Goal: Task Accomplishment & Management: Manage account settings

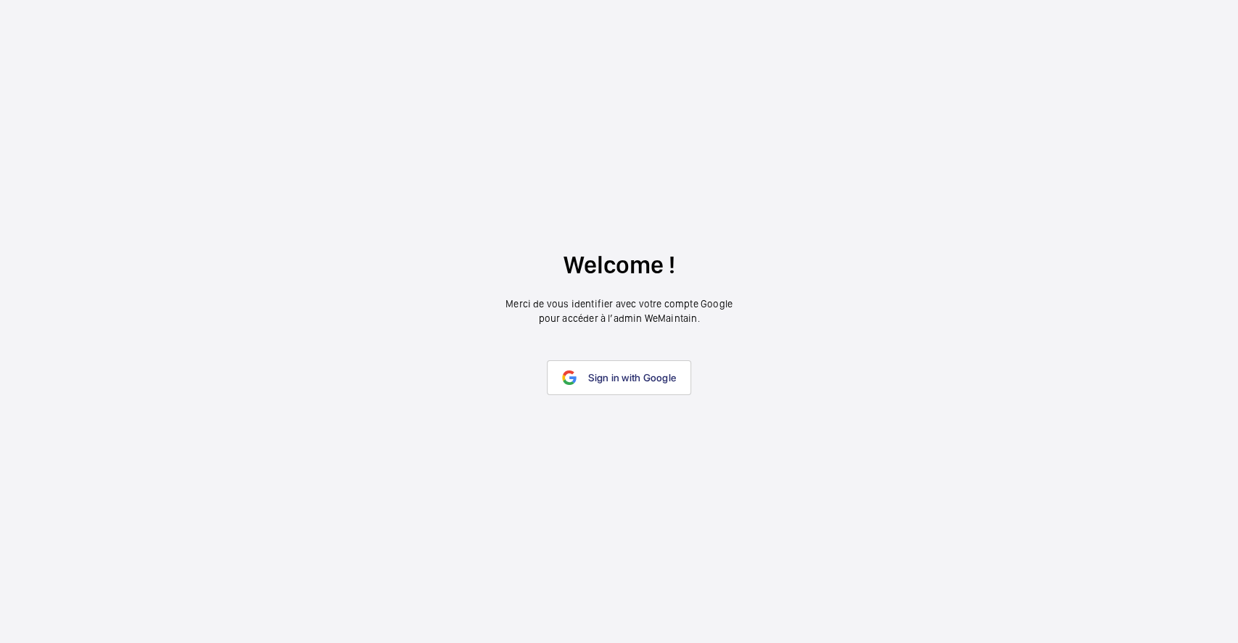
click at [592, 365] on link "Sign in with Google" at bounding box center [619, 377] width 144 height 35
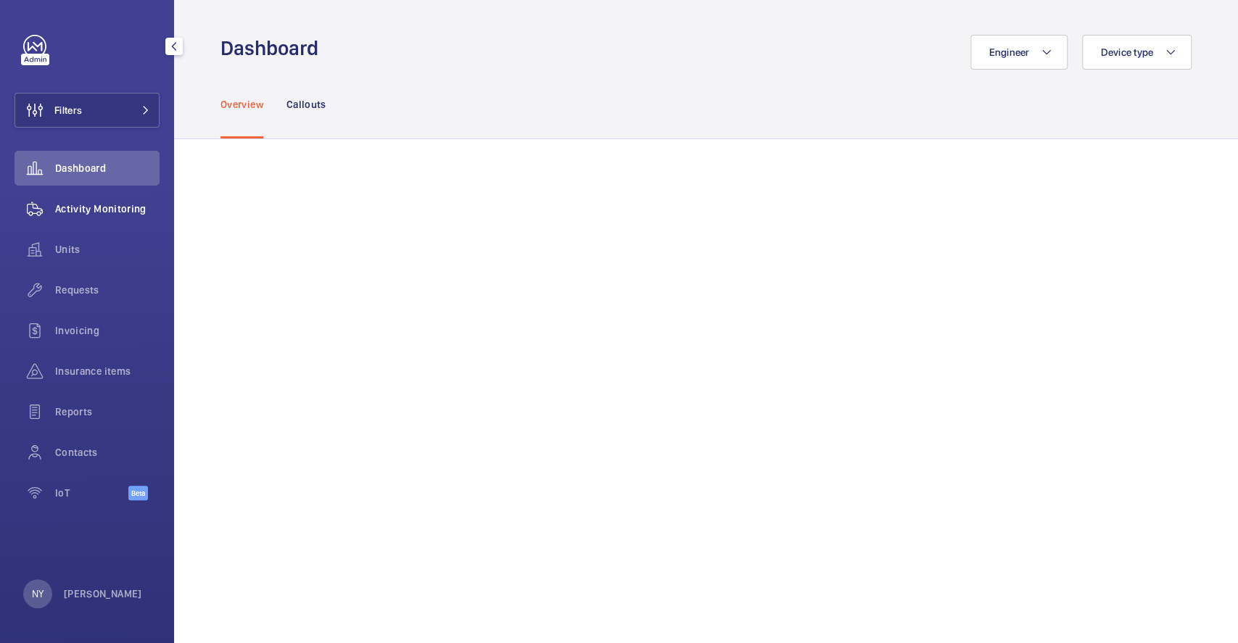
click at [91, 212] on span "Activity Monitoring" at bounding box center [107, 209] width 104 height 15
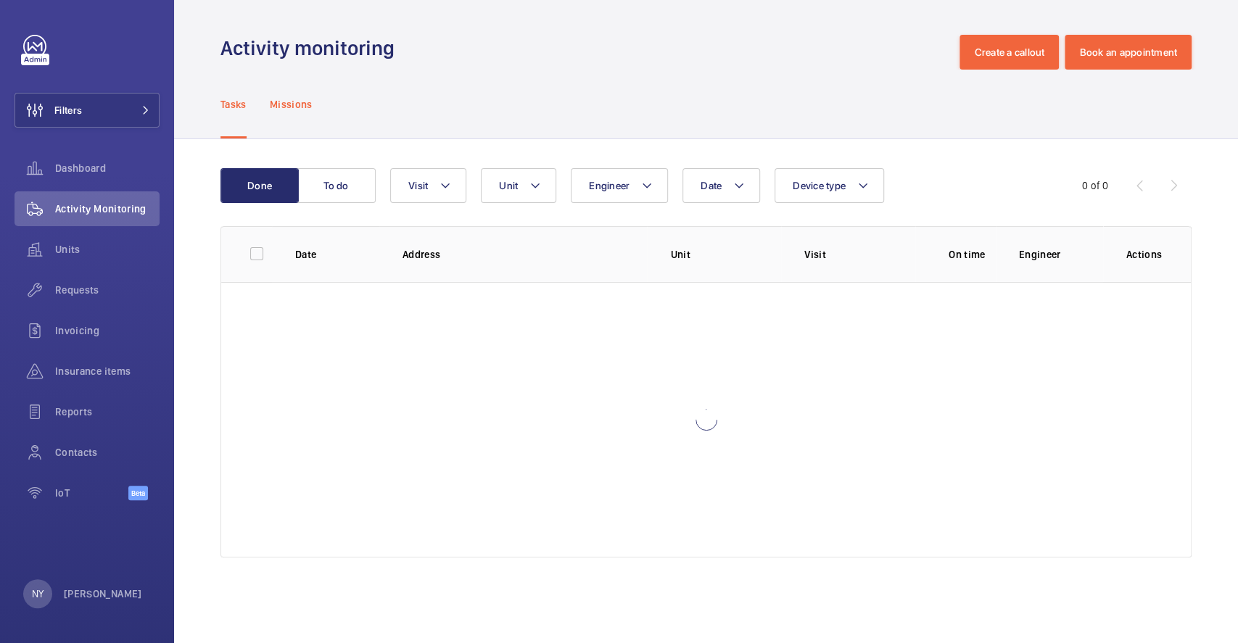
click at [308, 103] on p "Missions" at bounding box center [291, 104] width 43 height 15
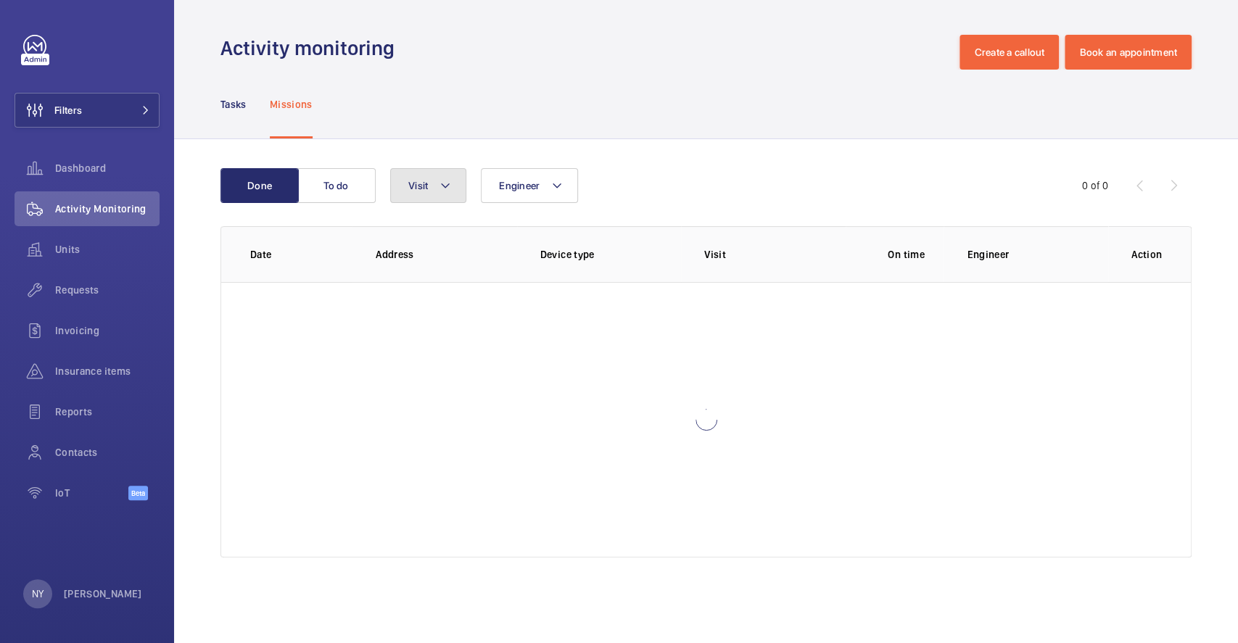
click at [427, 186] on span "Visit" at bounding box center [418, 186] width 20 height 12
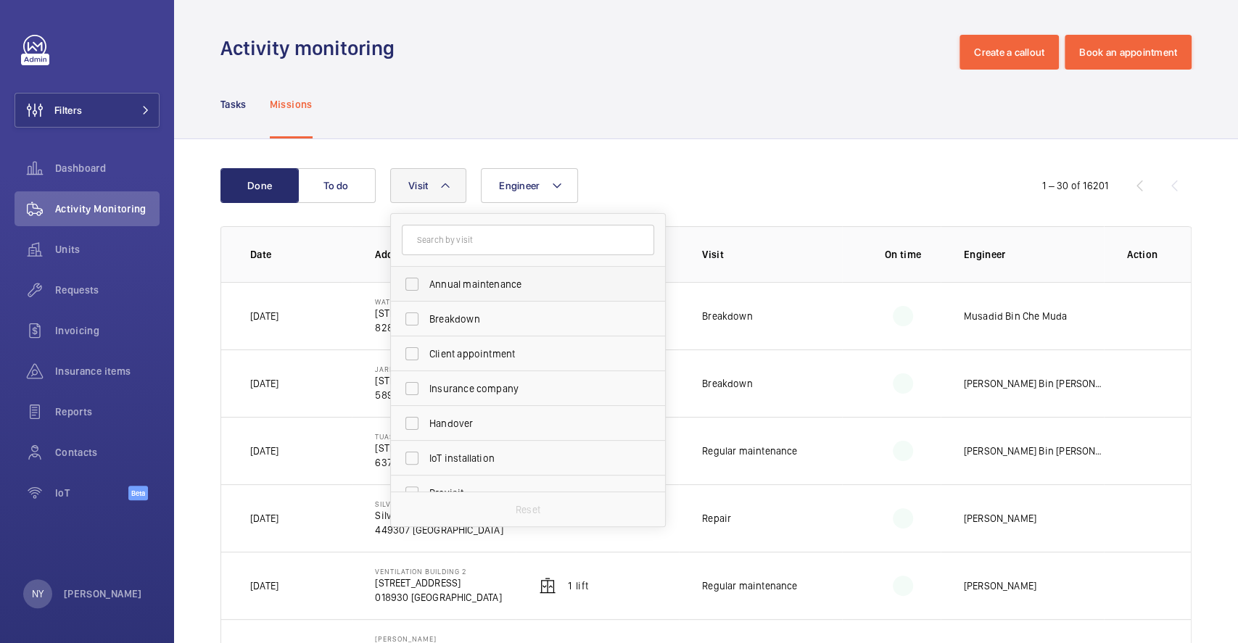
click at [463, 287] on span "Annual maintenance" at bounding box center [528, 284] width 199 height 15
click at [426, 287] on input "Annual maintenance" at bounding box center [411, 284] width 29 height 29
checkbox input "true"
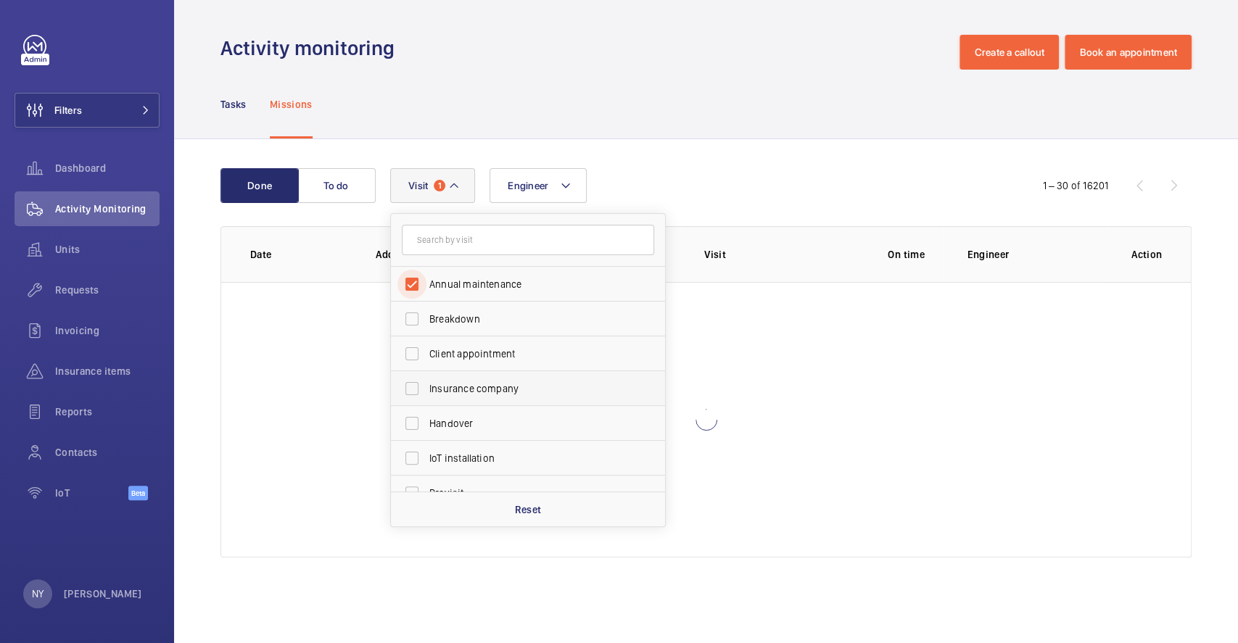
scroll to position [227, 0]
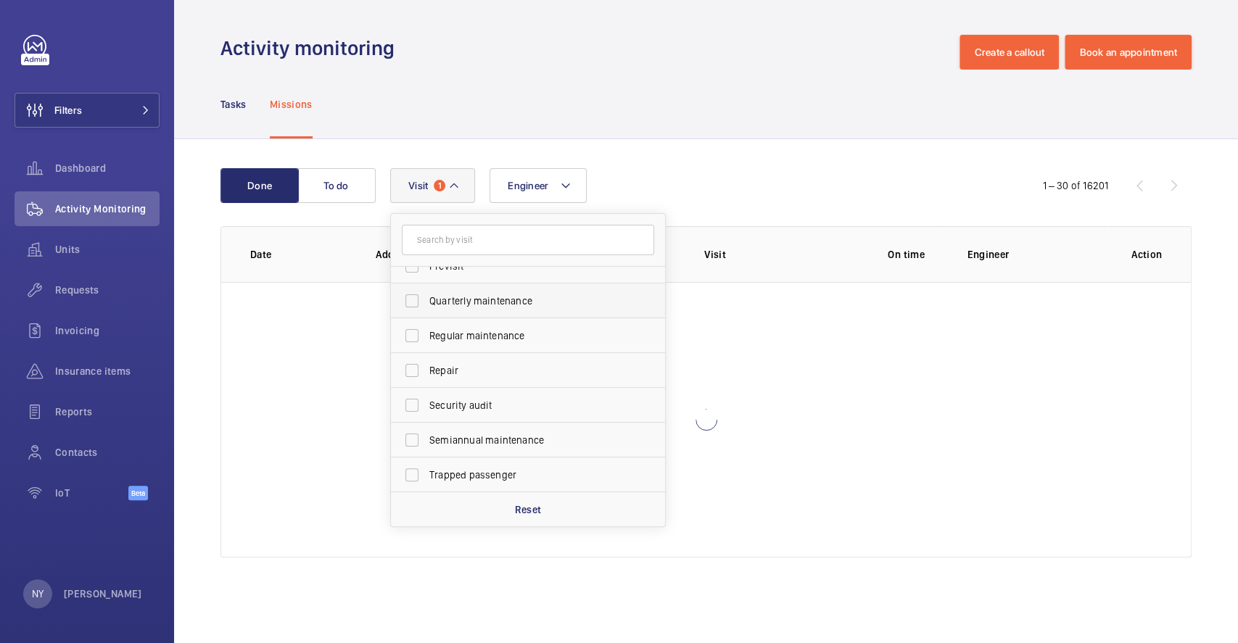
click at [471, 303] on span "Quarterly maintenance" at bounding box center [528, 301] width 199 height 15
click at [426, 303] on input "Quarterly maintenance" at bounding box center [411, 300] width 29 height 29
checkbox input "true"
click at [469, 327] on label "Regular maintenance" at bounding box center [517, 335] width 252 height 35
click at [426, 327] on input "Regular maintenance" at bounding box center [411, 335] width 29 height 29
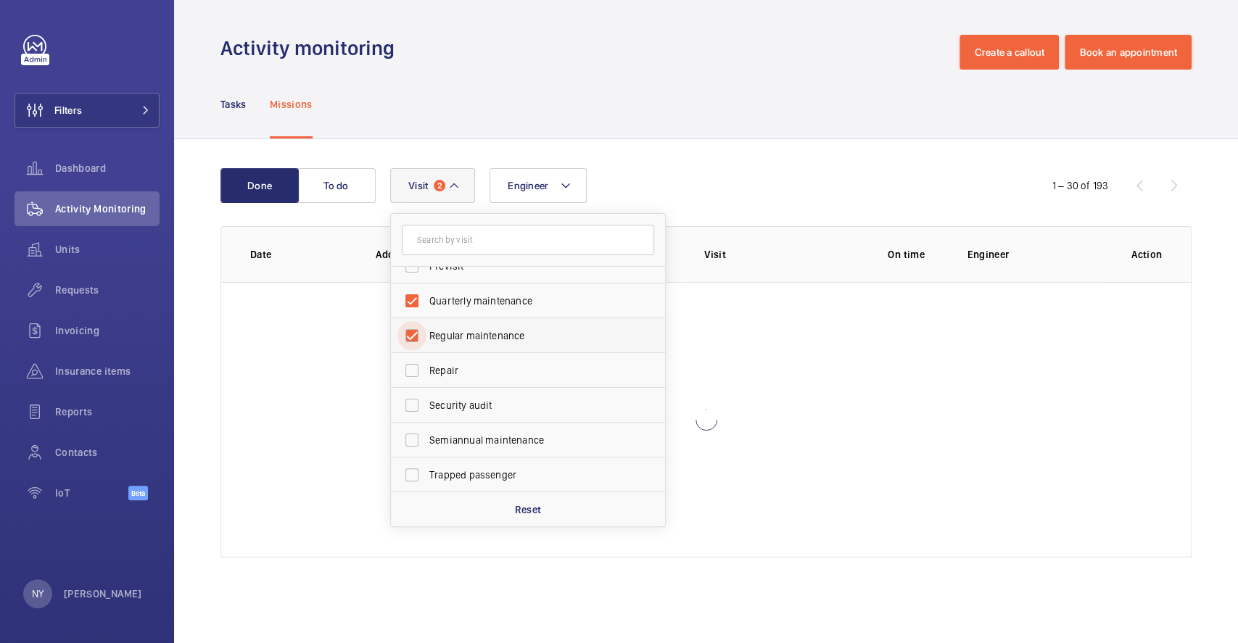
checkbox input "true"
click at [469, 447] on label "Semiannual maintenance" at bounding box center [517, 440] width 252 height 35
click at [426, 447] on input "Semiannual maintenance" at bounding box center [411, 440] width 29 height 29
checkbox input "true"
click at [666, 123] on div "Tasks Missions" at bounding box center [705, 104] width 971 height 69
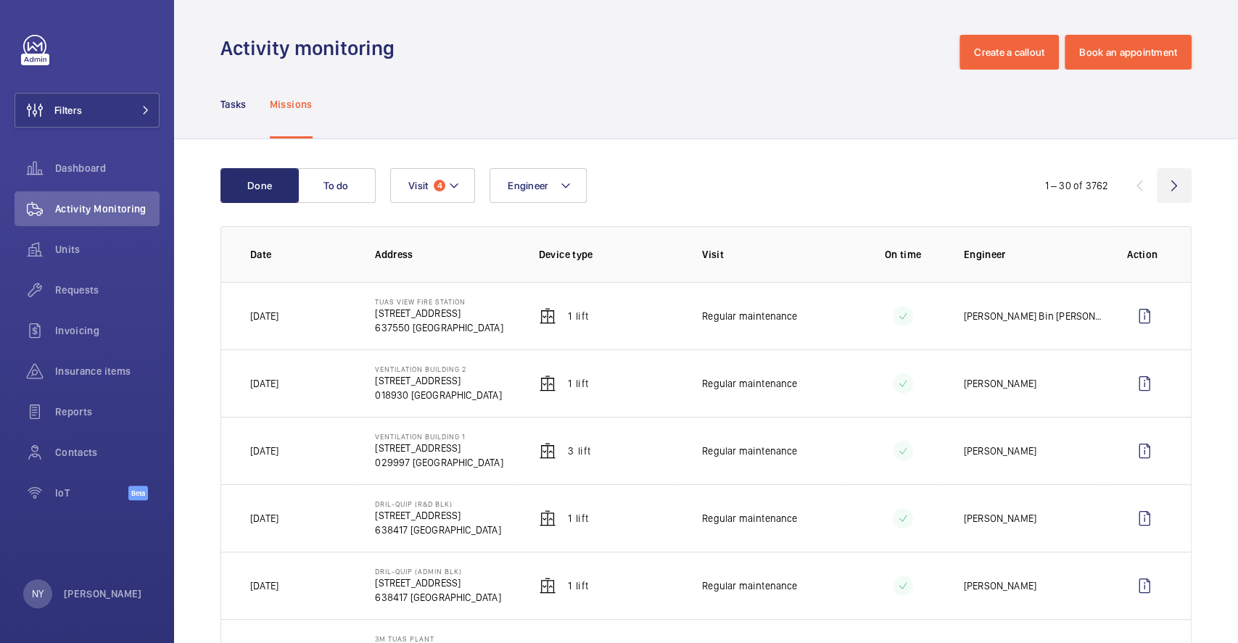
click at [1158, 198] on wm-front-icon-button at bounding box center [1173, 185] width 35 height 35
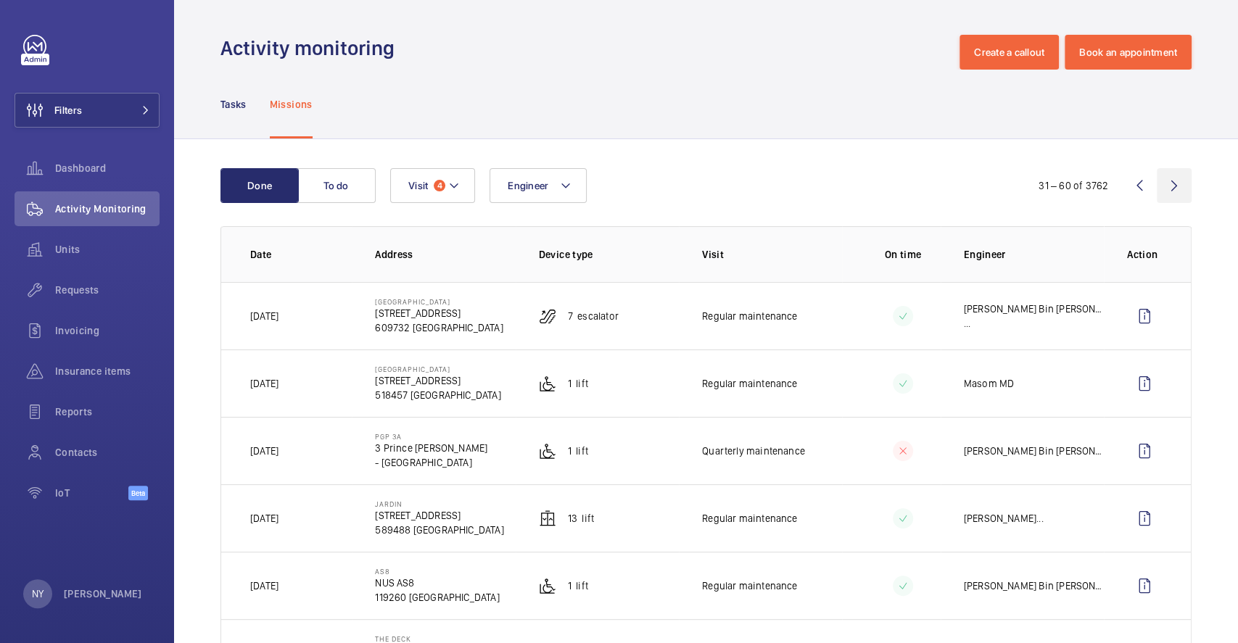
click at [1158, 198] on wm-front-icon-button at bounding box center [1173, 185] width 35 height 35
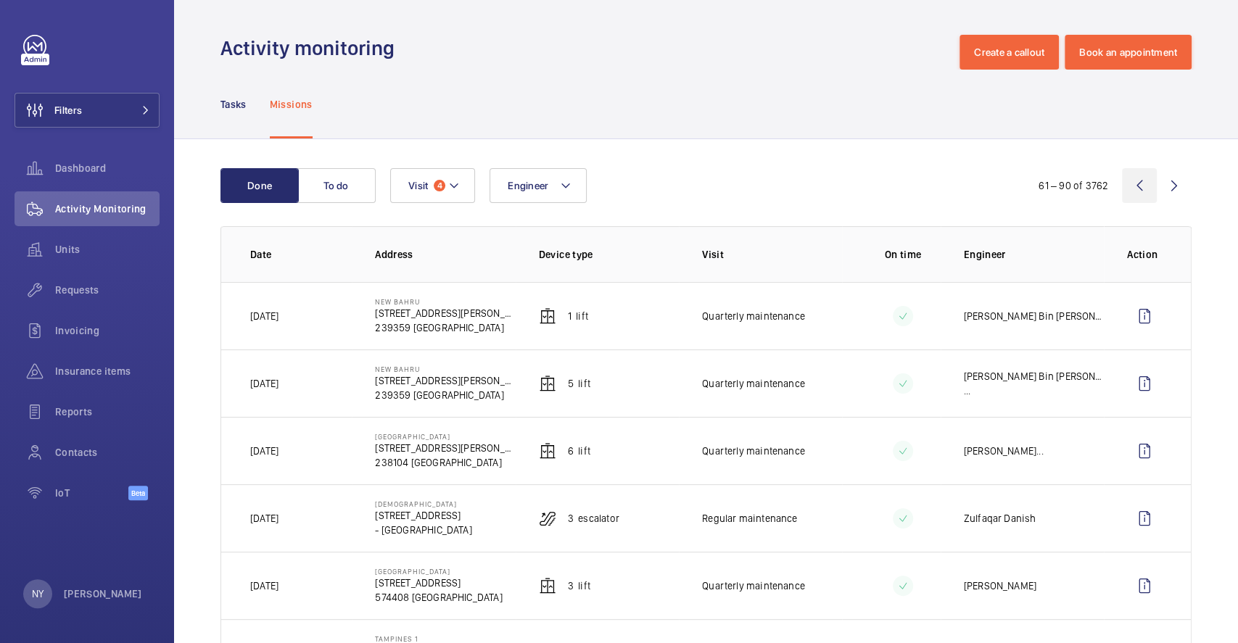
click at [1128, 183] on wm-front-icon-button at bounding box center [1139, 185] width 35 height 35
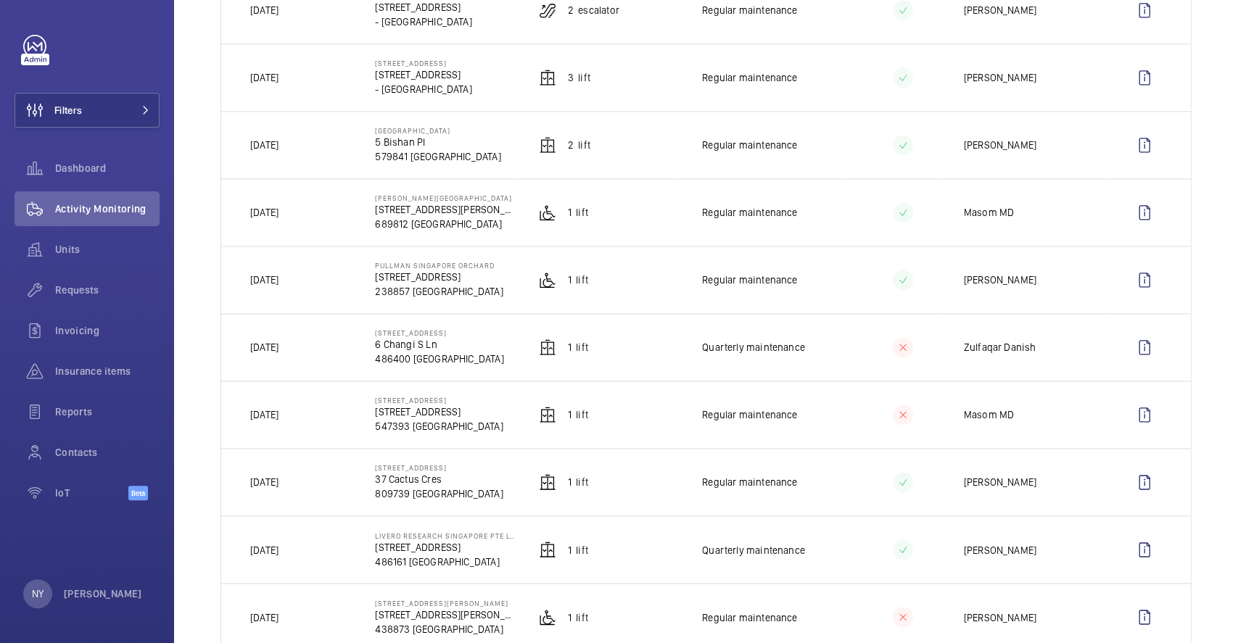
scroll to position [1221, 0]
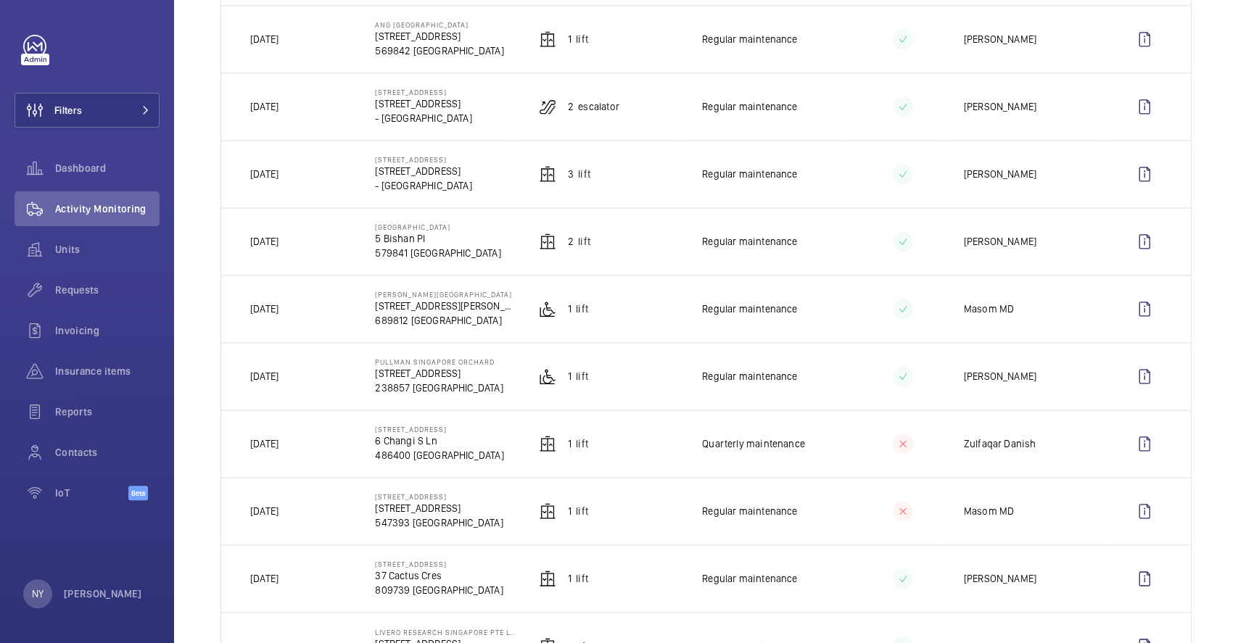
drag, startPoint x: 260, startPoint y: 378, endPoint x: 294, endPoint y: 378, distance: 33.4
click at [278, 378] on p "01/08/2025" at bounding box center [264, 376] width 28 height 15
drag, startPoint x: 371, startPoint y: 360, endPoint x: 503, endPoint y: 361, distance: 132.0
click at [503, 361] on td "Pullman Singapore Orchard 270 Orchard Rd 238857 SINGAPORE" at bounding box center [433, 375] width 163 height 67
copy p "Pullman Singapore Orchard"
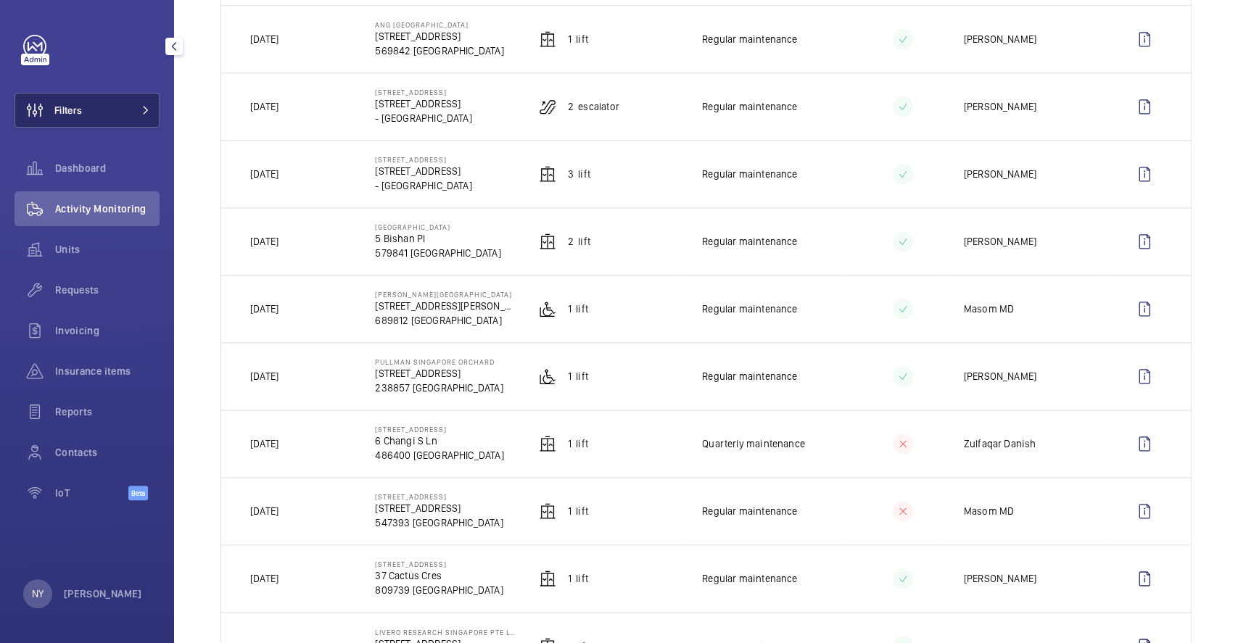
click at [86, 110] on button "Filters" at bounding box center [87, 110] width 145 height 35
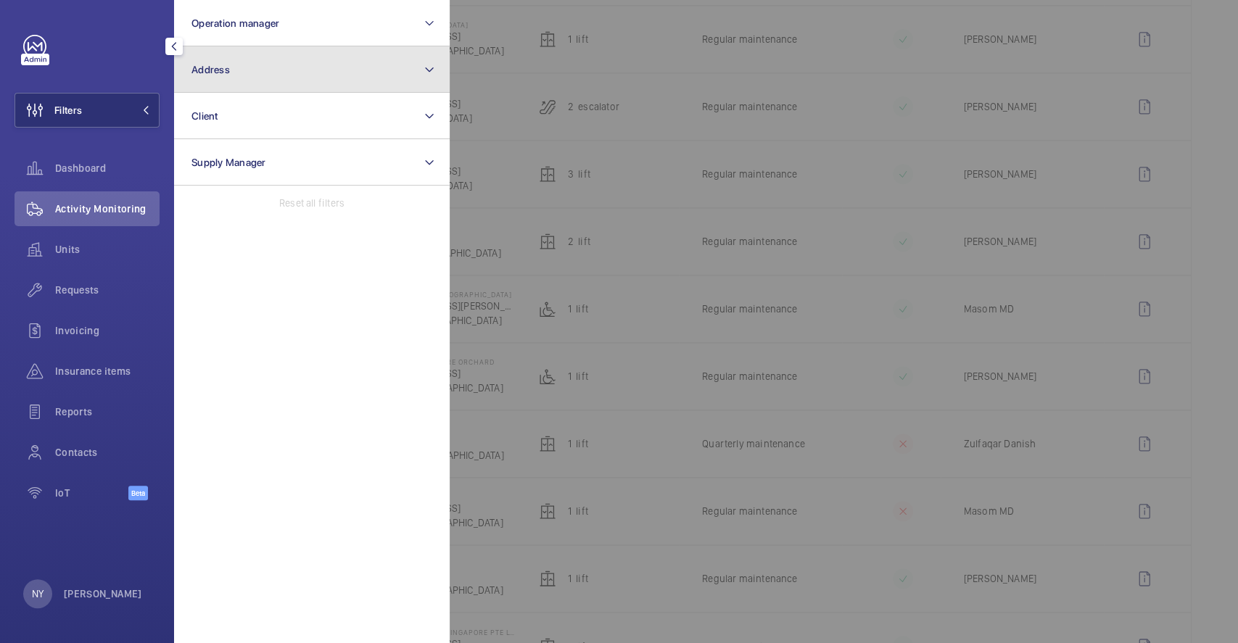
click at [263, 61] on button "Address" at bounding box center [312, 69] width 276 height 46
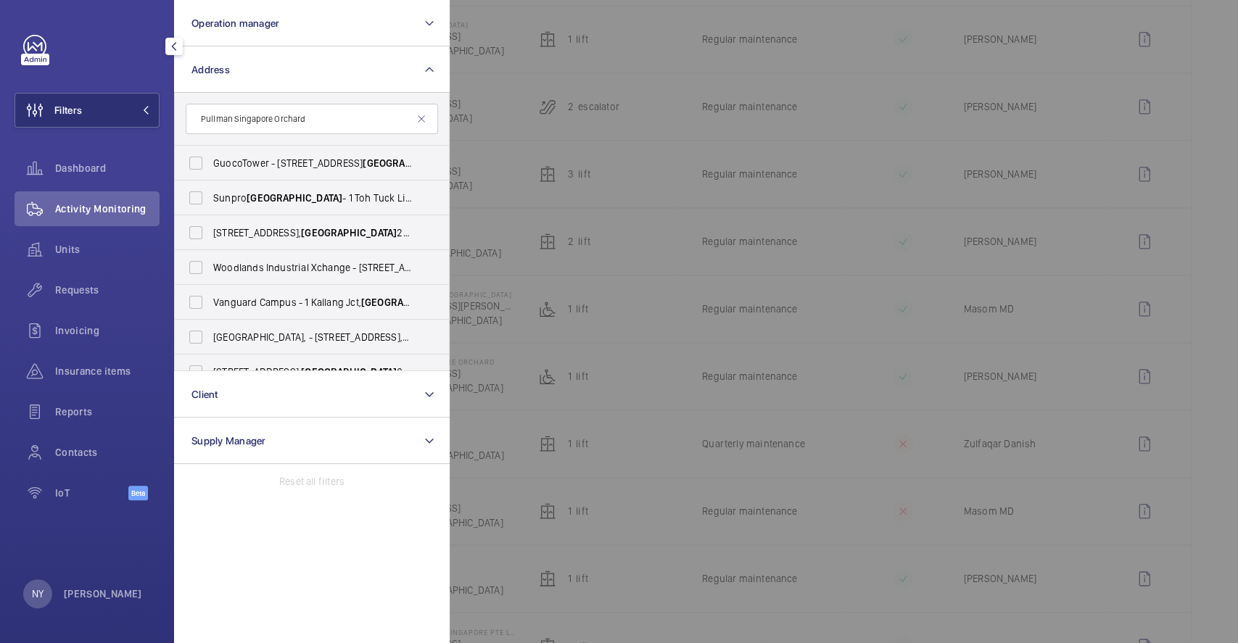
type input "Pullman Singapore Orchard"
click at [277, 172] on label "GuocoTower - 1 Wallich St, SINGAPORE -" at bounding box center [301, 163] width 252 height 35
click at [210, 172] on input "GuocoTower - 1 Wallich St, SINGAPORE -" at bounding box center [195, 163] width 29 height 29
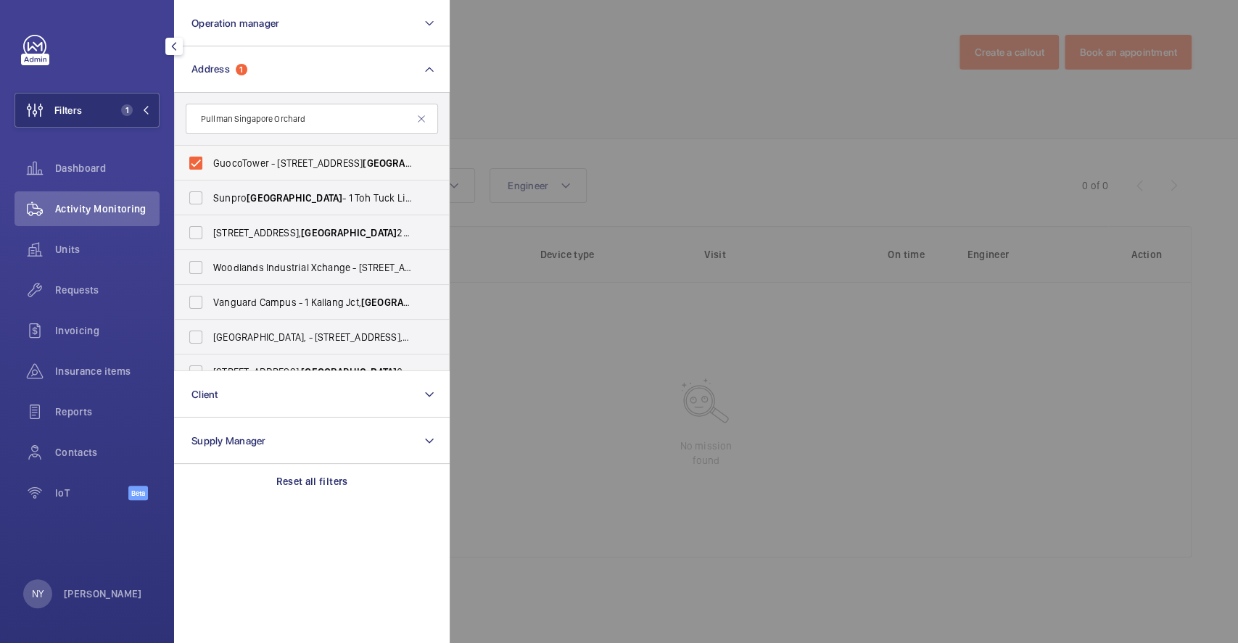
click at [264, 160] on span "GuocoTower - 1 Wallich St, SINGAPORE -" at bounding box center [312, 163] width 199 height 15
click at [210, 160] on input "GuocoTower - 1 Wallich St, SINGAPORE -" at bounding box center [195, 163] width 29 height 29
checkbox input "false"
click at [345, 117] on input "Pullman Singapore Orchard" at bounding box center [312, 119] width 252 height 30
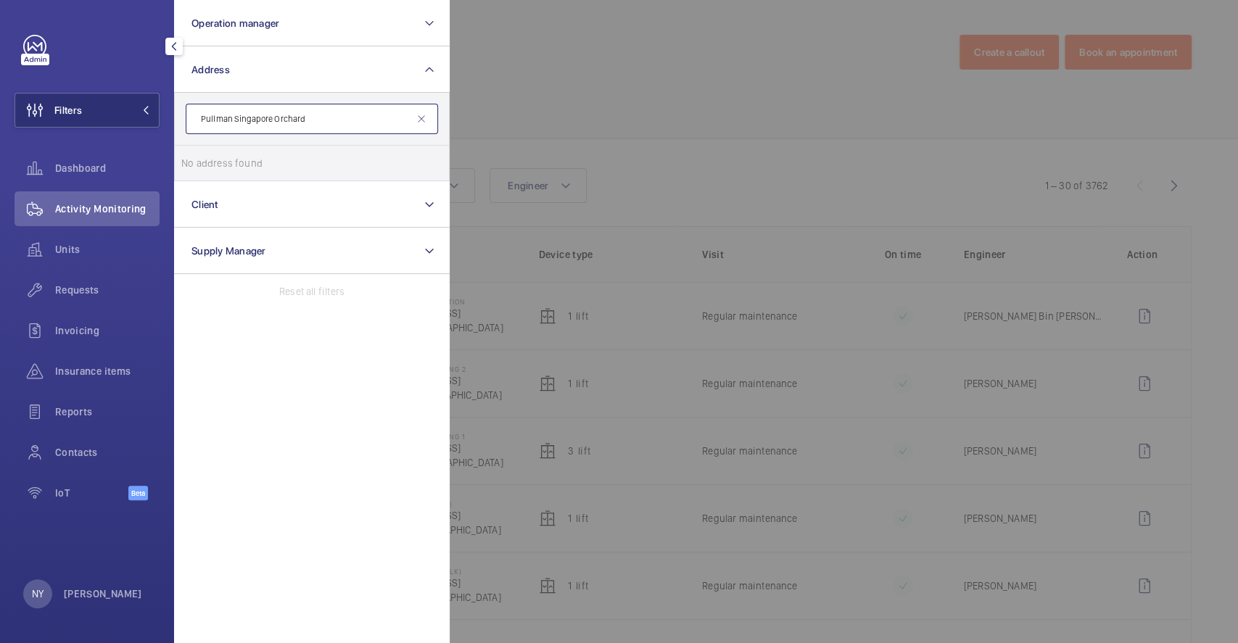
type input "Pullman Singapore Orchard"
click at [352, 163] on span "Orchard" at bounding box center [370, 163] width 36 height 12
click at [210, 163] on input "Pullman Singapore Orchard - 270 Orchard Rd, SINGAPORE 238857" at bounding box center [195, 163] width 29 height 29
checkbox input "true"
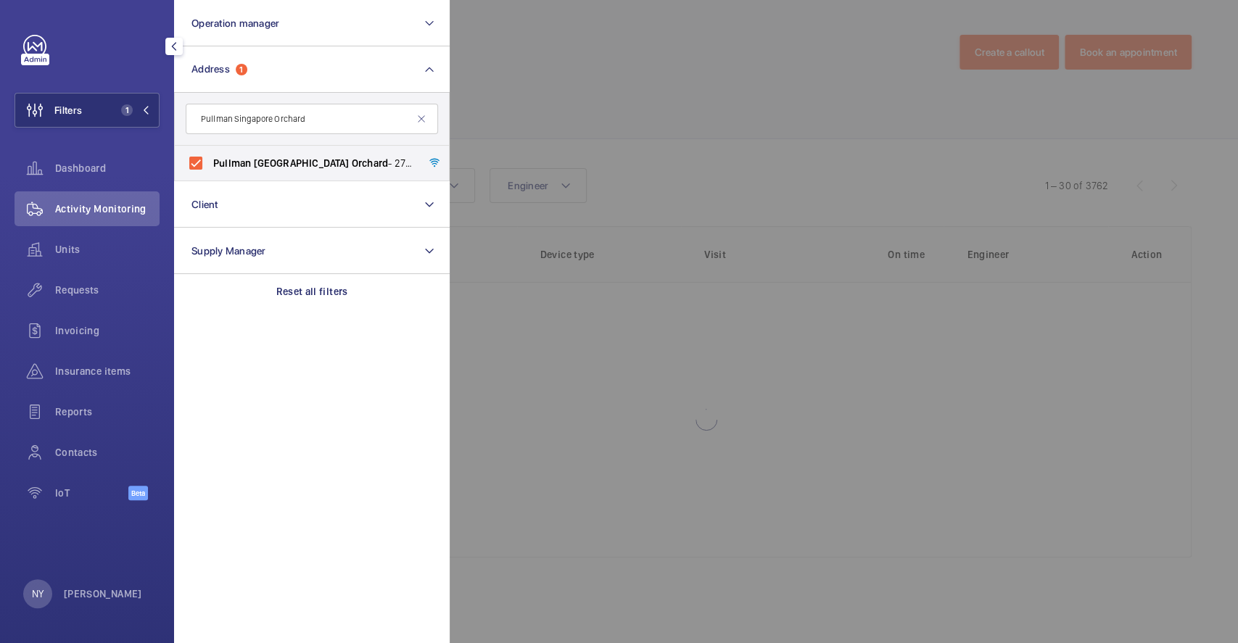
click at [587, 94] on div at bounding box center [1069, 321] width 1238 height 643
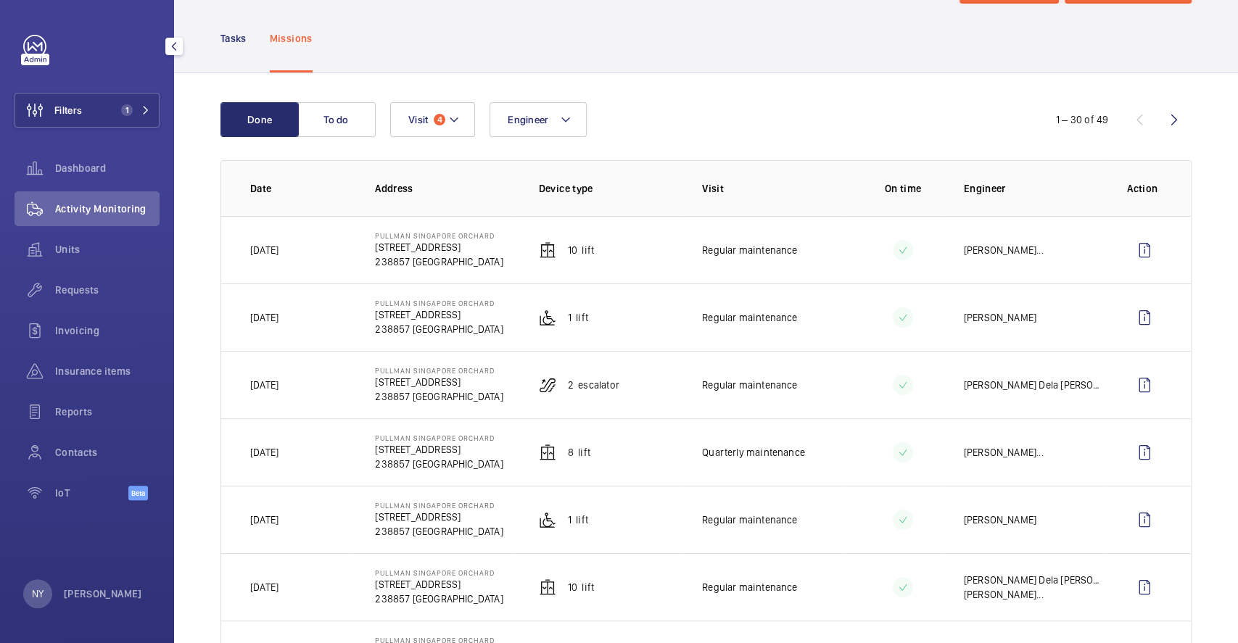
scroll to position [96, 0]
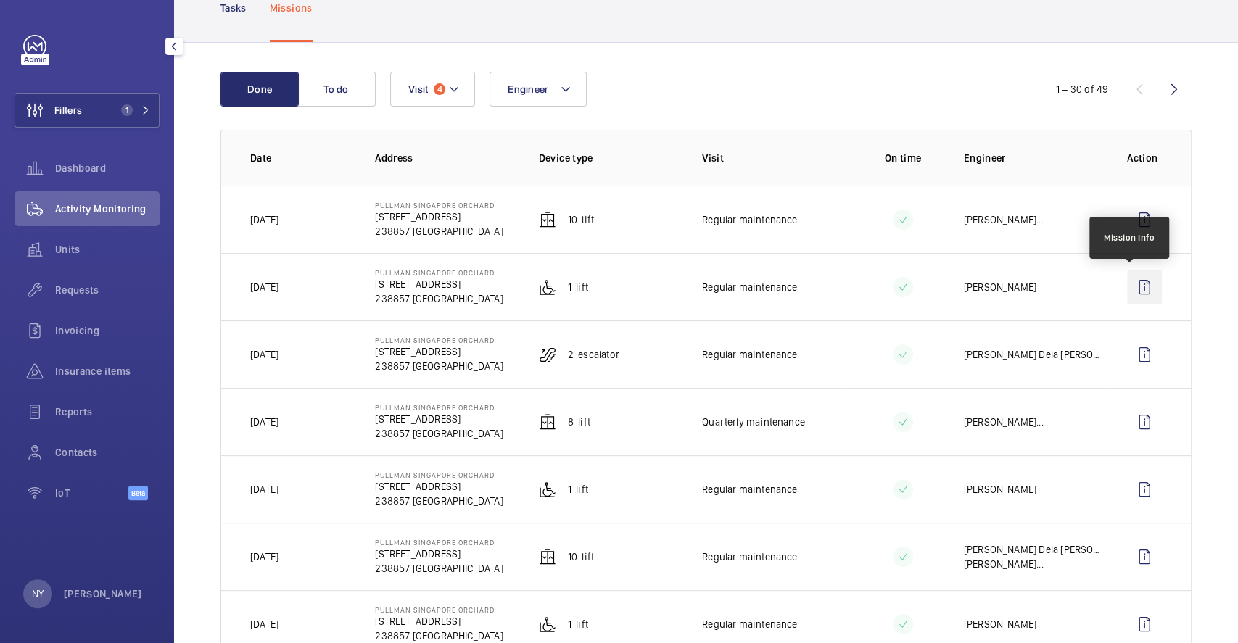
click at [1138, 282] on wm-front-icon-button at bounding box center [1144, 287] width 35 height 35
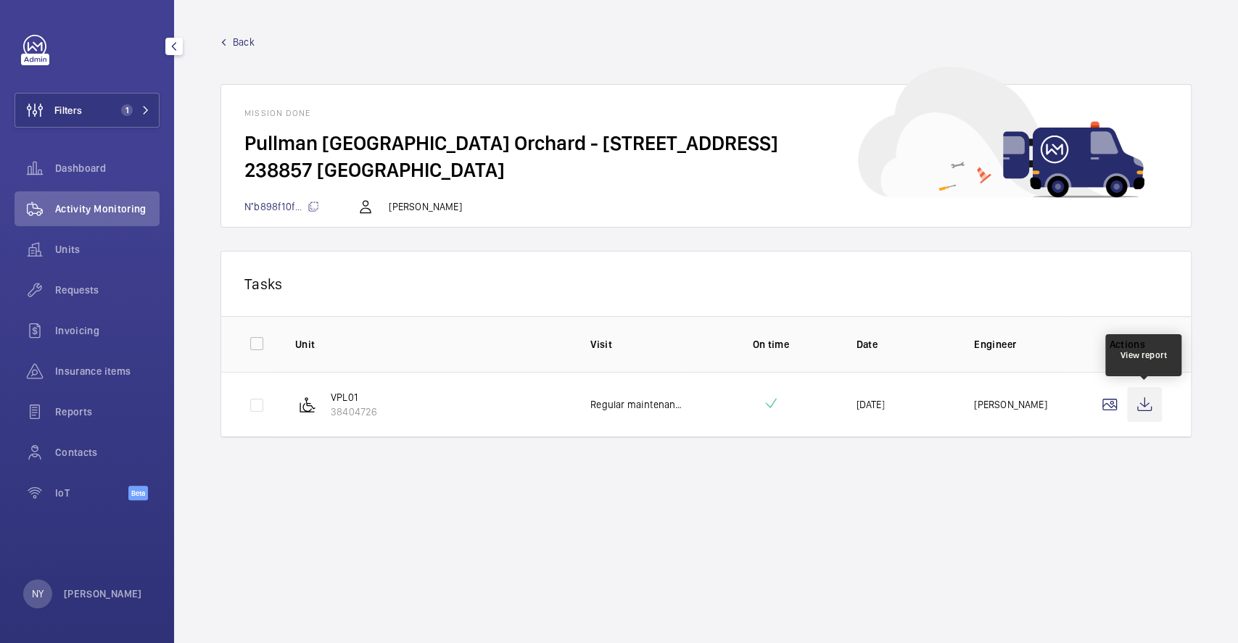
click at [1146, 414] on wm-front-icon-button at bounding box center [1144, 404] width 35 height 35
click at [232, 41] on link "Back" at bounding box center [705, 42] width 971 height 15
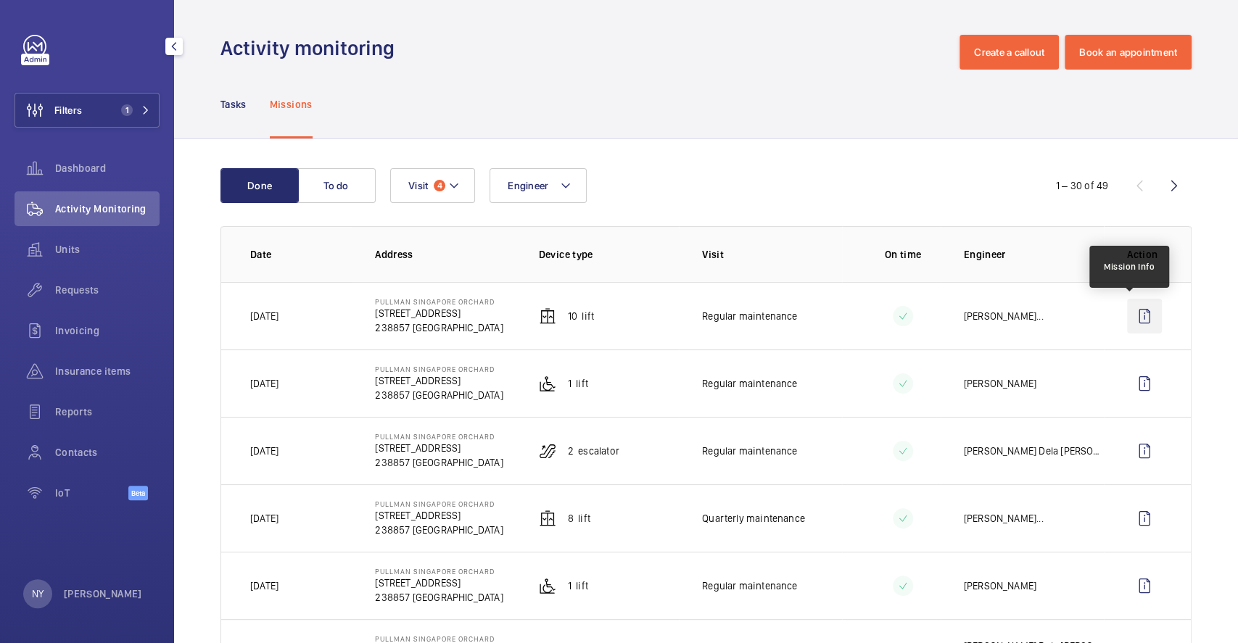
click at [1135, 323] on wm-front-icon-button at bounding box center [1144, 316] width 35 height 35
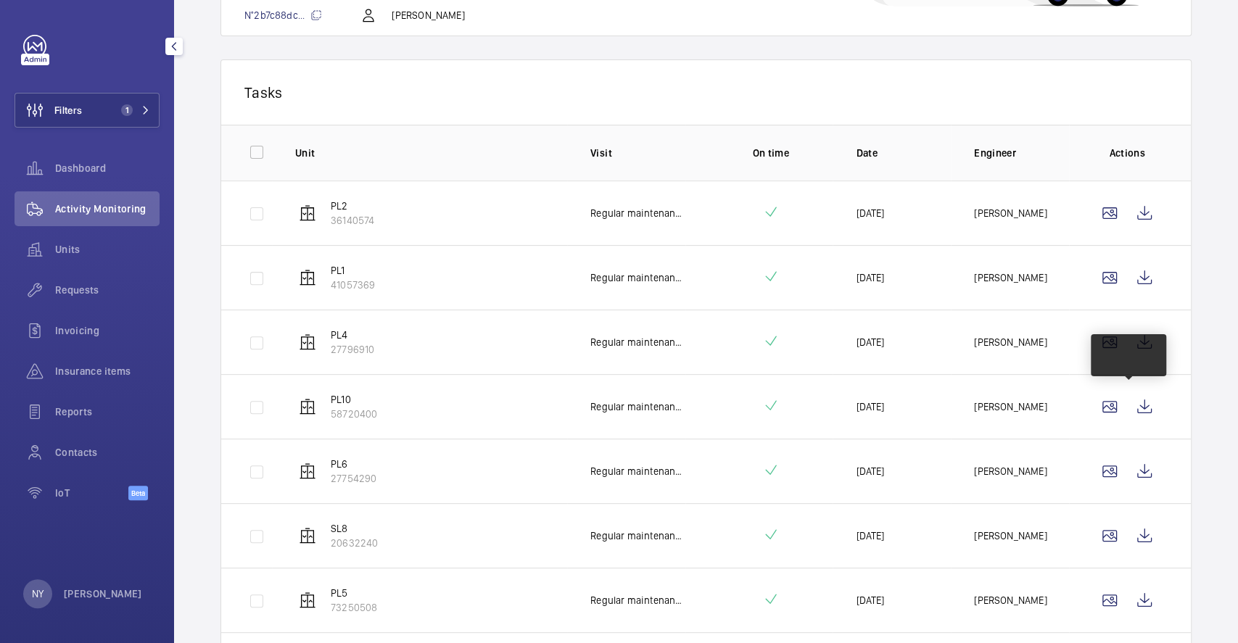
scroll to position [193, 0]
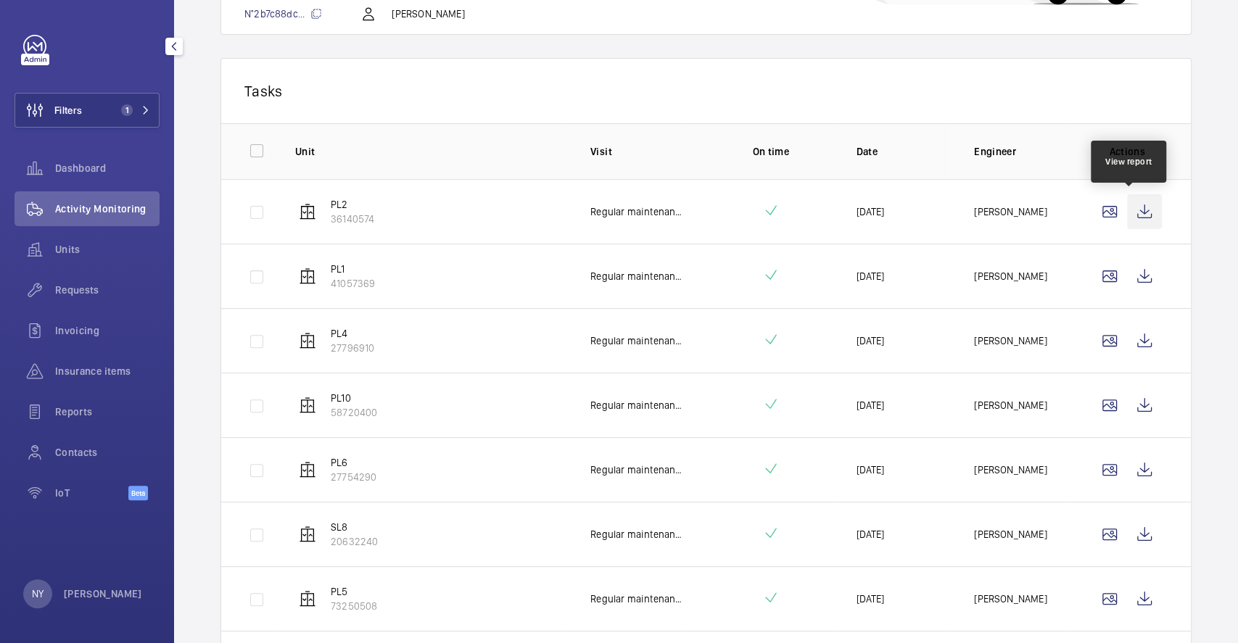
click at [1136, 202] on wm-front-icon-button at bounding box center [1144, 211] width 35 height 35
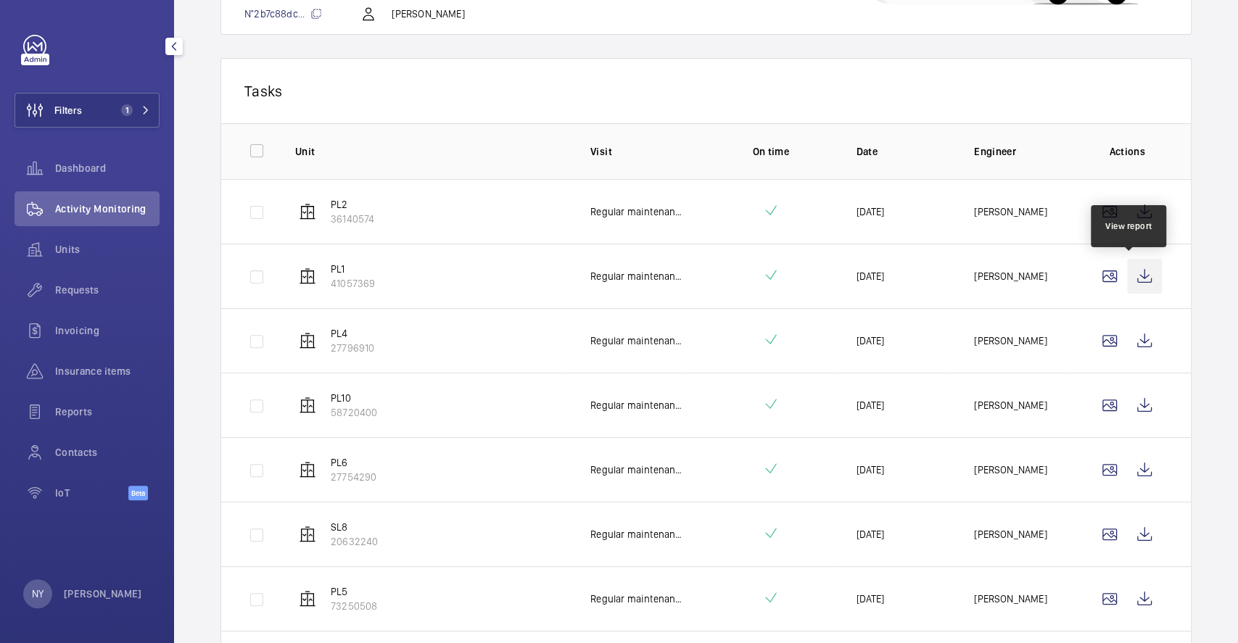
click at [1134, 281] on wm-front-icon-button at bounding box center [1144, 276] width 35 height 35
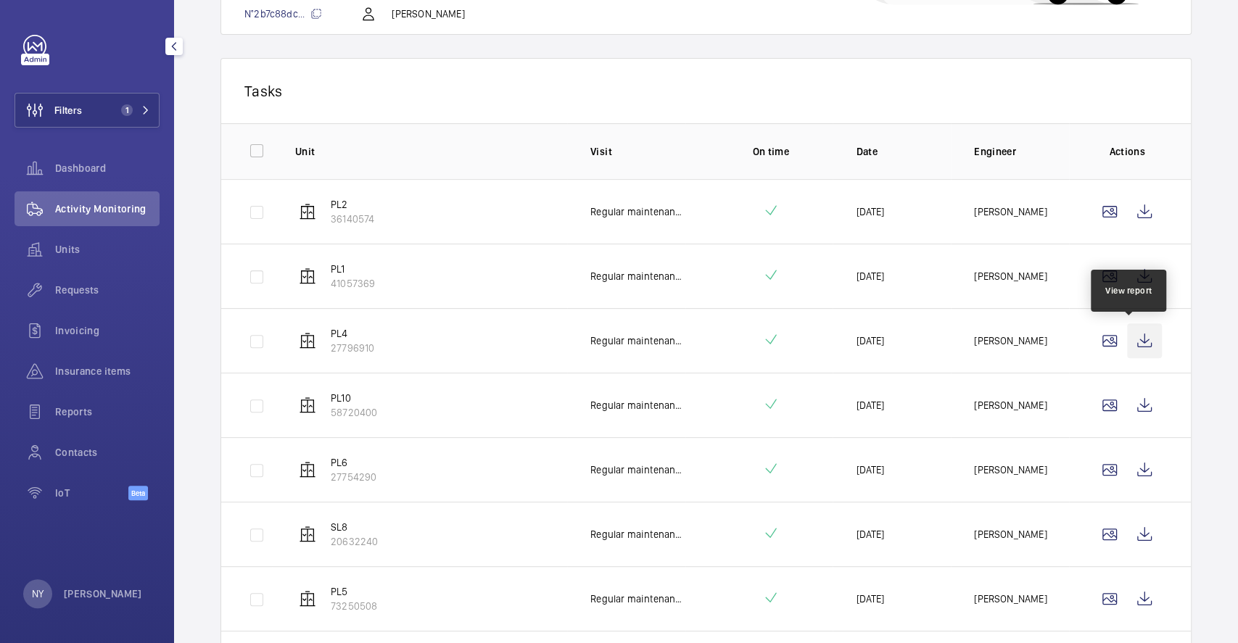
click at [1138, 330] on wm-front-icon-button at bounding box center [1144, 340] width 35 height 35
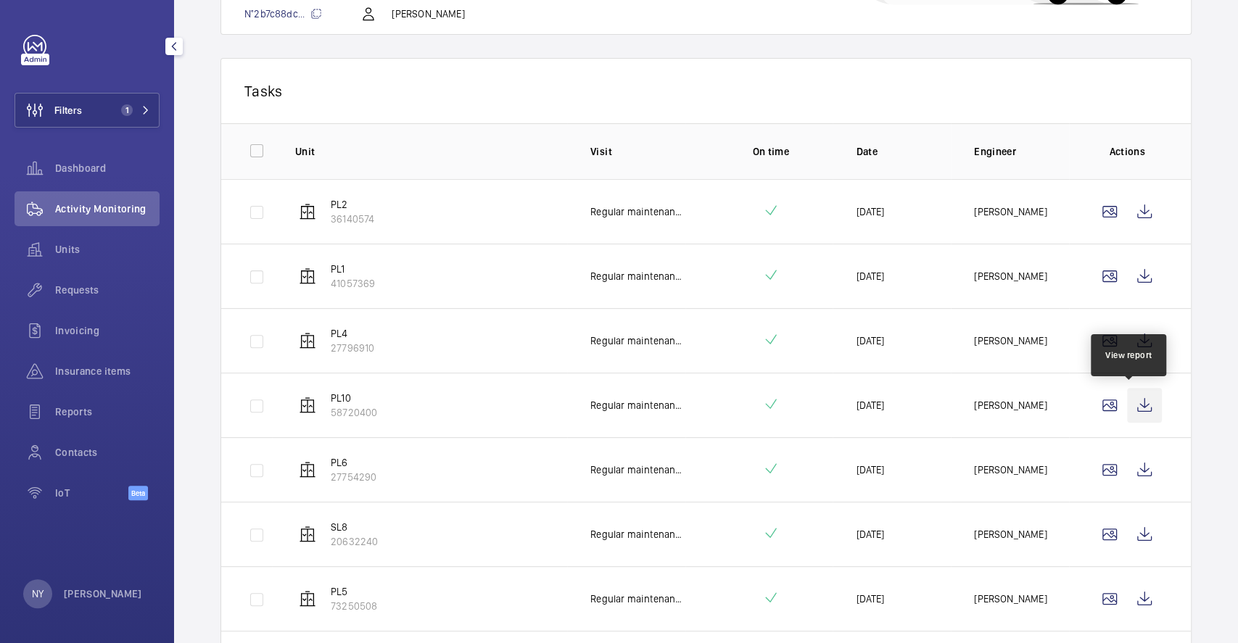
click at [1127, 407] on wm-front-icon-button at bounding box center [1144, 405] width 35 height 35
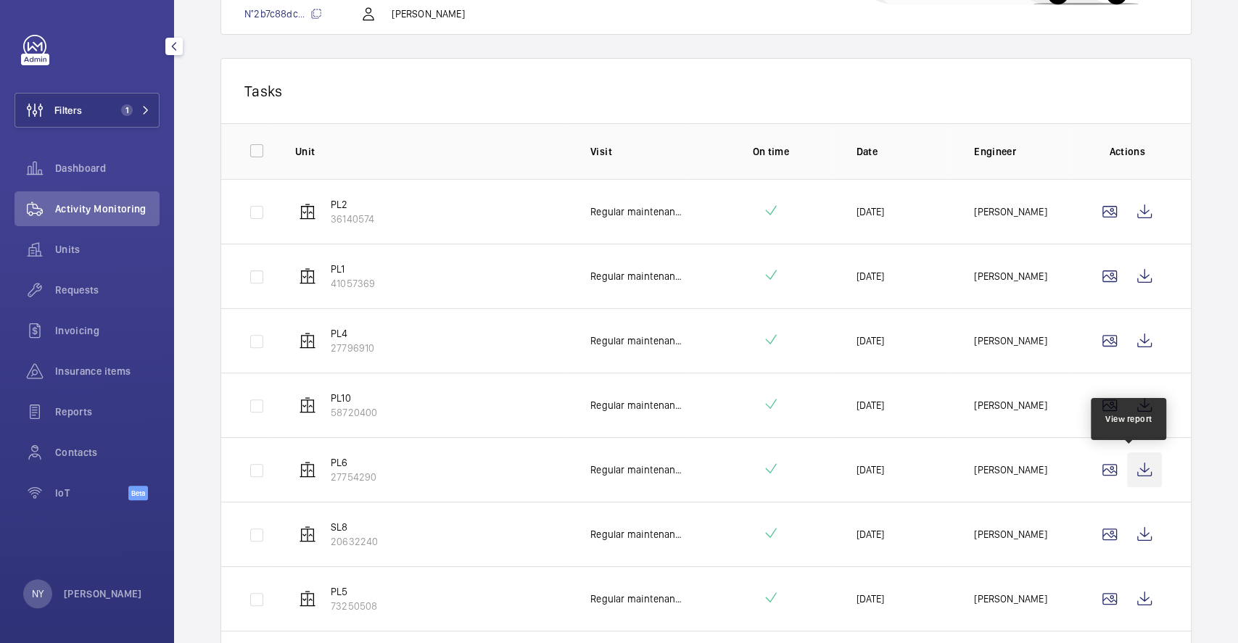
click at [1145, 471] on wm-front-icon-button at bounding box center [1144, 469] width 35 height 35
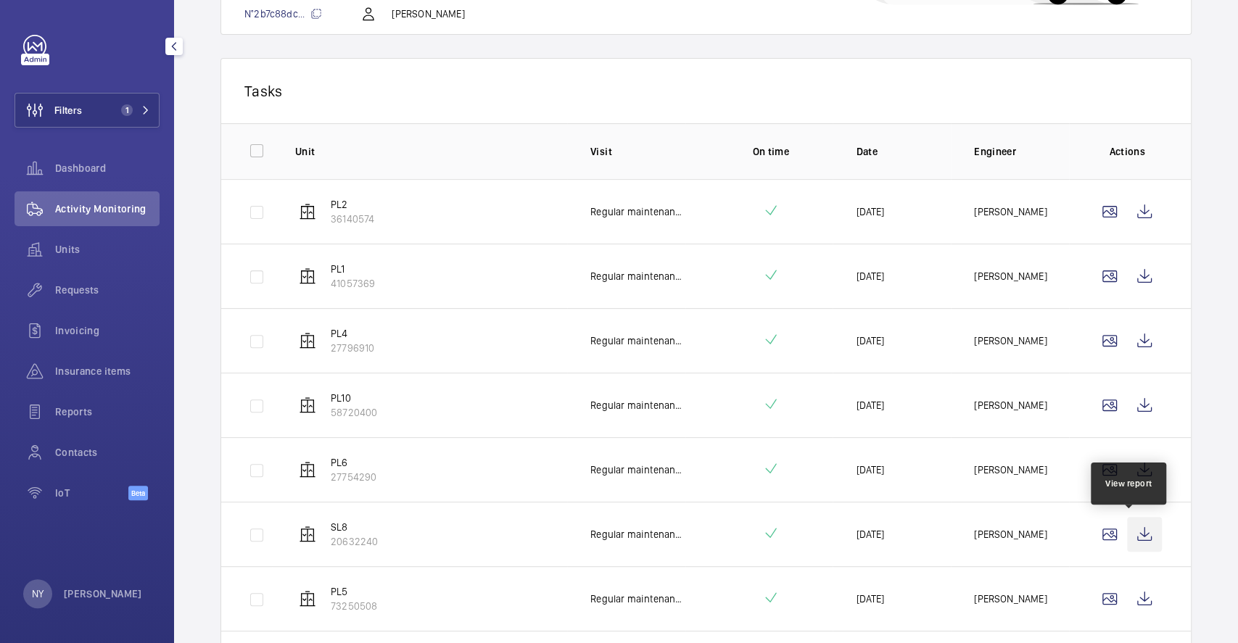
click at [1143, 522] on wm-front-icon-button at bounding box center [1144, 534] width 35 height 35
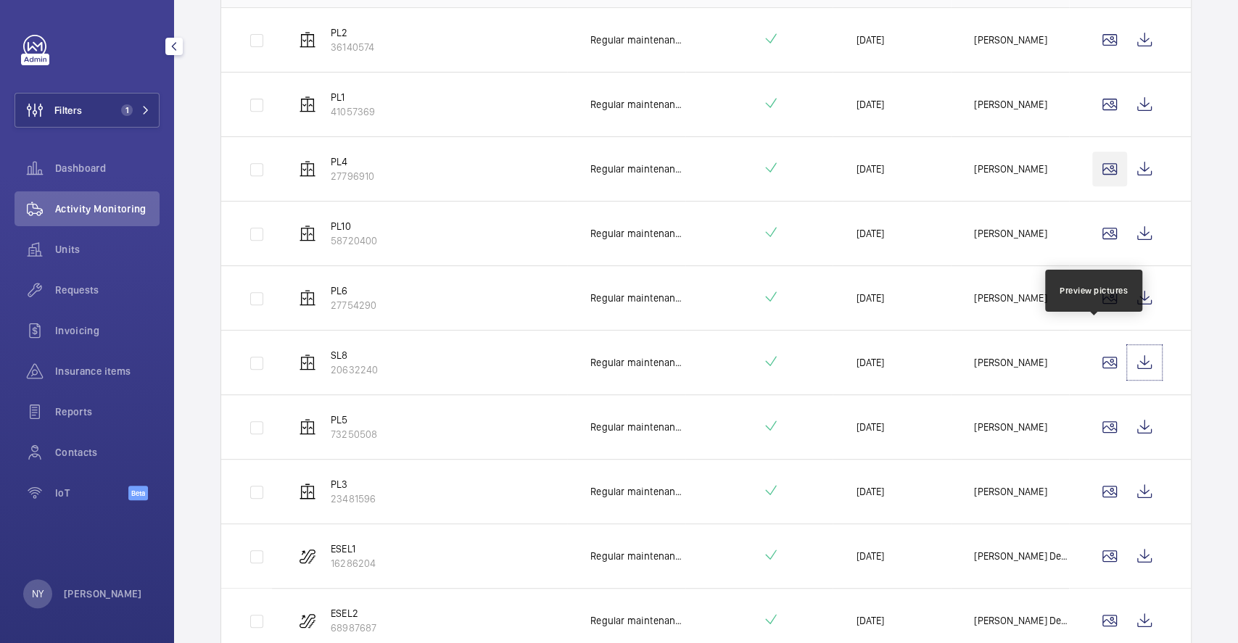
scroll to position [432, 0]
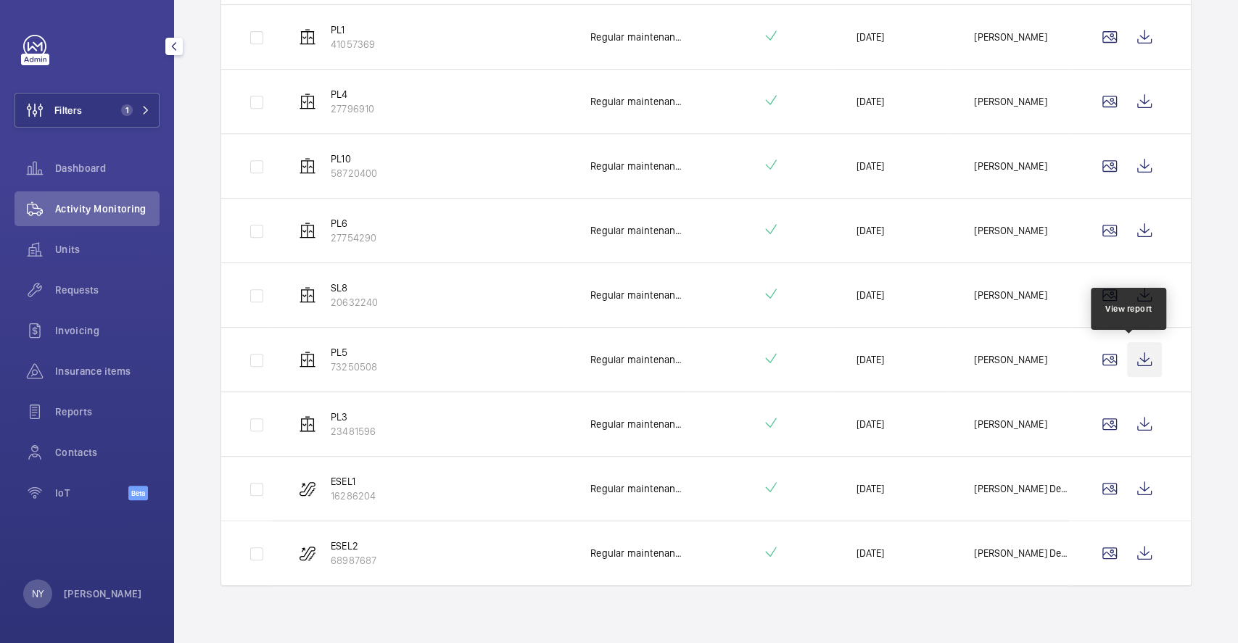
click at [1138, 349] on wm-front-icon-button at bounding box center [1144, 359] width 35 height 35
click at [1135, 424] on wm-front-icon-button at bounding box center [1144, 424] width 35 height 35
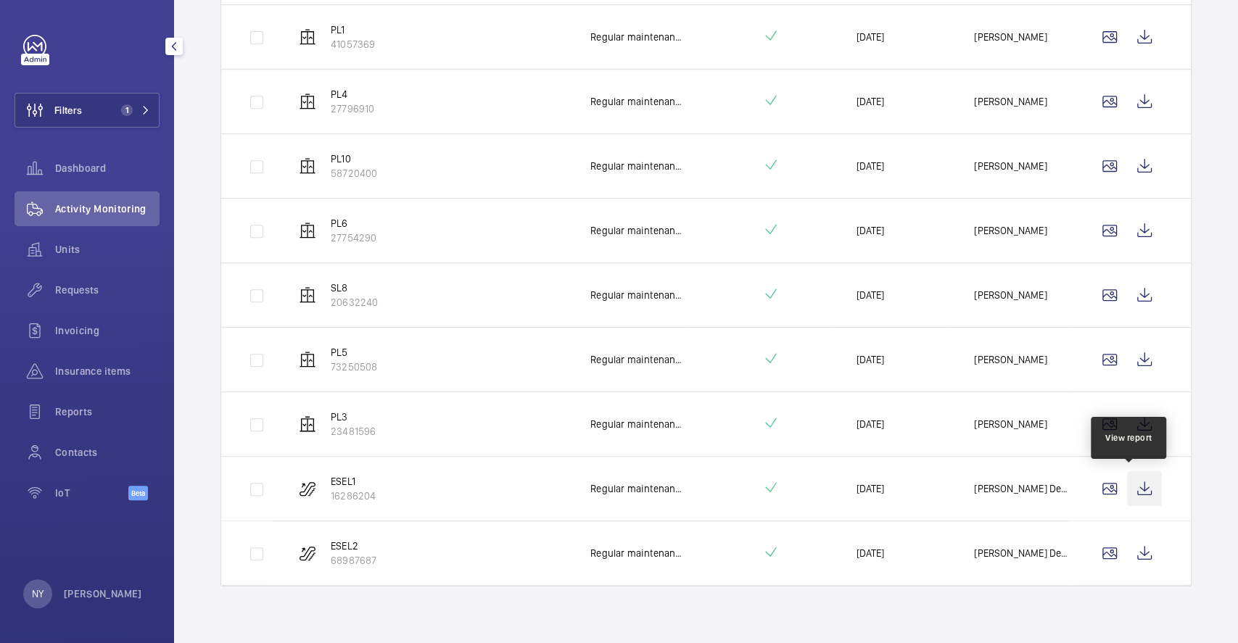
click at [1134, 485] on wm-front-icon-button at bounding box center [1144, 488] width 35 height 35
click at [1127, 563] on wm-front-icon-button at bounding box center [1144, 553] width 35 height 35
click at [92, 593] on p "[PERSON_NAME]" at bounding box center [103, 594] width 78 height 15
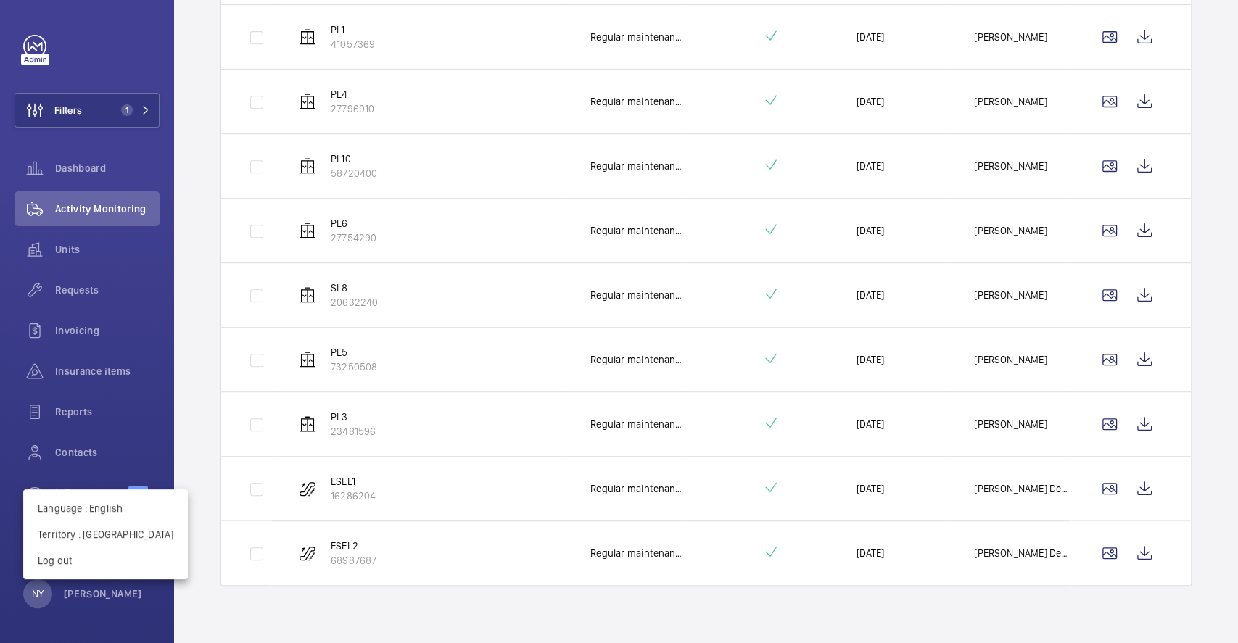
click at [409, 604] on div at bounding box center [619, 321] width 1238 height 643
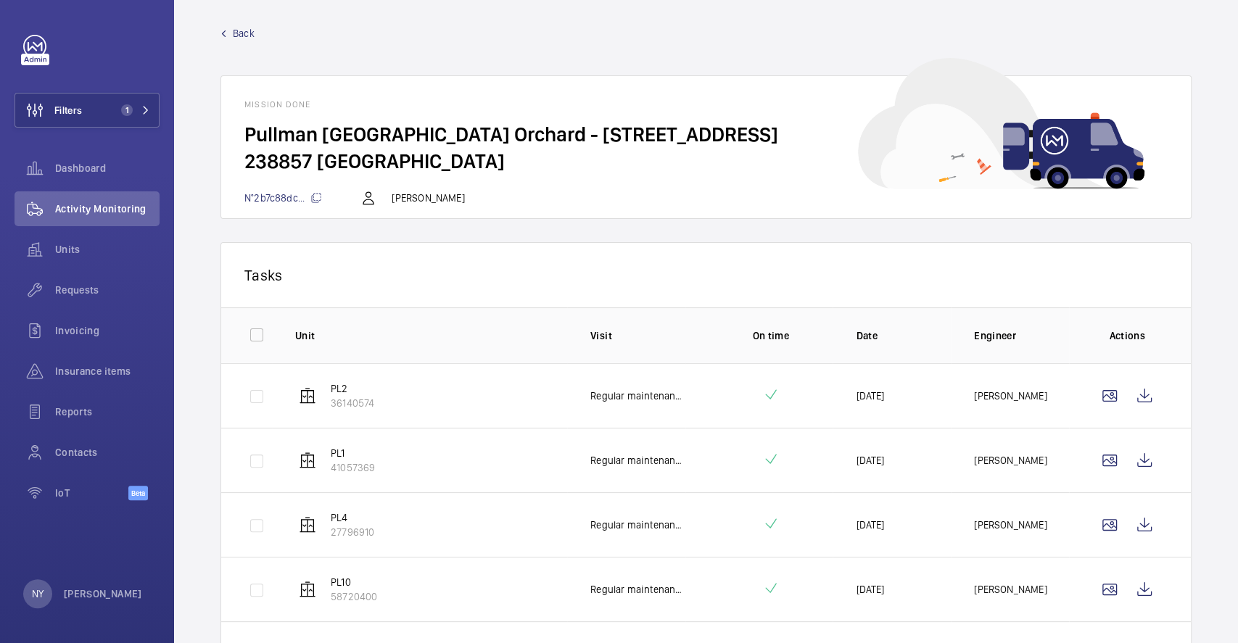
scroll to position [0, 0]
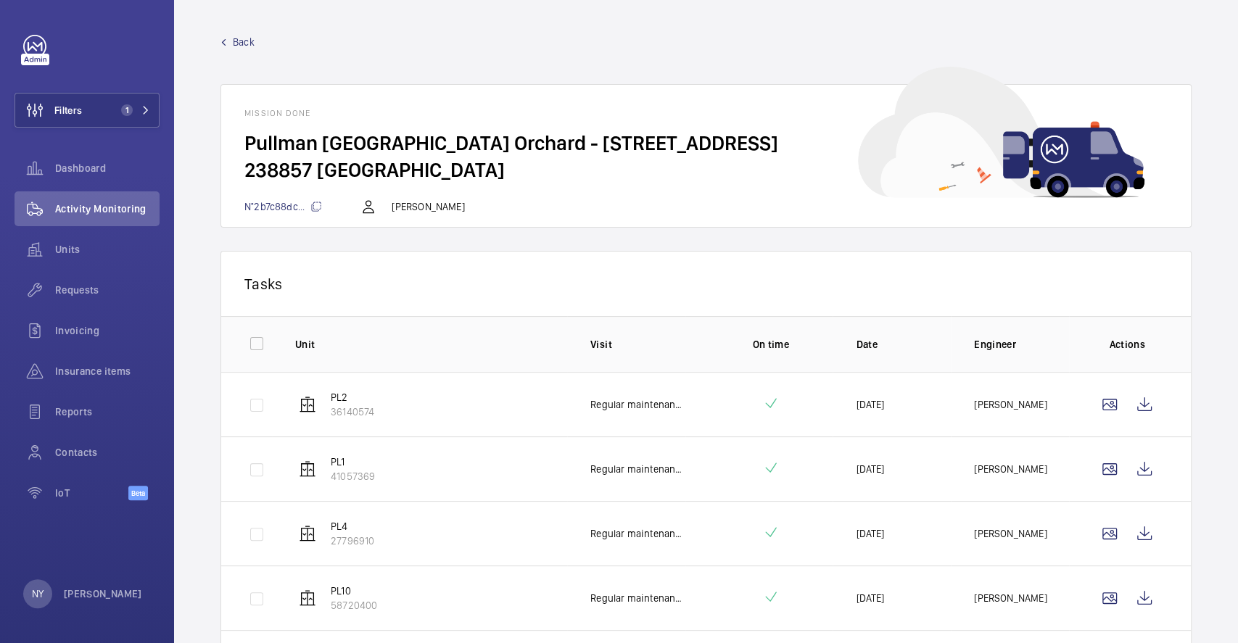
click at [238, 44] on span "Back" at bounding box center [244, 42] width 22 height 15
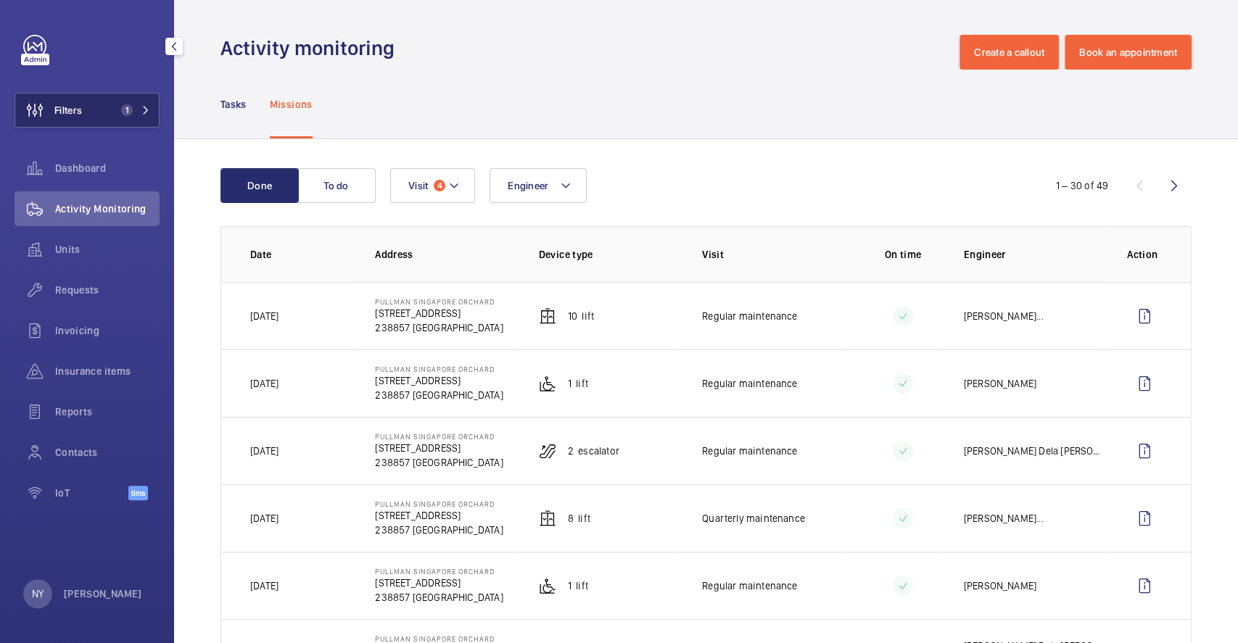
click at [55, 108] on span "Filters" at bounding box center [68, 110] width 28 height 15
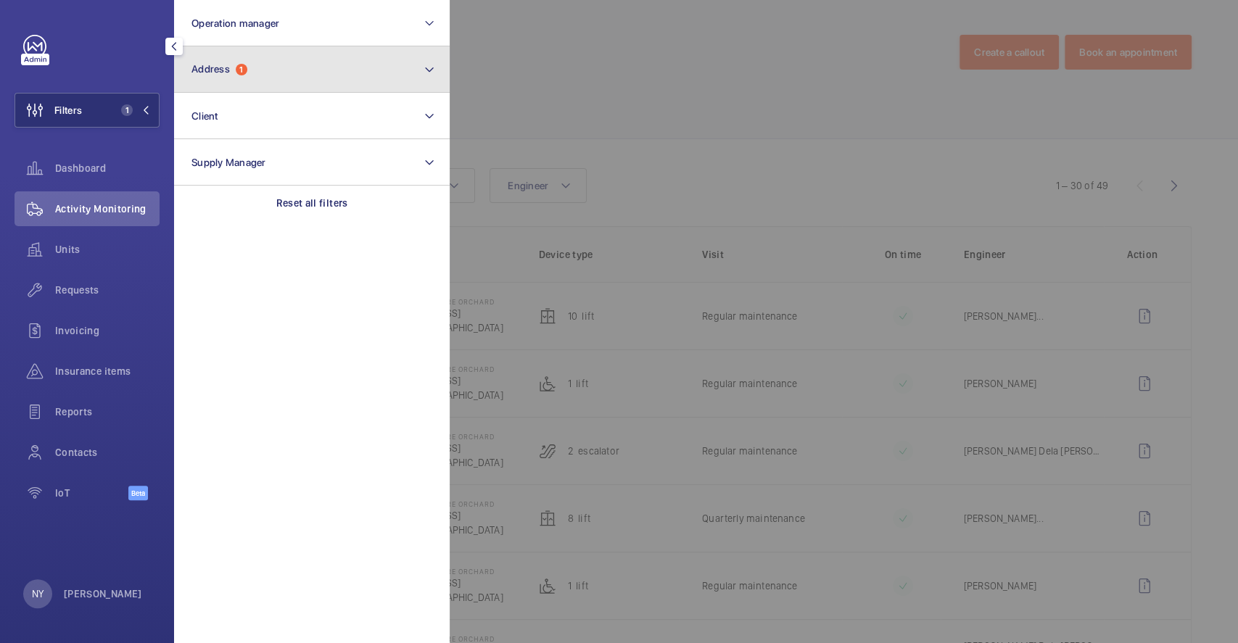
click at [220, 61] on button "Address 1" at bounding box center [312, 69] width 276 height 46
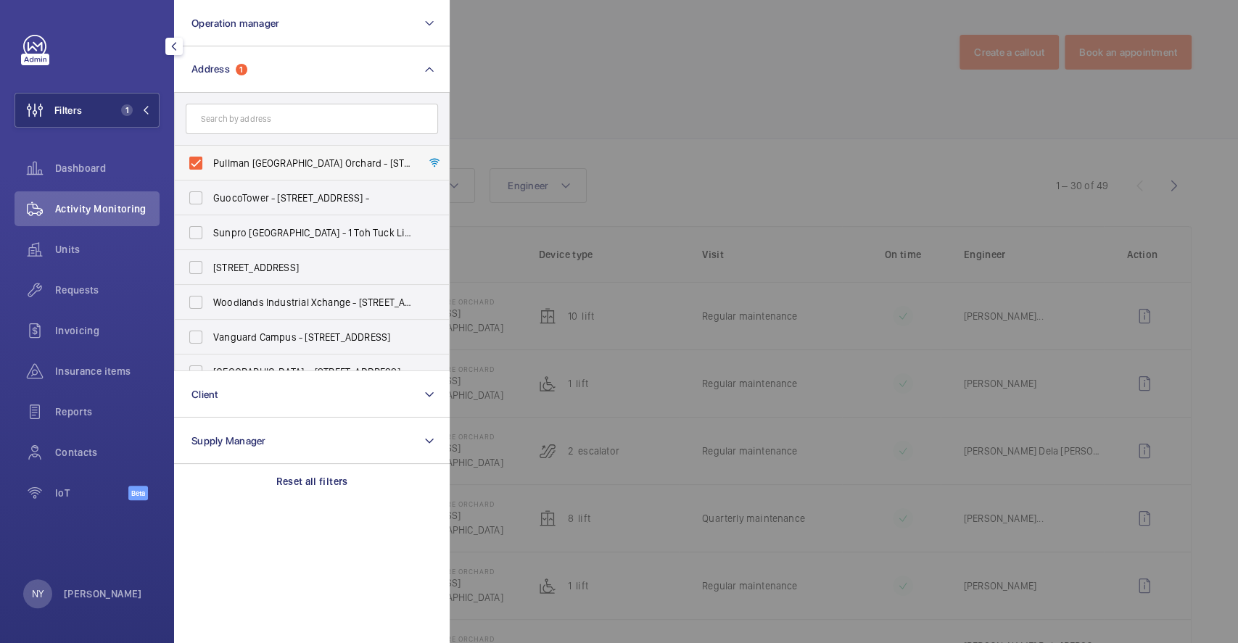
click at [253, 157] on span "Pullman Singapore Orchard - 270 Orchard Rd, SINGAPORE 238857" at bounding box center [312, 163] width 199 height 15
click at [210, 157] on input "Pullman Singapore Orchard - 270 Orchard Rd, SINGAPORE 238857" at bounding box center [195, 163] width 29 height 29
checkbox input "false"
click at [674, 144] on div at bounding box center [1069, 321] width 1238 height 643
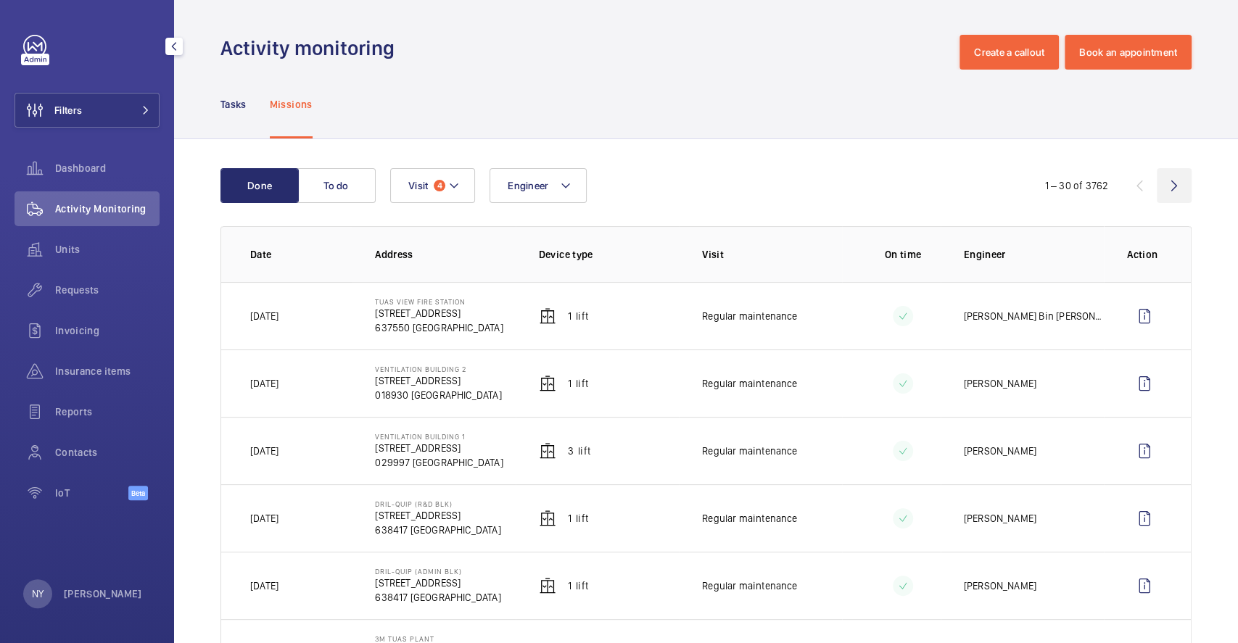
click at [1167, 202] on wm-front-icon-button at bounding box center [1173, 185] width 35 height 35
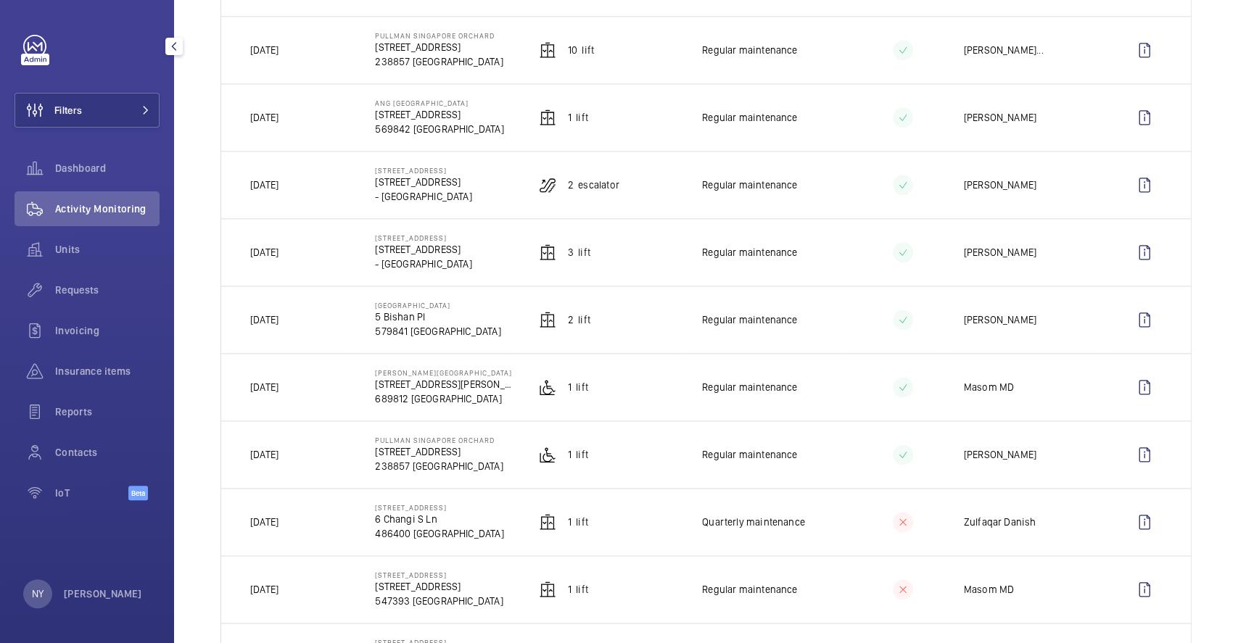
scroll to position [1160, 0]
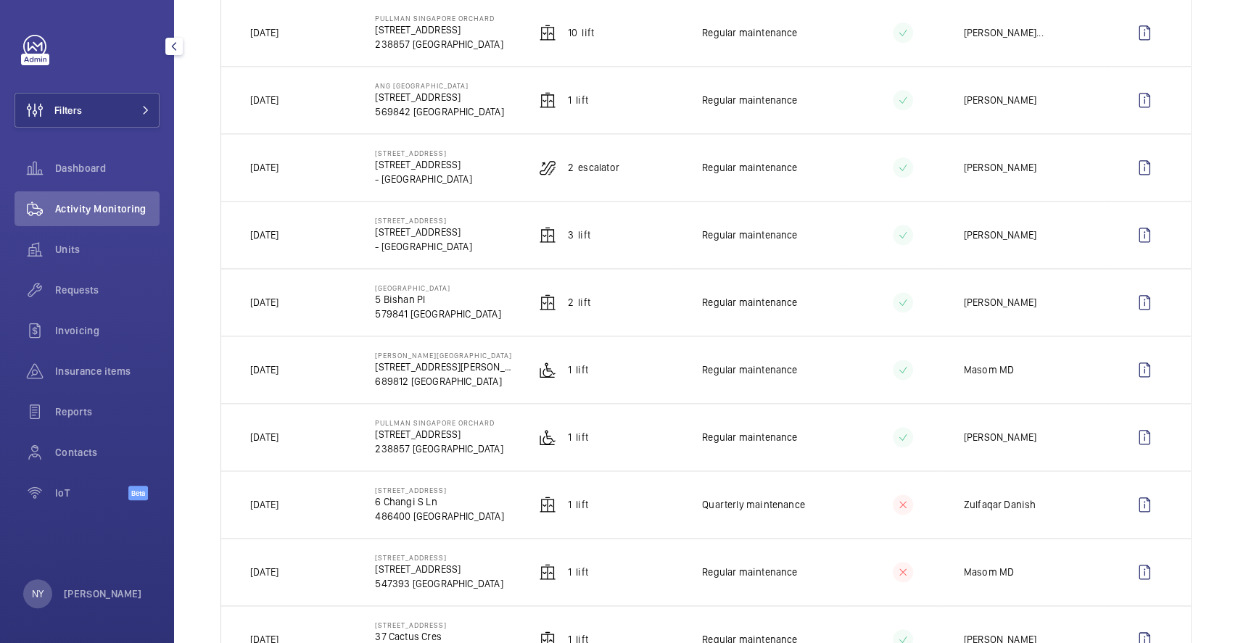
drag, startPoint x: 278, startPoint y: 372, endPoint x: 302, endPoint y: 373, distance: 23.2
click at [278, 373] on p "[DATE]" at bounding box center [264, 370] width 28 height 15
drag, startPoint x: 259, startPoint y: 303, endPoint x: 285, endPoint y: 305, distance: 26.2
click at [278, 305] on p "[DATE]" at bounding box center [264, 302] width 28 height 15
drag, startPoint x: 373, startPoint y: 361, endPoint x: 497, endPoint y: 357, distance: 123.3
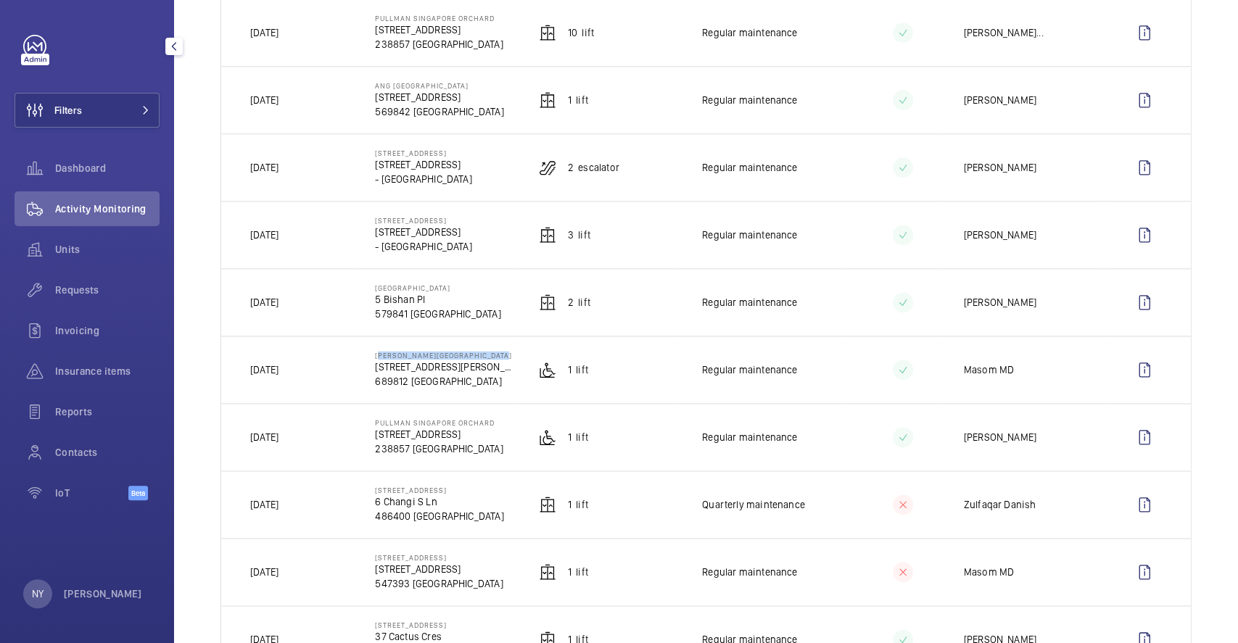
click at [497, 357] on p "Choa Chu Kang Public Library" at bounding box center [445, 355] width 140 height 9
drag, startPoint x: 252, startPoint y: 374, endPoint x: 303, endPoint y: 375, distance: 51.5
click at [303, 375] on td "[DATE]" at bounding box center [286, 369] width 131 height 67
copy p "[DATE]"
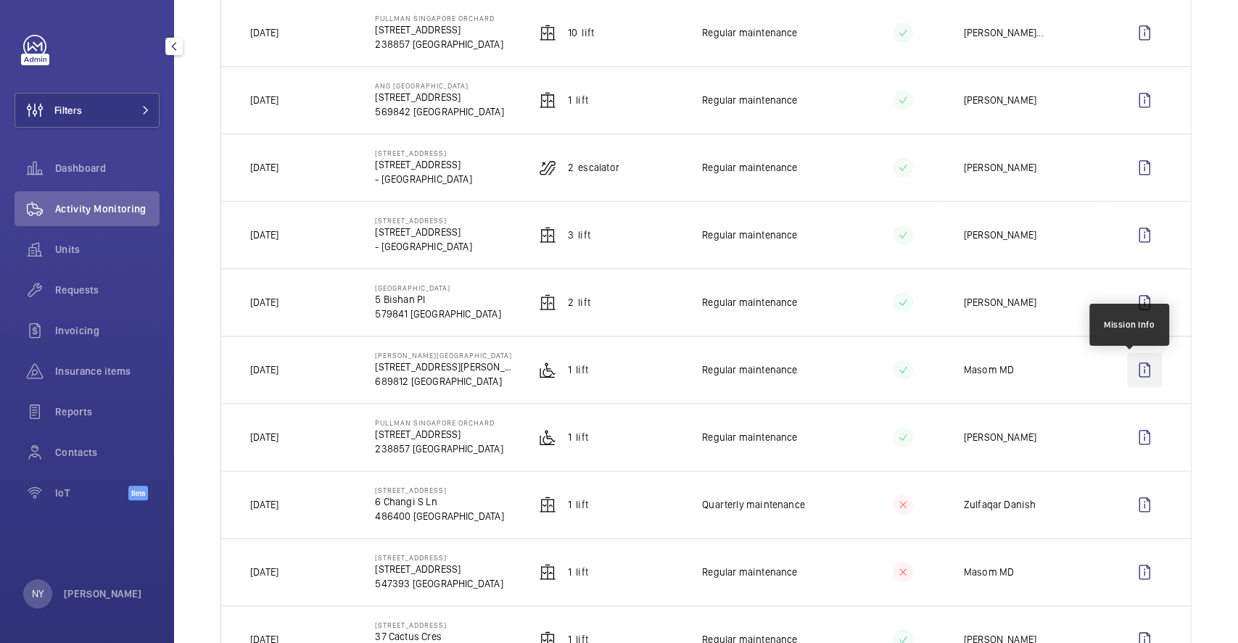
click at [1140, 372] on wm-front-icon-button at bounding box center [1144, 369] width 35 height 35
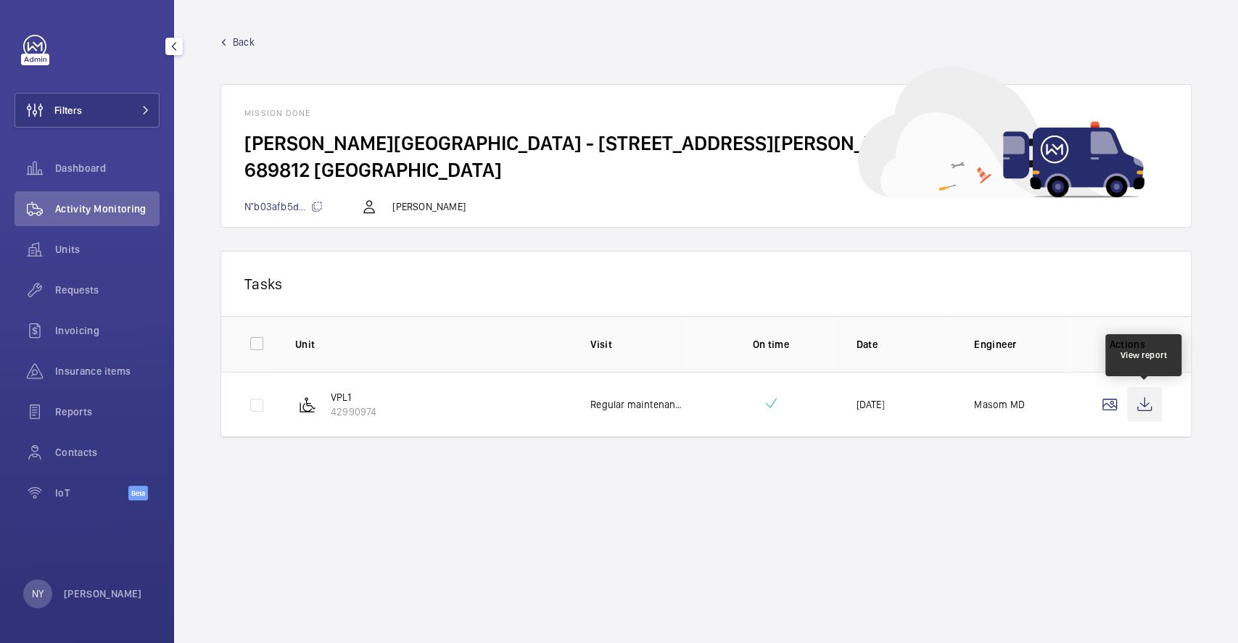
click at [1142, 399] on wm-front-icon-button at bounding box center [1144, 404] width 35 height 35
click at [244, 41] on span "Back" at bounding box center [244, 42] width 22 height 15
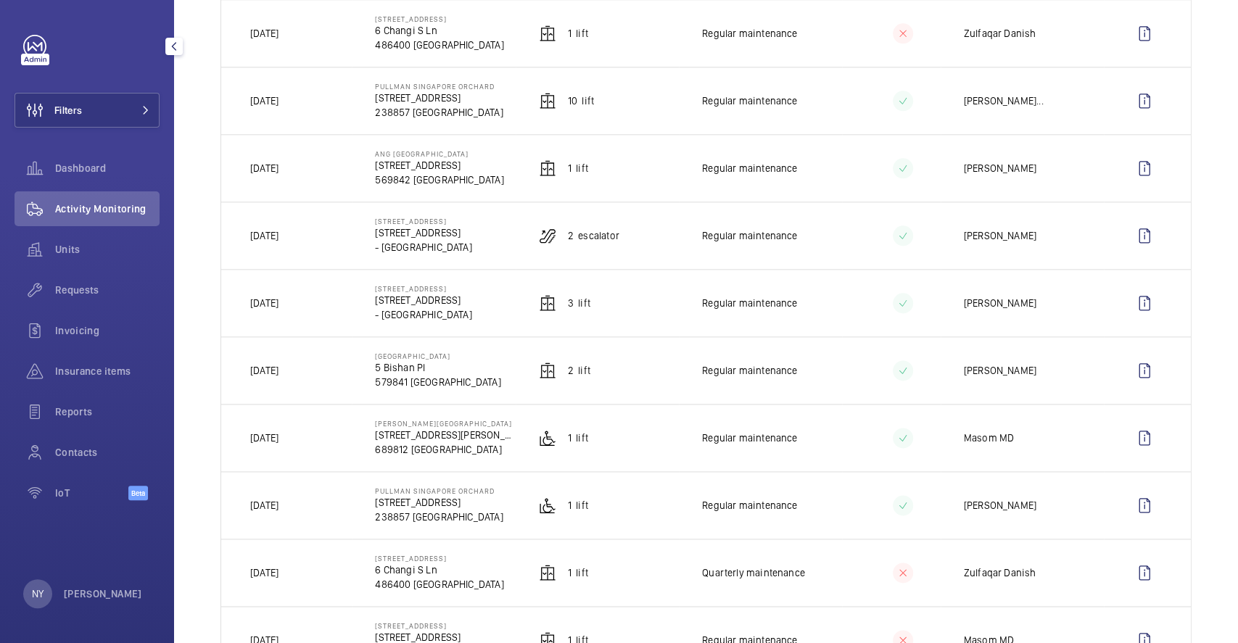
scroll to position [1063, 0]
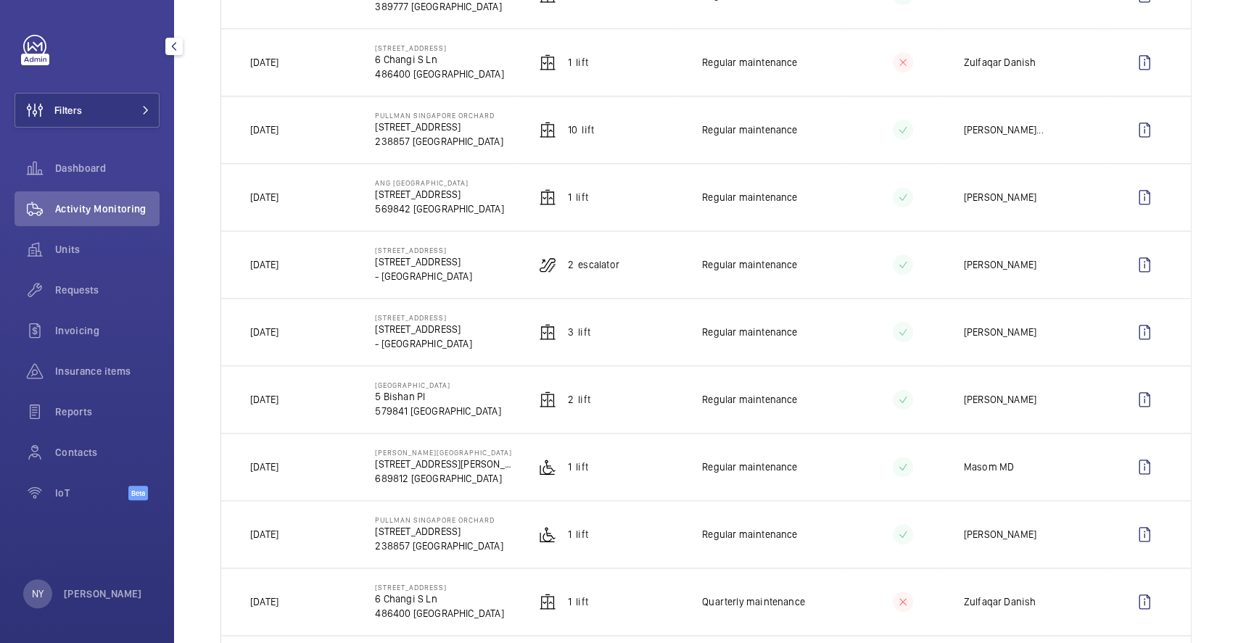
drag, startPoint x: 373, startPoint y: 388, endPoint x: 470, endPoint y: 388, distance: 97.2
click at [470, 388] on td "Bishan Public Library 5 Bishan Pl 579841 SINGAPORE" at bounding box center [433, 398] width 163 height 67
click at [495, 418] on td "Bishan Public Library 5 Bishan Pl 579841 SINGAPORE" at bounding box center [433, 398] width 163 height 67
click at [1127, 405] on wm-front-icon-button at bounding box center [1144, 399] width 35 height 35
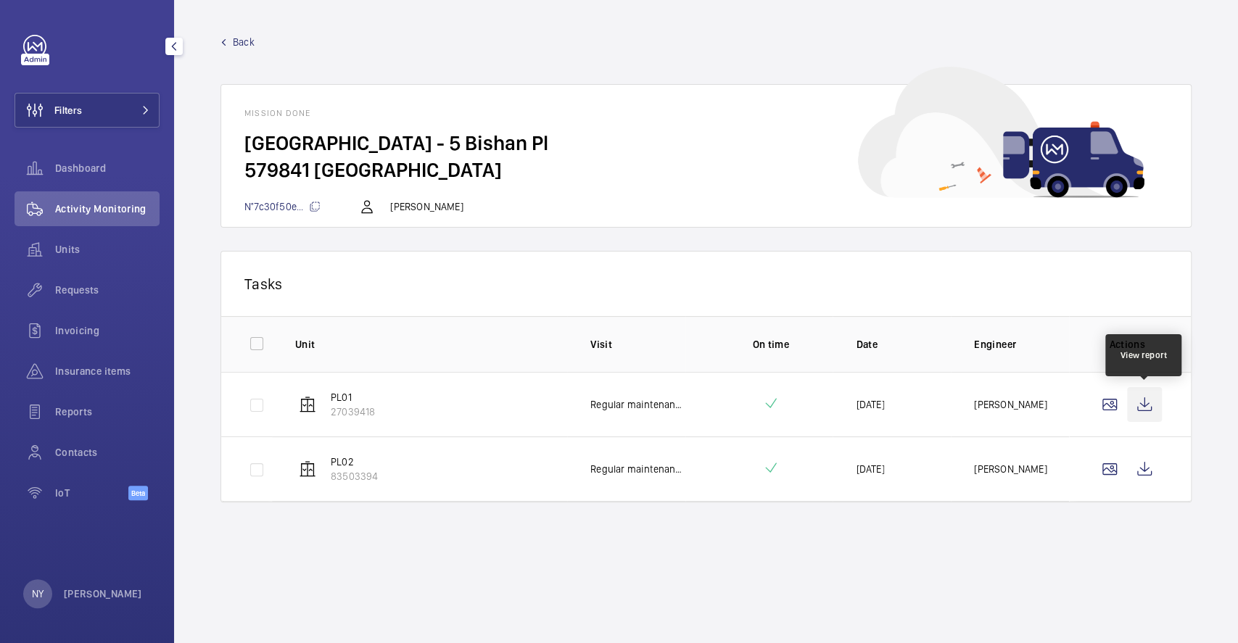
click at [1141, 421] on wm-front-icon-button at bounding box center [1144, 404] width 35 height 35
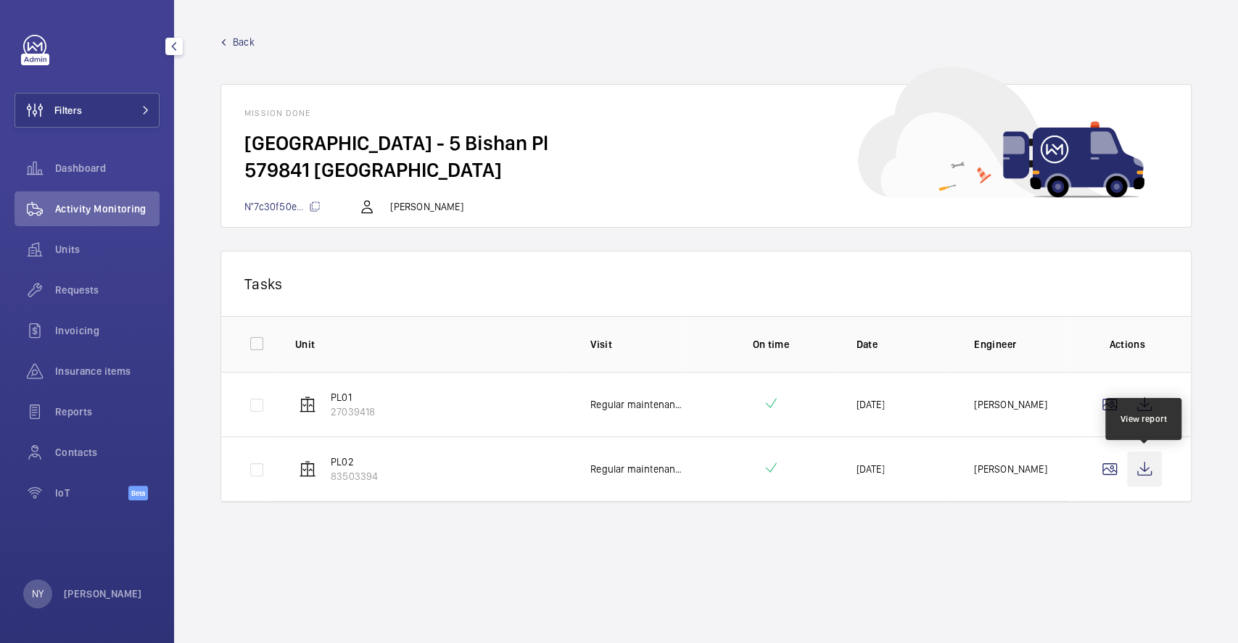
click at [1142, 476] on wm-front-icon-button at bounding box center [1144, 469] width 35 height 35
click at [239, 45] on span "Back" at bounding box center [244, 42] width 22 height 15
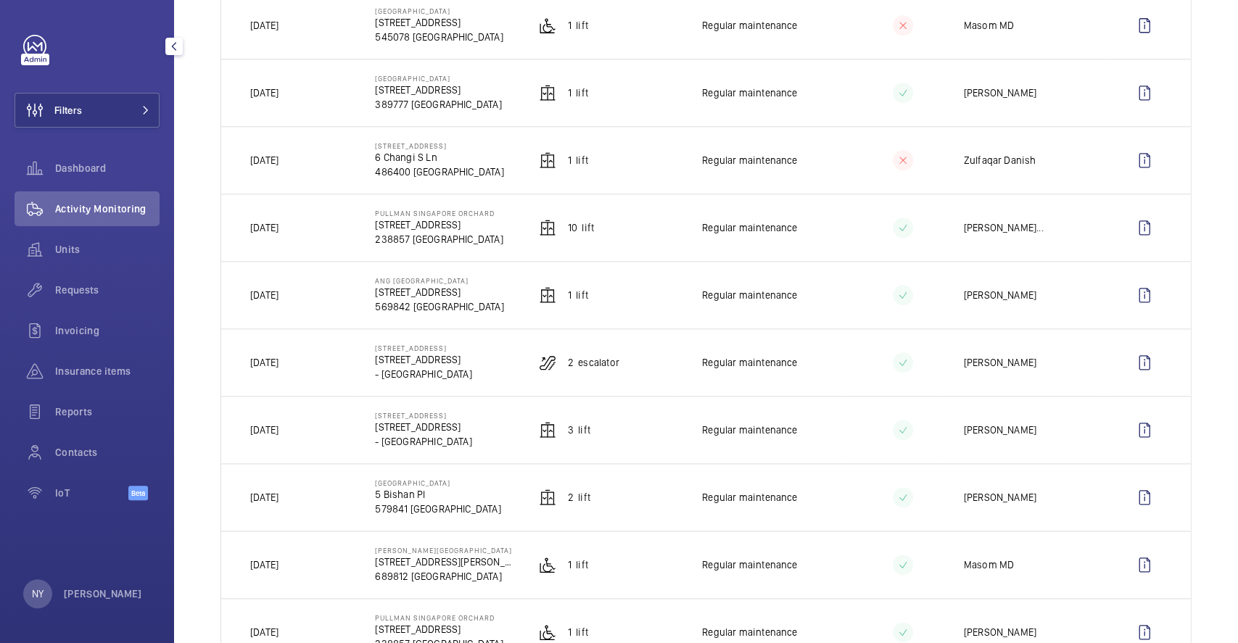
scroll to position [966, 0]
click at [1131, 503] on wm-front-icon-button at bounding box center [1144, 496] width 35 height 35
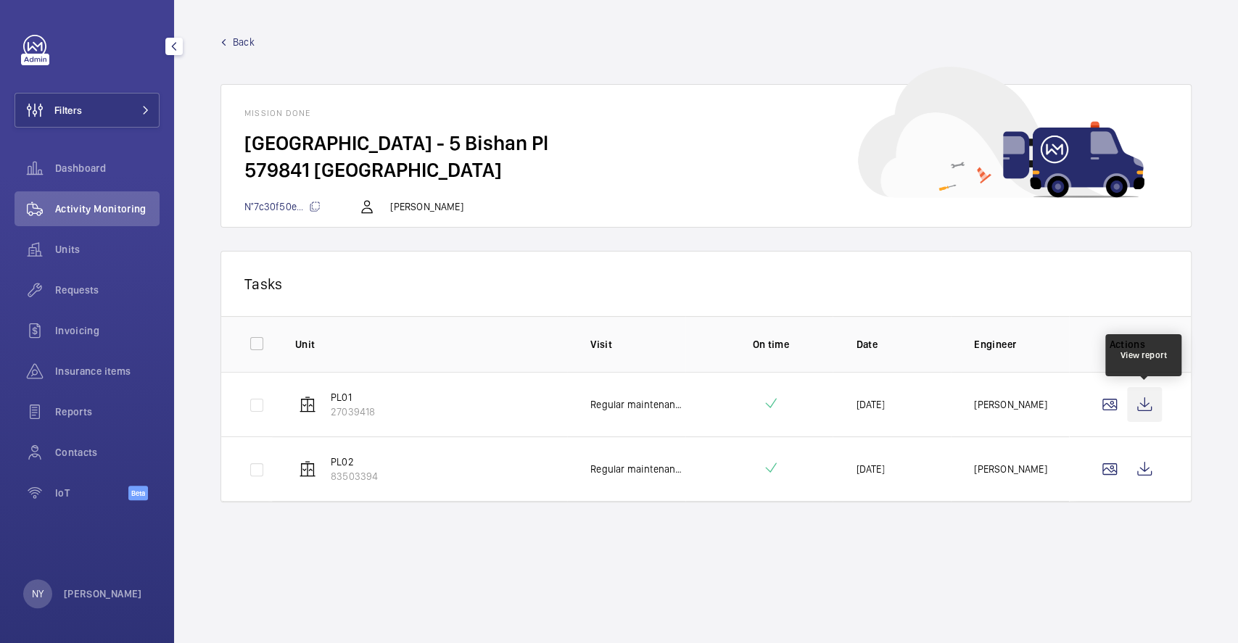
click at [1148, 393] on wm-front-icon-button at bounding box center [1144, 404] width 35 height 35
click at [249, 38] on span "Back" at bounding box center [244, 42] width 22 height 15
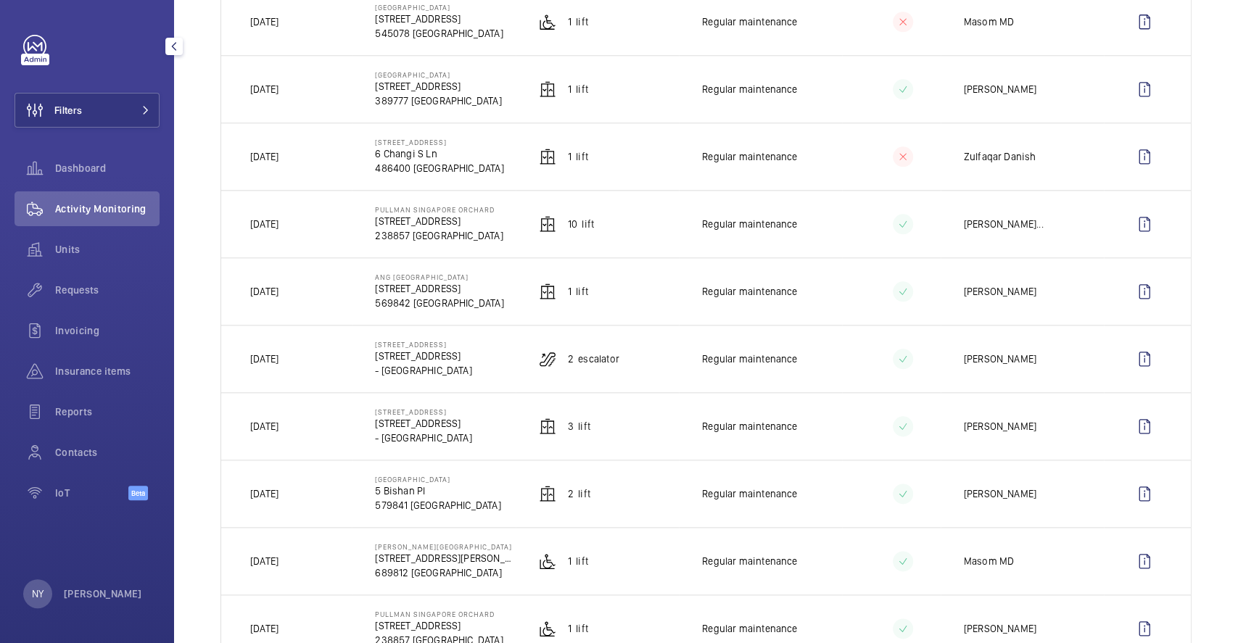
scroll to position [1063, 0]
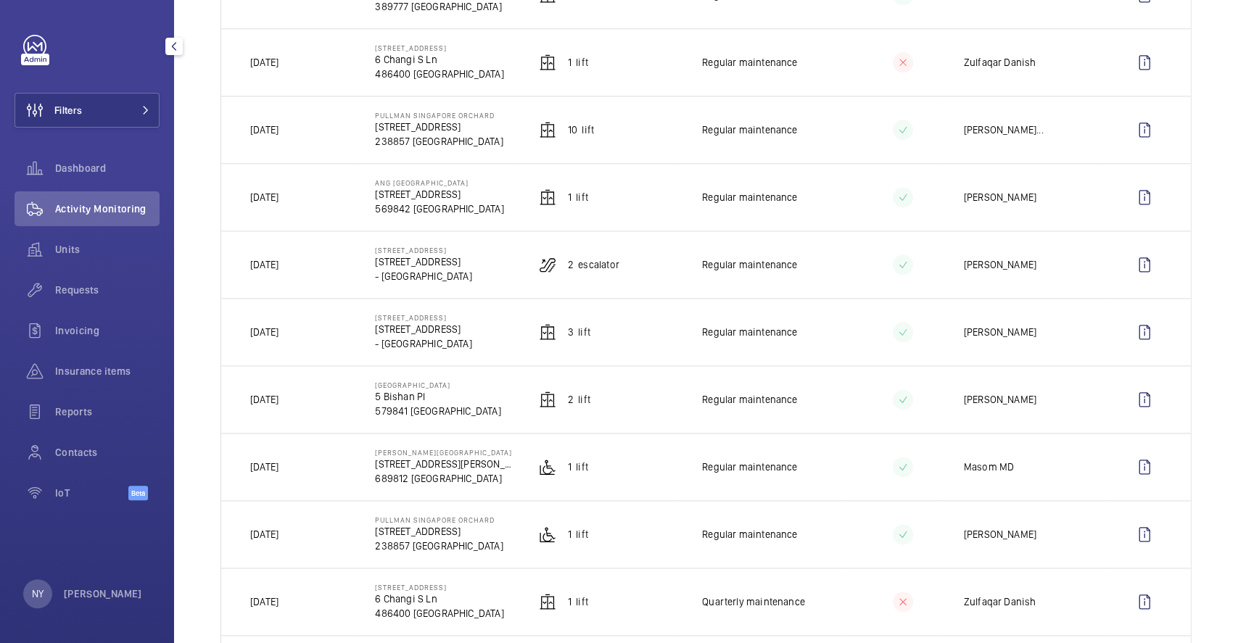
drag, startPoint x: 248, startPoint y: 403, endPoint x: 328, endPoint y: 400, distance: 80.5
click at [328, 400] on td "[DATE]" at bounding box center [286, 398] width 131 height 67
copy p "[DATE]"
drag, startPoint x: 273, startPoint y: 537, endPoint x: 293, endPoint y: 539, distance: 20.4
click at [278, 539] on p "01/08/2025" at bounding box center [264, 534] width 28 height 15
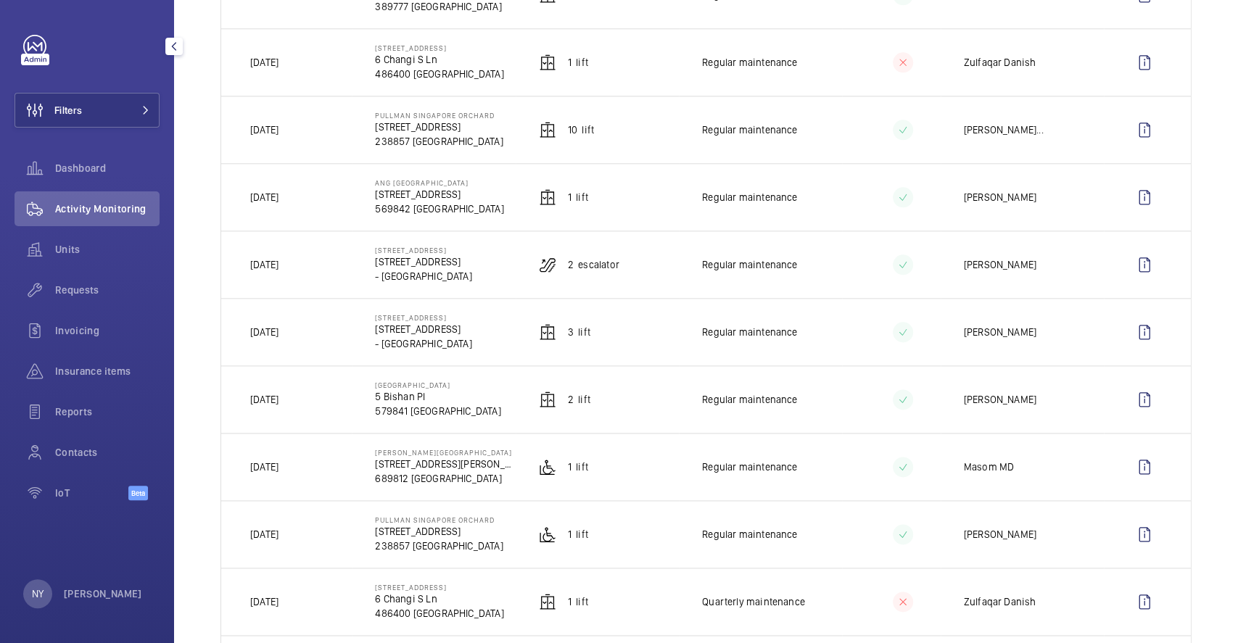
drag, startPoint x: 274, startPoint y: 341, endPoint x: 294, endPoint y: 339, distance: 20.4
click at [278, 339] on p "[DATE]" at bounding box center [264, 332] width 28 height 15
drag, startPoint x: 265, startPoint y: 258, endPoint x: 314, endPoint y: 257, distance: 49.3
click at [314, 257] on td "[DATE]" at bounding box center [286, 264] width 131 height 67
drag, startPoint x: 373, startPoint y: 320, endPoint x: 506, endPoint y: 320, distance: 132.7
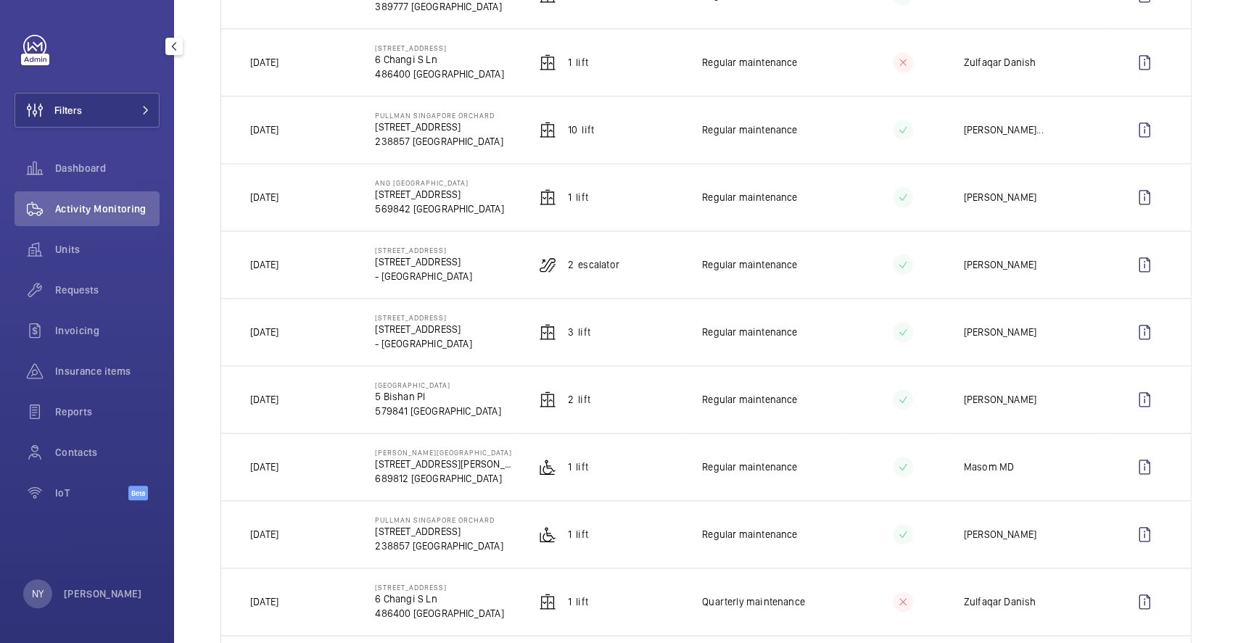
click at [506, 320] on td "18 Cross Street Exchange 18 Cross St - SINGAPORE" at bounding box center [433, 331] width 163 height 67
copy p "[STREET_ADDRESS]"
click at [1127, 331] on wm-front-icon-button at bounding box center [1144, 332] width 35 height 35
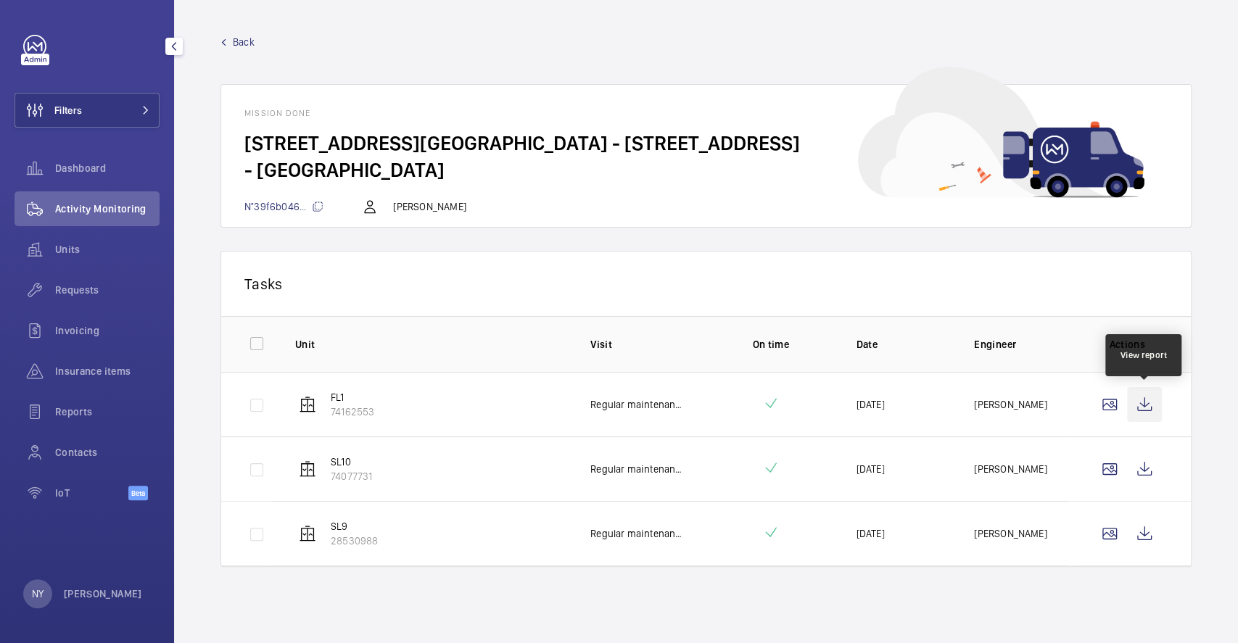
click at [1135, 403] on wm-front-icon-button at bounding box center [1144, 404] width 35 height 35
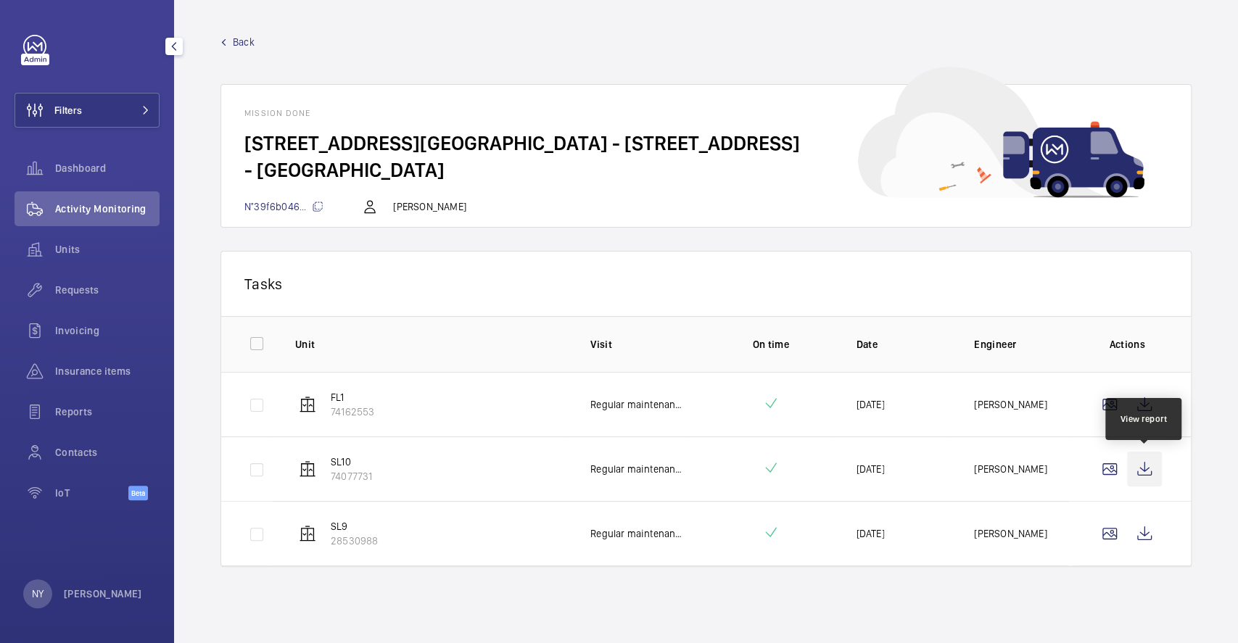
click at [1148, 473] on wm-front-icon-button at bounding box center [1144, 469] width 35 height 35
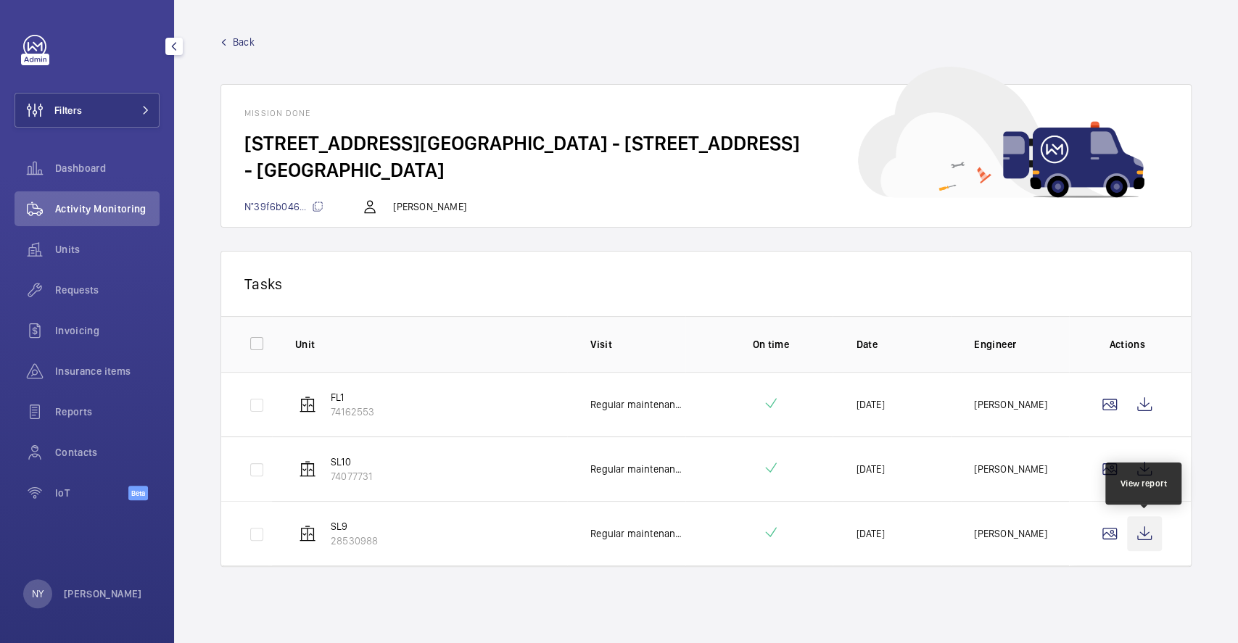
click at [1150, 539] on wm-front-icon-button at bounding box center [1144, 533] width 35 height 35
click at [249, 41] on span "Back" at bounding box center [244, 42] width 22 height 15
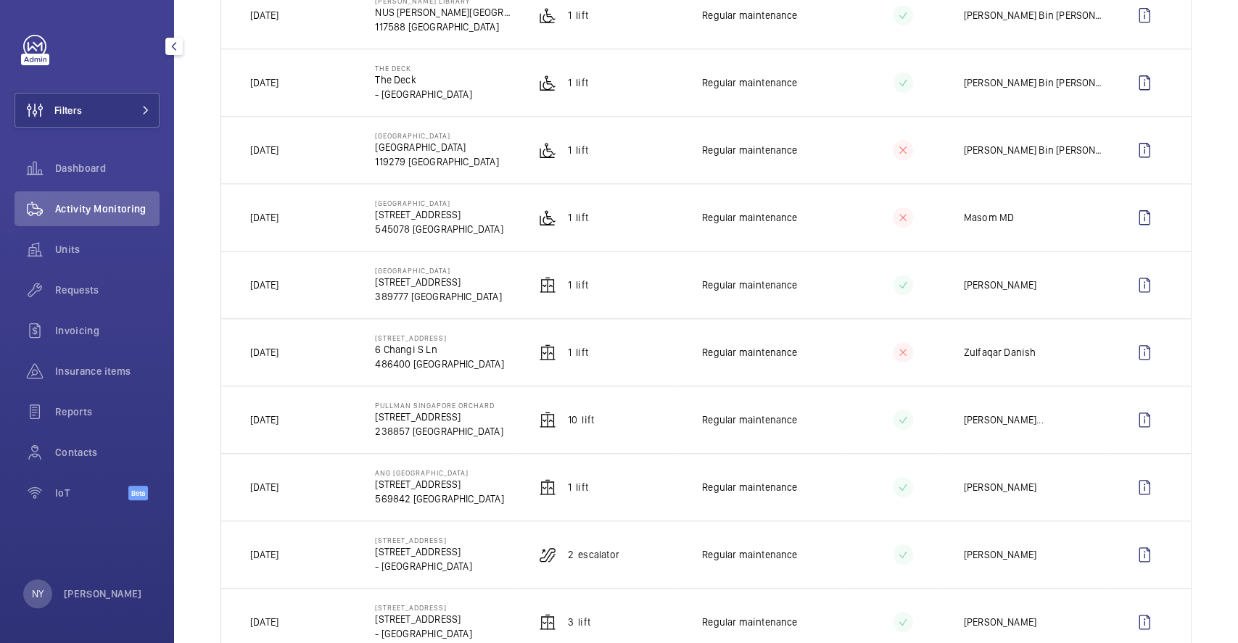
scroll to position [870, 0]
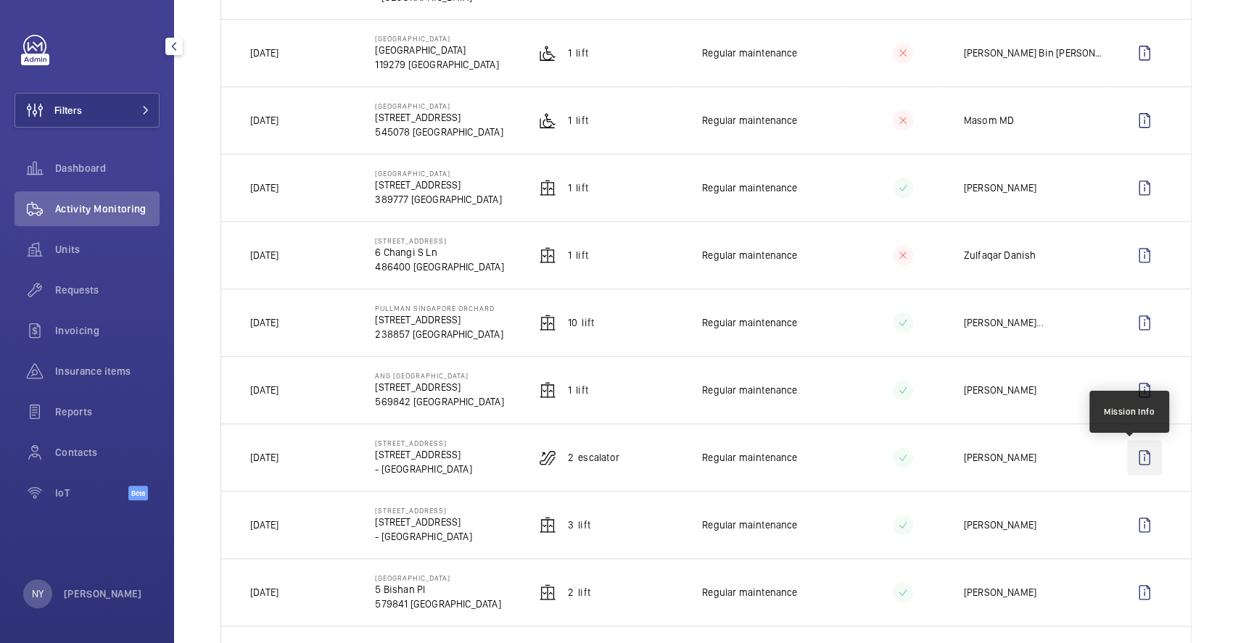
click at [1141, 462] on wm-front-icon-button at bounding box center [1144, 457] width 35 height 35
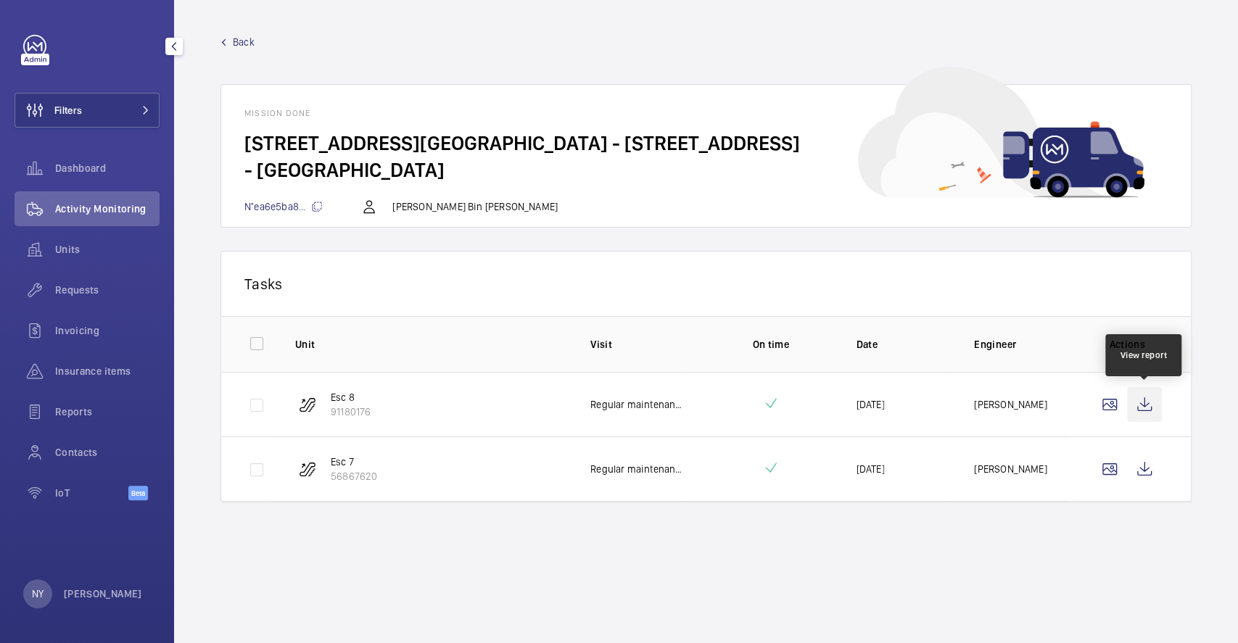
click at [1142, 397] on wm-front-icon-button at bounding box center [1144, 404] width 35 height 35
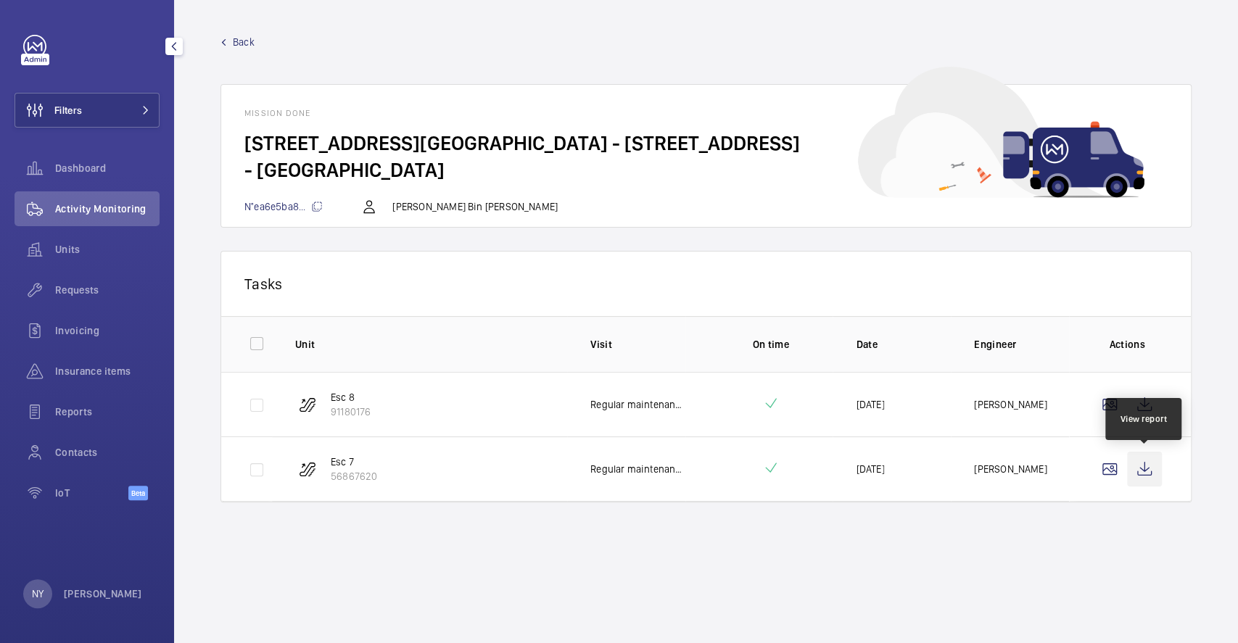
click at [1139, 461] on wm-front-icon-button at bounding box center [1144, 469] width 35 height 35
click at [233, 39] on span "Back" at bounding box center [244, 42] width 22 height 15
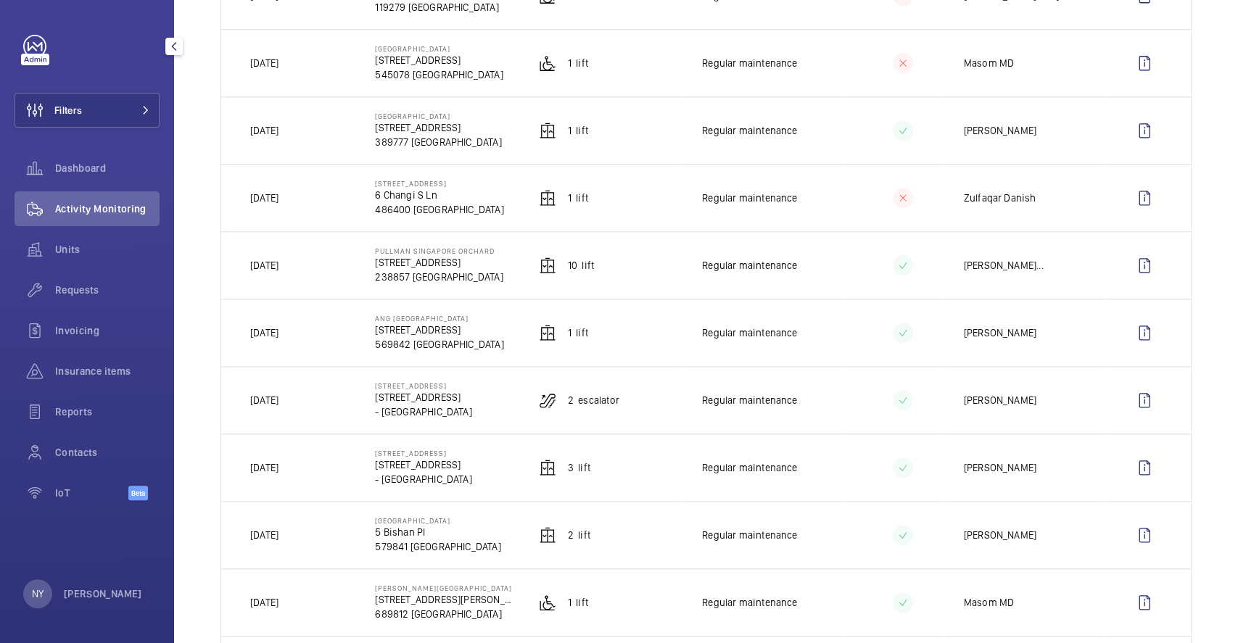
scroll to position [966, 0]
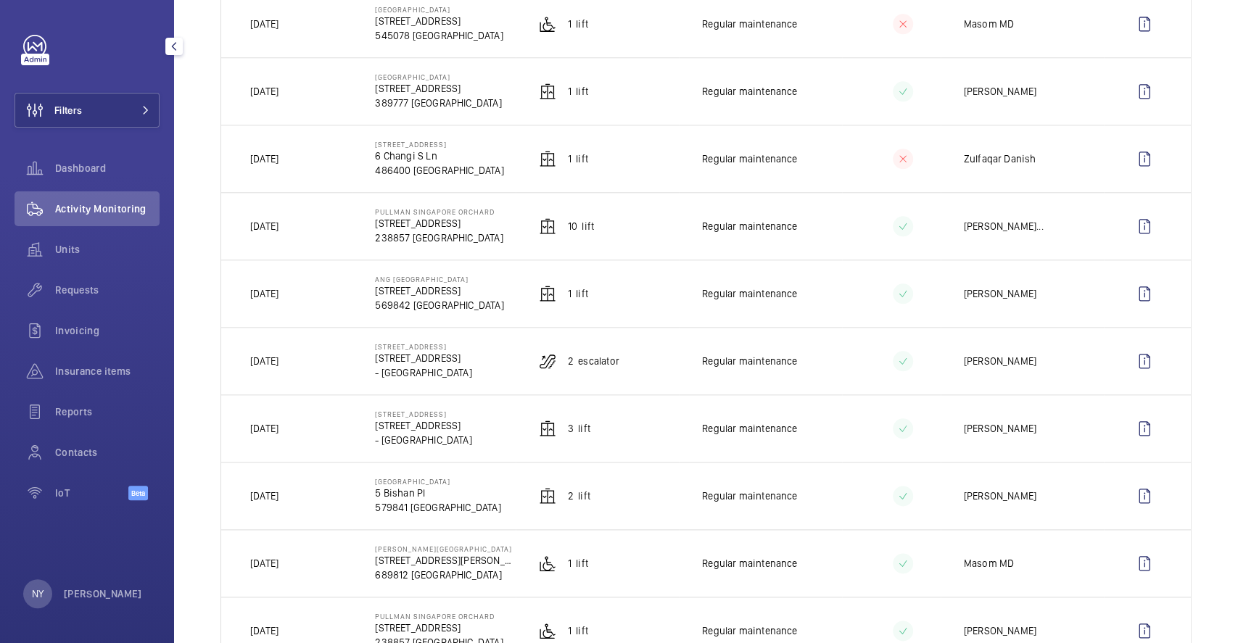
drag, startPoint x: 415, startPoint y: 423, endPoint x: 448, endPoint y: 421, distance: 33.4
click at [448, 421] on div "18 Cross Street Exchange 18 Cross St - SINGAPORE" at bounding box center [423, 429] width 96 height 38
drag, startPoint x: 260, startPoint y: 499, endPoint x: 278, endPoint y: 499, distance: 18.9
click at [278, 499] on p "[DATE]" at bounding box center [264, 496] width 28 height 15
drag, startPoint x: 271, startPoint y: 368, endPoint x: 291, endPoint y: 365, distance: 19.9
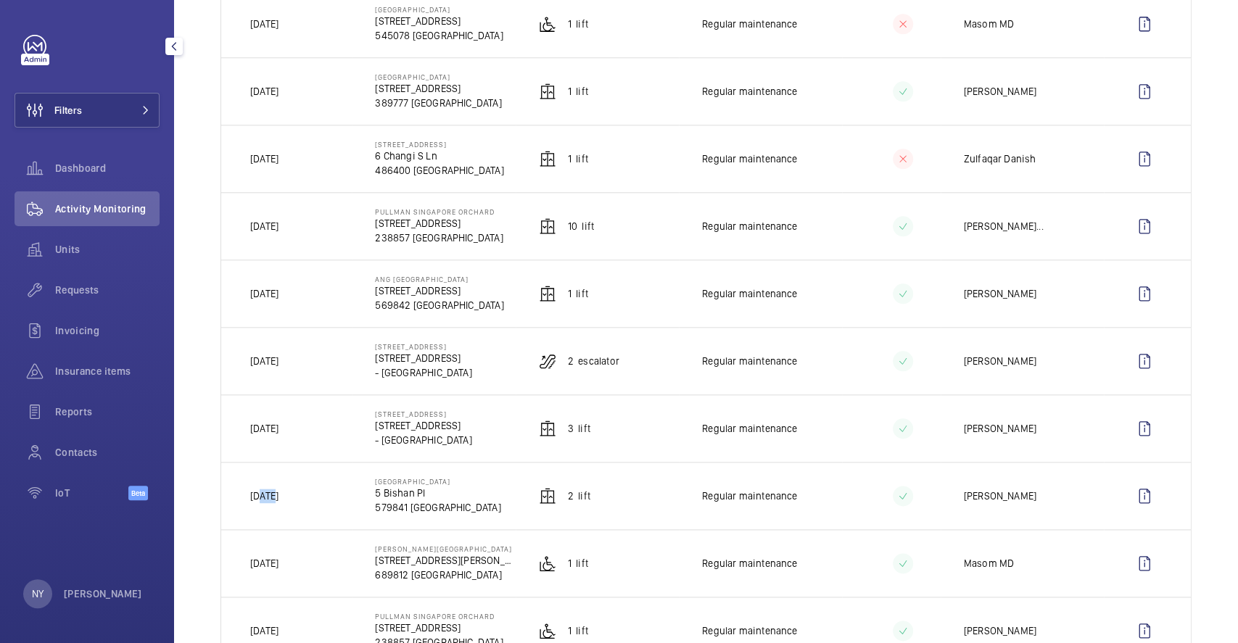
click at [278, 365] on p "[DATE]" at bounding box center [264, 361] width 28 height 15
drag, startPoint x: 273, startPoint y: 230, endPoint x: 299, endPoint y: 227, distance: 26.3
click at [278, 227] on p "05/08/2025" at bounding box center [264, 226] width 28 height 15
drag, startPoint x: 418, startPoint y: 283, endPoint x: 436, endPoint y: 283, distance: 18.1
click at [436, 283] on p "Ang Mo Kio Public Library" at bounding box center [439, 279] width 128 height 9
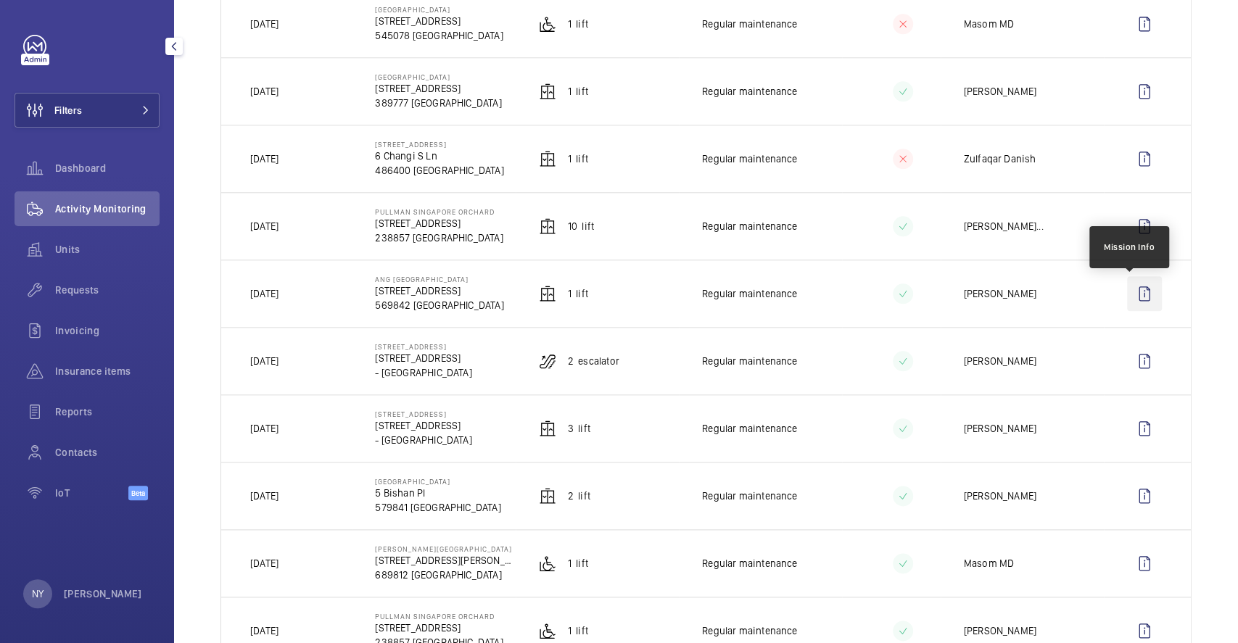
click at [1134, 296] on wm-front-icon-button at bounding box center [1144, 293] width 35 height 35
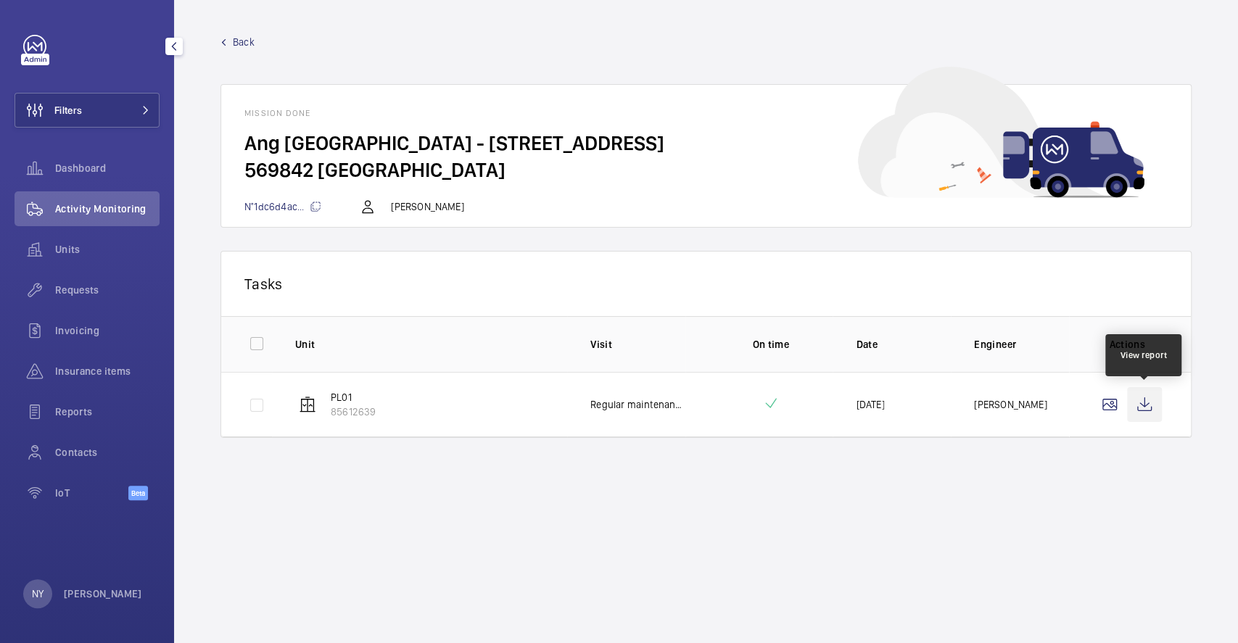
click at [1151, 405] on wm-front-icon-button at bounding box center [1144, 404] width 35 height 35
click at [246, 44] on span "Back" at bounding box center [244, 42] width 22 height 15
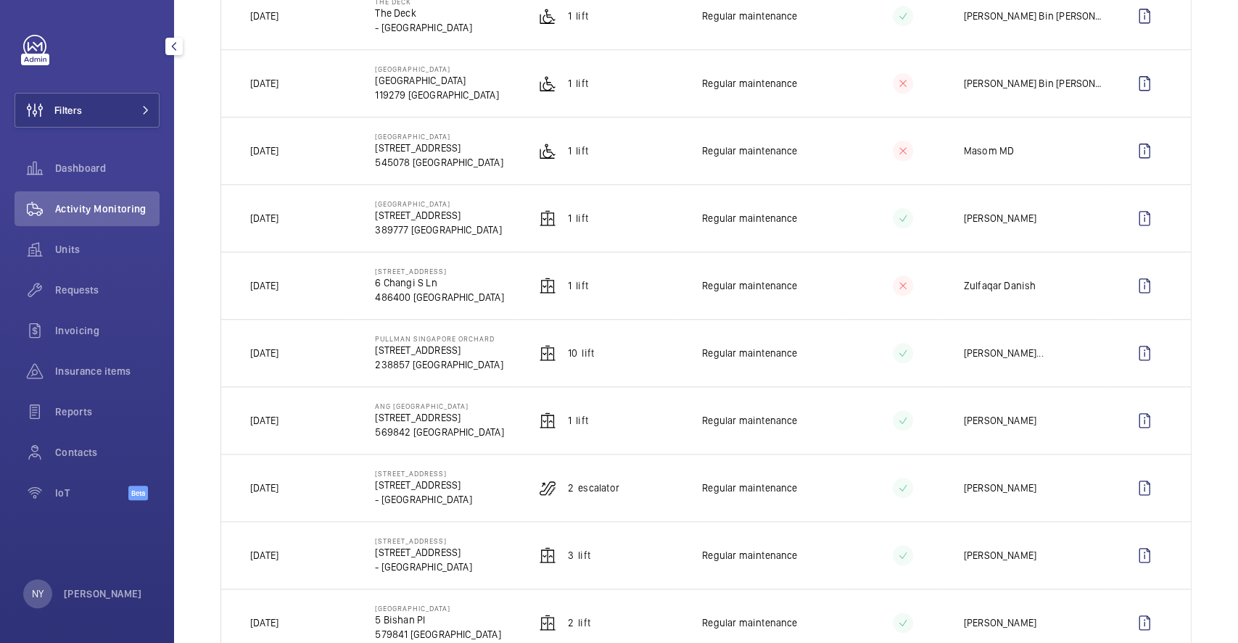
scroll to position [870, 0]
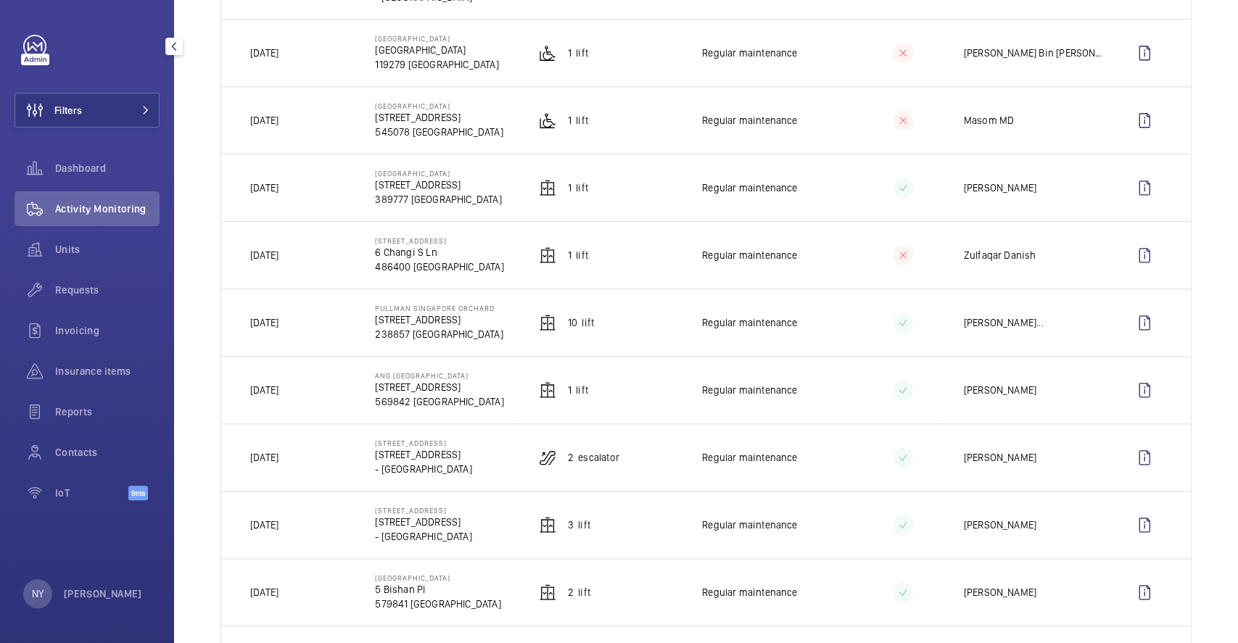
drag, startPoint x: 264, startPoint y: 397, endPoint x: 290, endPoint y: 397, distance: 26.1
click at [278, 397] on p "05/08/2025" at bounding box center [264, 390] width 28 height 15
drag, startPoint x: 252, startPoint y: 392, endPoint x: 339, endPoint y: 392, distance: 87.0
click at [339, 392] on td "05/08/2025" at bounding box center [286, 389] width 131 height 67
copy p "05/08/2025"
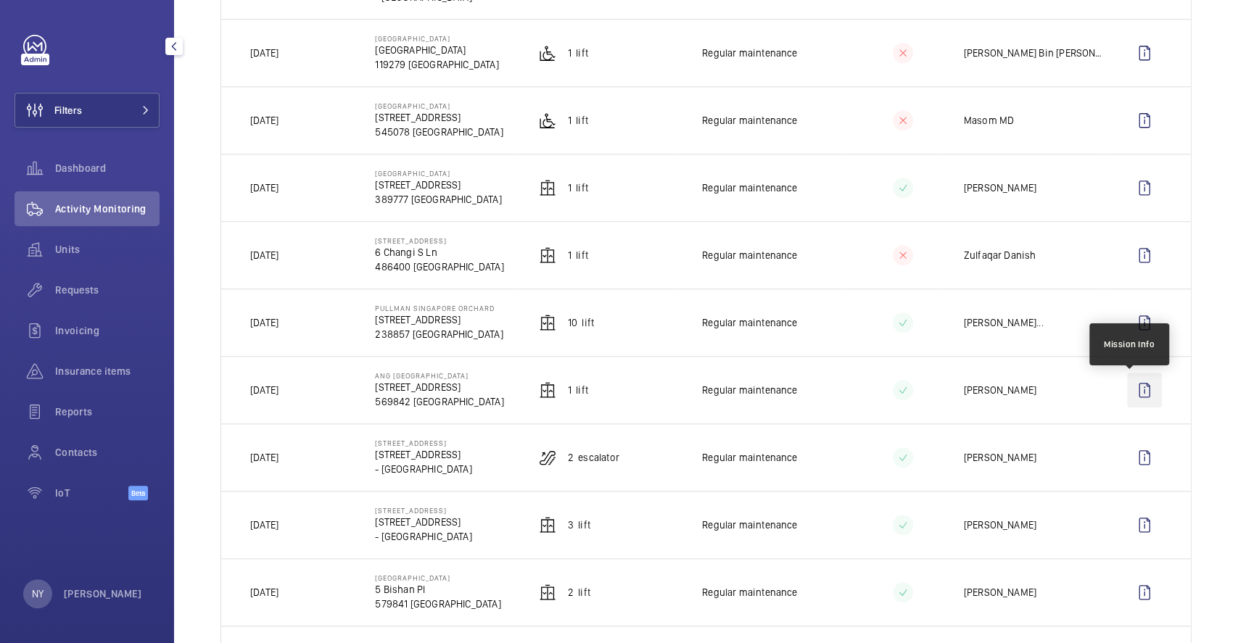
click at [1137, 383] on wm-front-icon-button at bounding box center [1144, 390] width 35 height 35
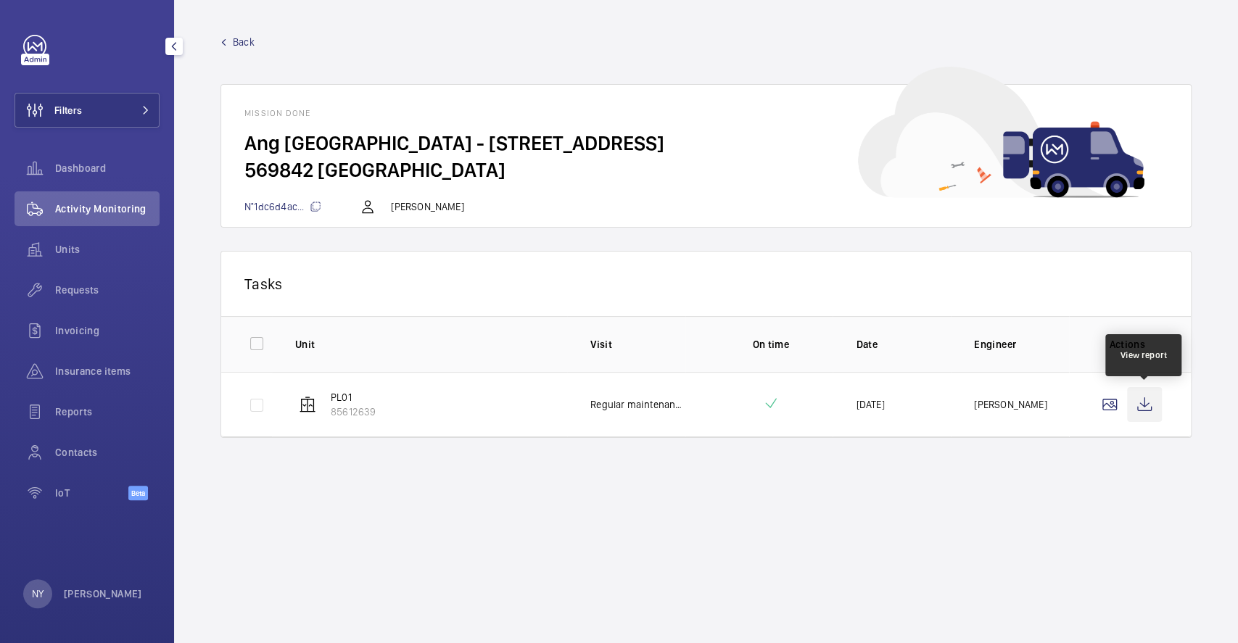
click at [1149, 405] on wm-front-icon-button at bounding box center [1144, 404] width 35 height 35
click at [235, 38] on span "Back" at bounding box center [244, 42] width 22 height 15
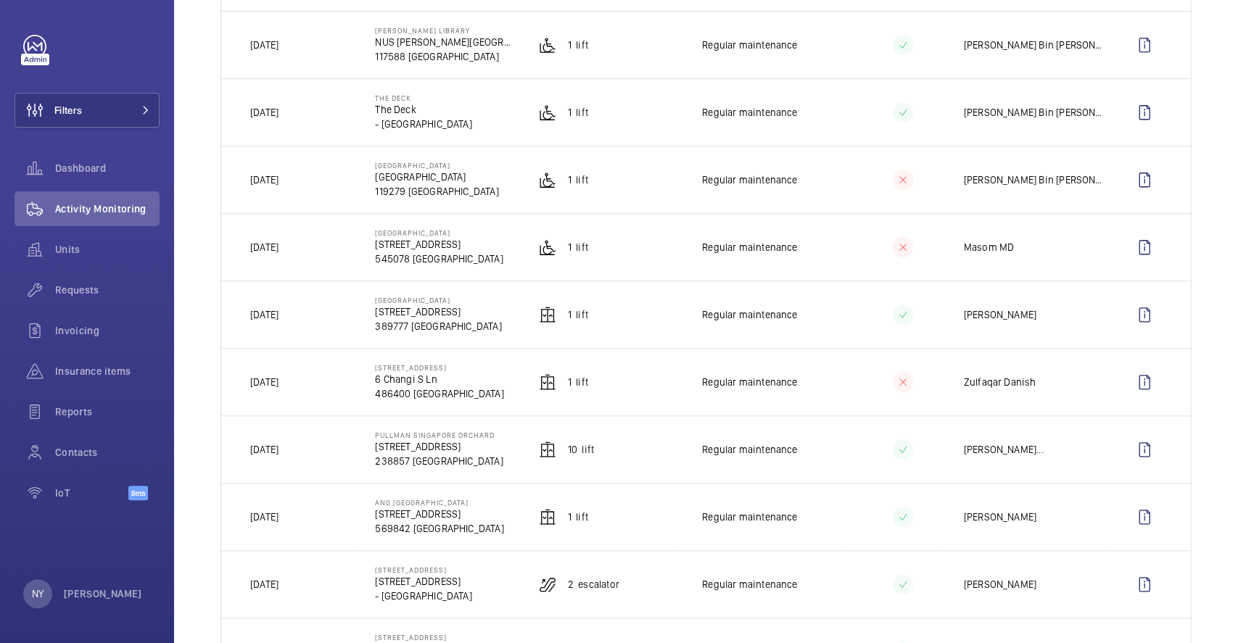
scroll to position [773, 0]
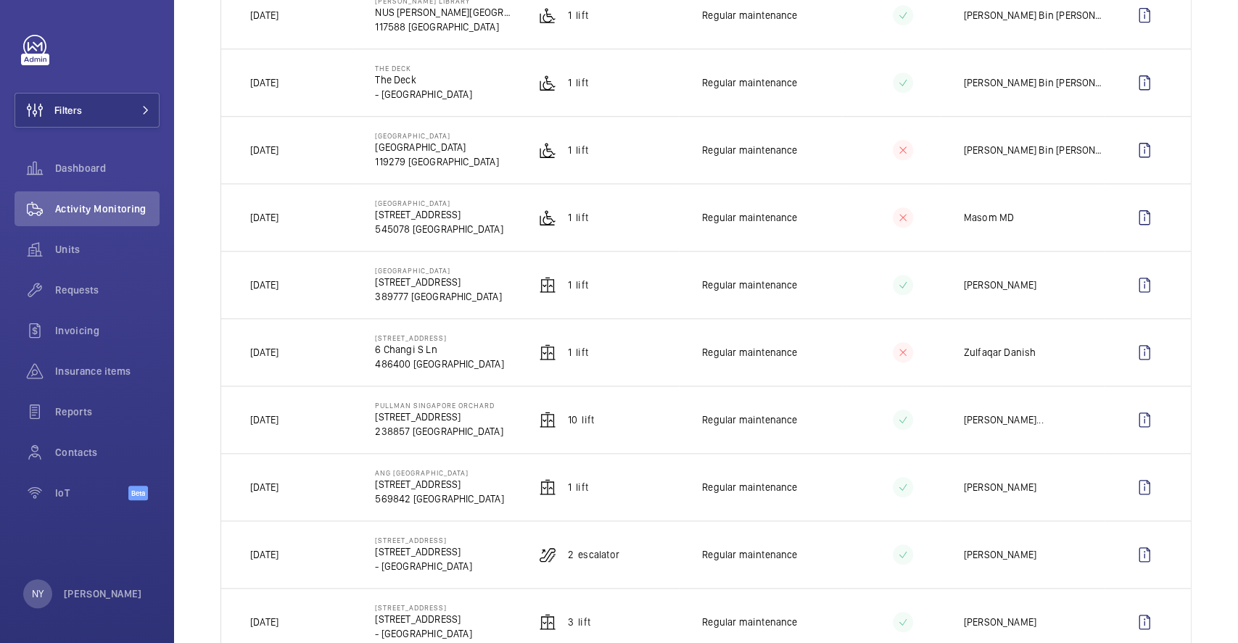
drag, startPoint x: 280, startPoint y: 425, endPoint x: 294, endPoint y: 425, distance: 13.8
click at [278, 425] on p "05/08/2025" at bounding box center [264, 420] width 28 height 15
drag, startPoint x: 260, startPoint y: 421, endPoint x: 268, endPoint y: 421, distance: 8.0
click at [268, 421] on p "05/08/2025" at bounding box center [264, 420] width 28 height 15
drag, startPoint x: 273, startPoint y: 421, endPoint x: 284, endPoint y: 421, distance: 10.9
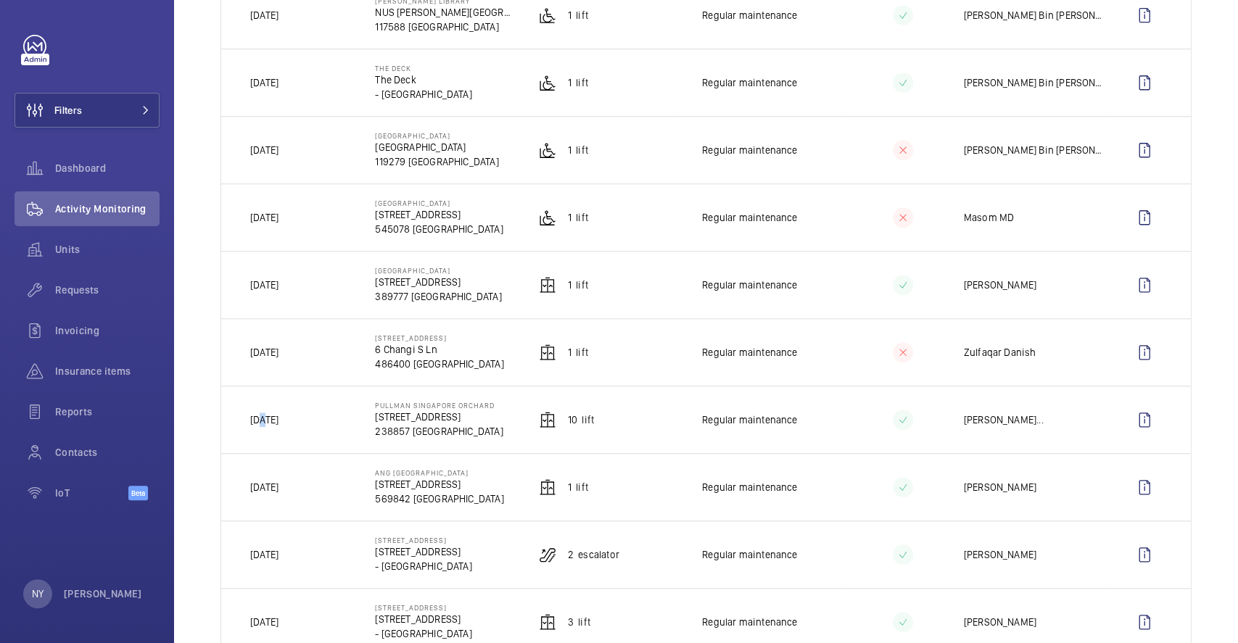
click at [278, 421] on p "05/08/2025" at bounding box center [264, 420] width 28 height 15
drag, startPoint x: 262, startPoint y: 283, endPoint x: 296, endPoint y: 283, distance: 34.1
click at [278, 283] on p "06/08/2025" at bounding box center [264, 285] width 28 height 15
drag, startPoint x: 272, startPoint y: 418, endPoint x: 295, endPoint y: 418, distance: 23.2
click at [278, 418] on p "05/08/2025" at bounding box center [264, 420] width 28 height 15
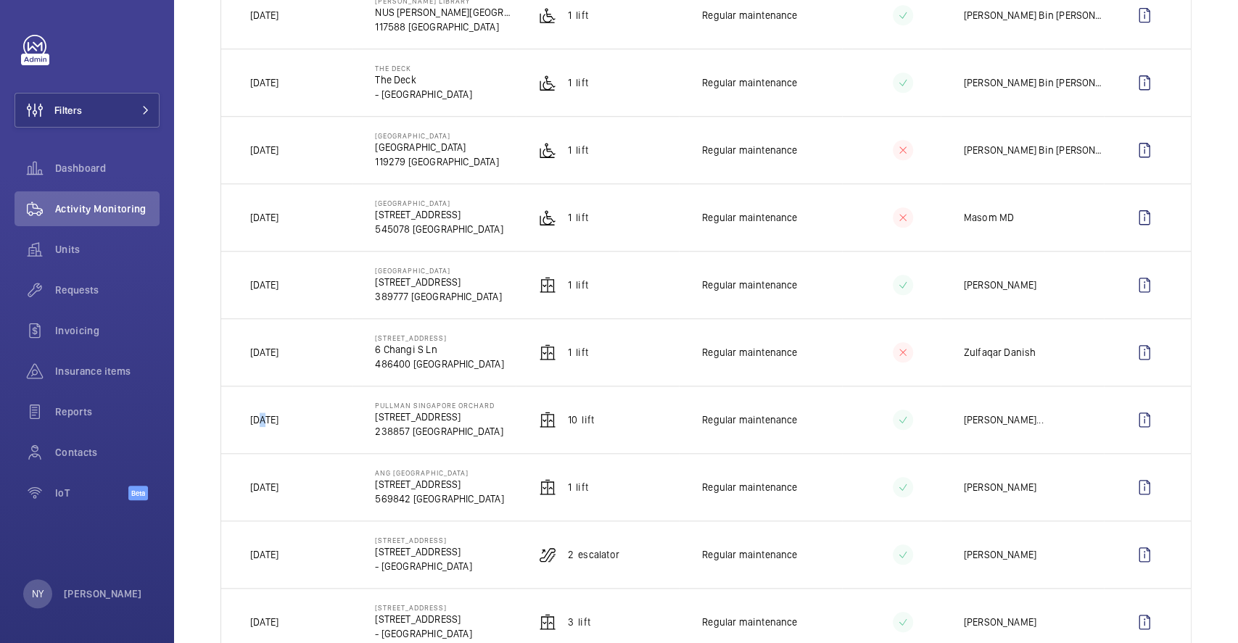
drag, startPoint x: 262, startPoint y: 283, endPoint x: 290, endPoint y: 283, distance: 27.6
click at [278, 283] on p "06/08/2025" at bounding box center [264, 285] width 28 height 15
drag, startPoint x: 372, startPoint y: 342, endPoint x: 483, endPoint y: 339, distance: 111.0
click at [483, 339] on td "6 Changi South Lane 6 Changi S Ln 486400 SINGAPORE" at bounding box center [433, 351] width 163 height 67
copy p "6 Changi South Lane"
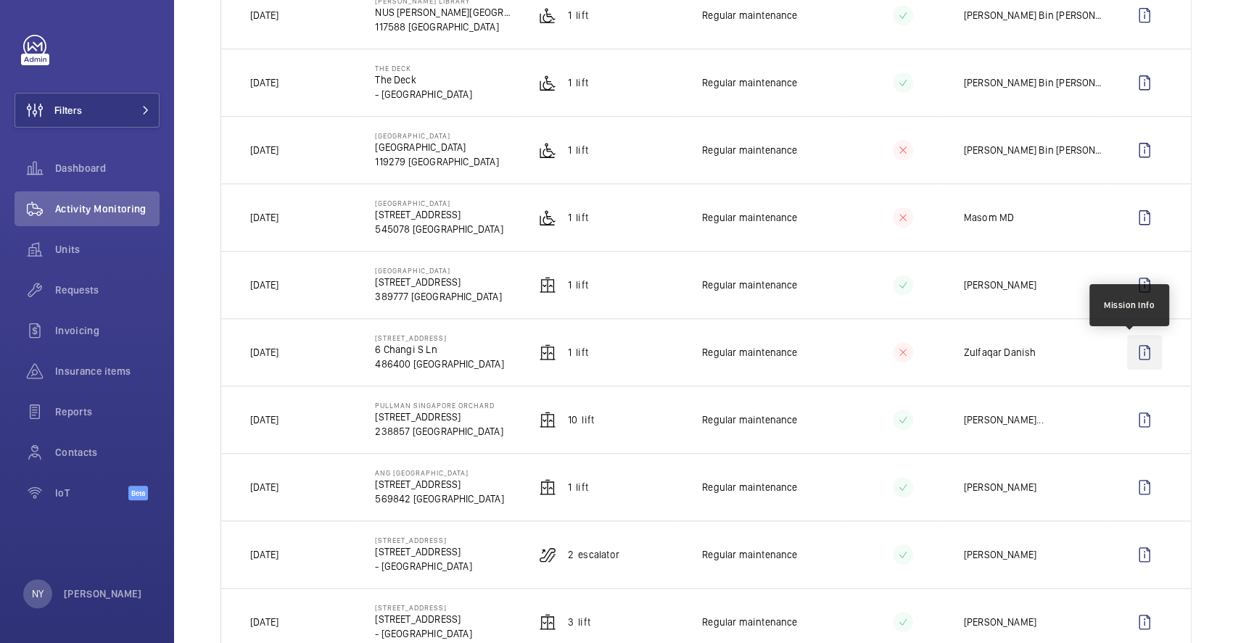
click at [1142, 357] on wm-front-icon-button at bounding box center [1144, 352] width 35 height 35
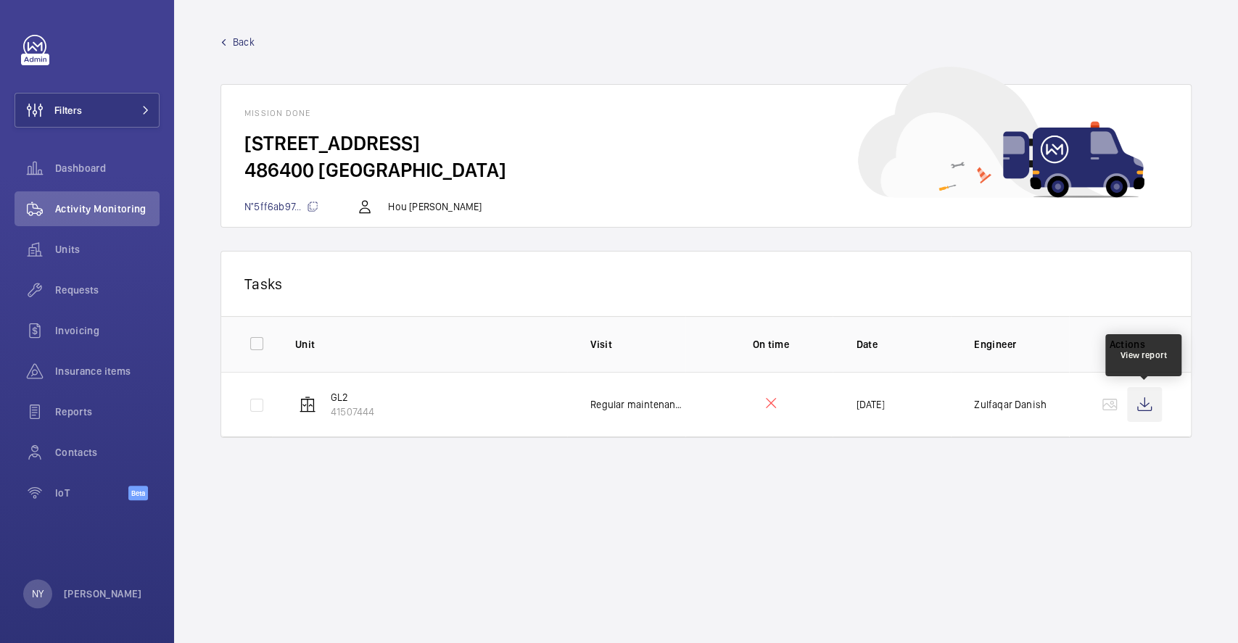
click at [1139, 413] on wm-front-icon-button at bounding box center [1144, 404] width 35 height 35
click at [244, 38] on span "Back" at bounding box center [244, 42] width 22 height 15
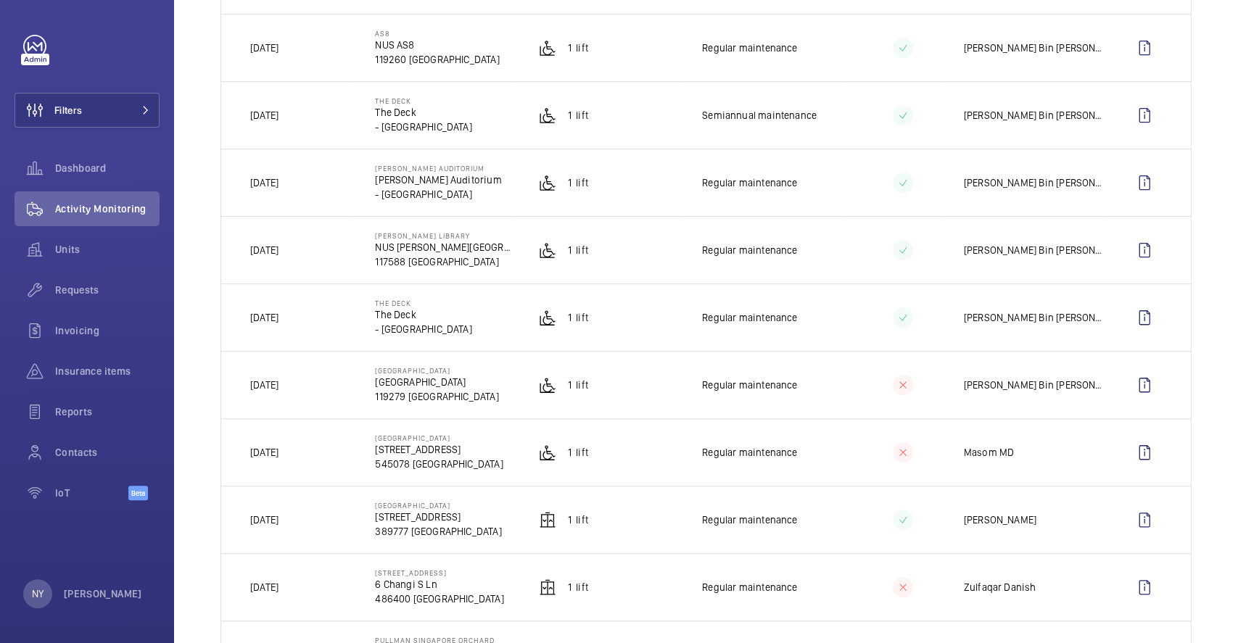
scroll to position [580, 0]
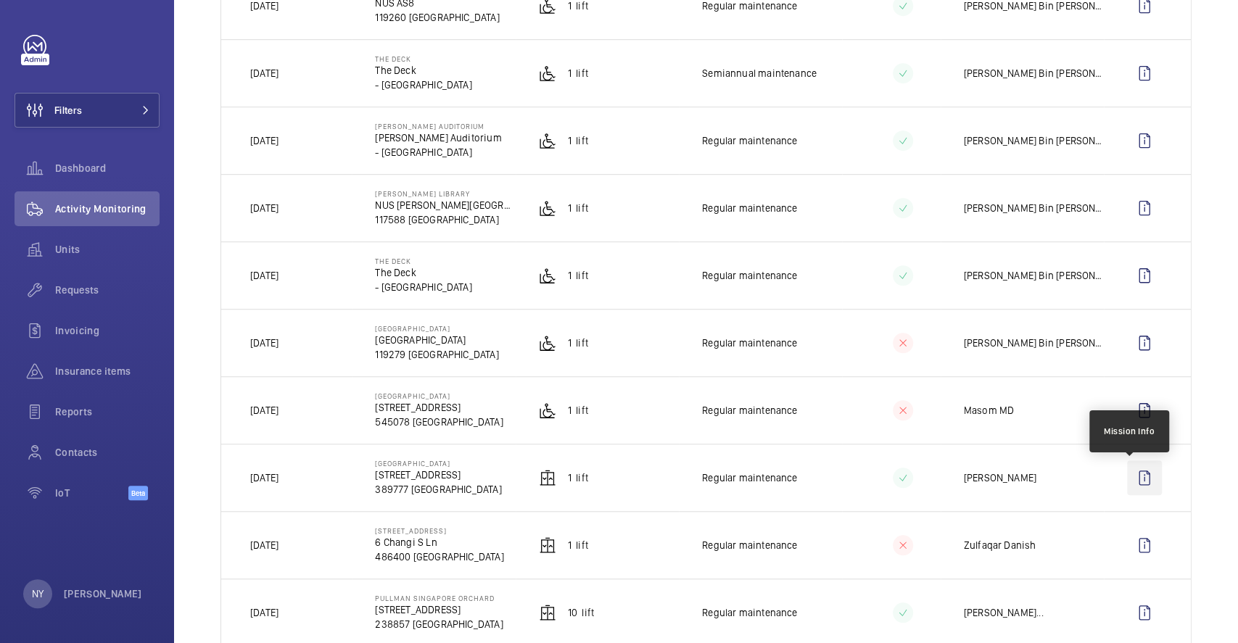
click at [1131, 488] on wm-front-icon-button at bounding box center [1144, 477] width 35 height 35
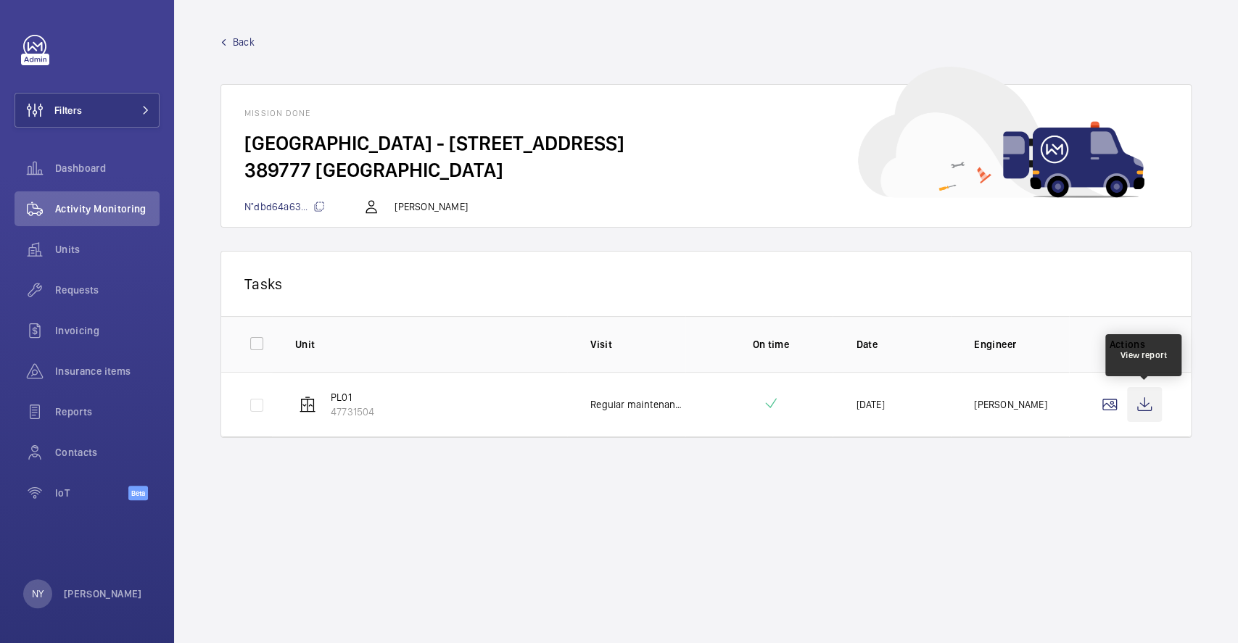
click at [1137, 402] on wm-front-icon-button at bounding box center [1144, 404] width 35 height 35
click at [244, 39] on span "Back" at bounding box center [244, 42] width 22 height 15
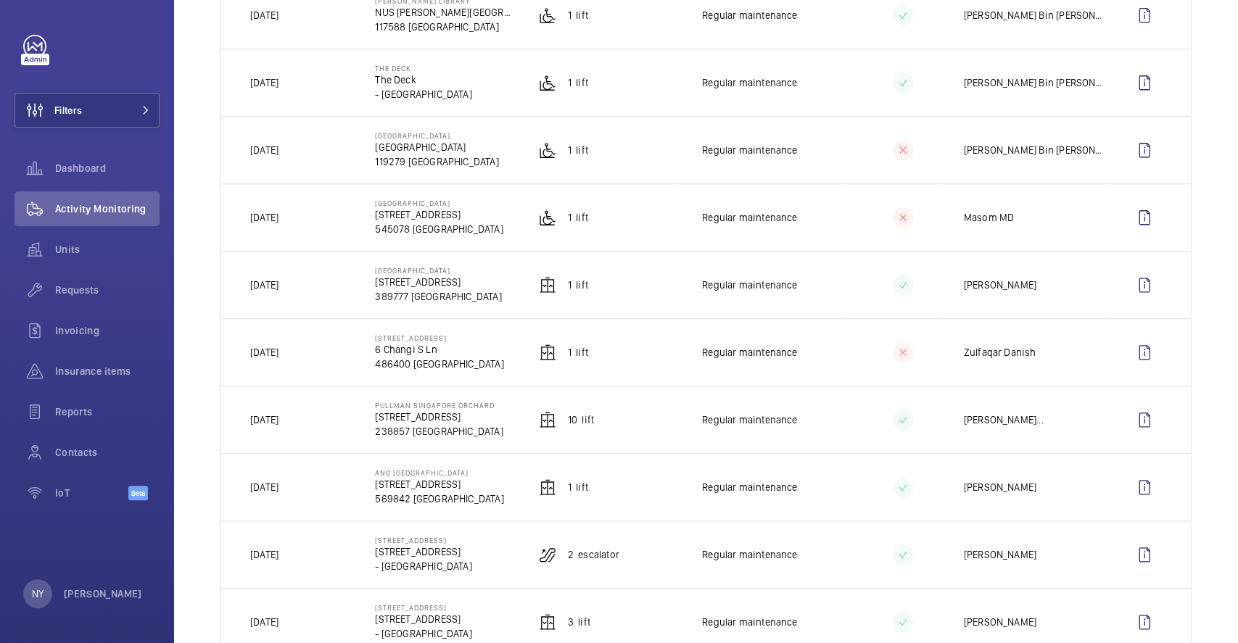
scroll to position [676, 0]
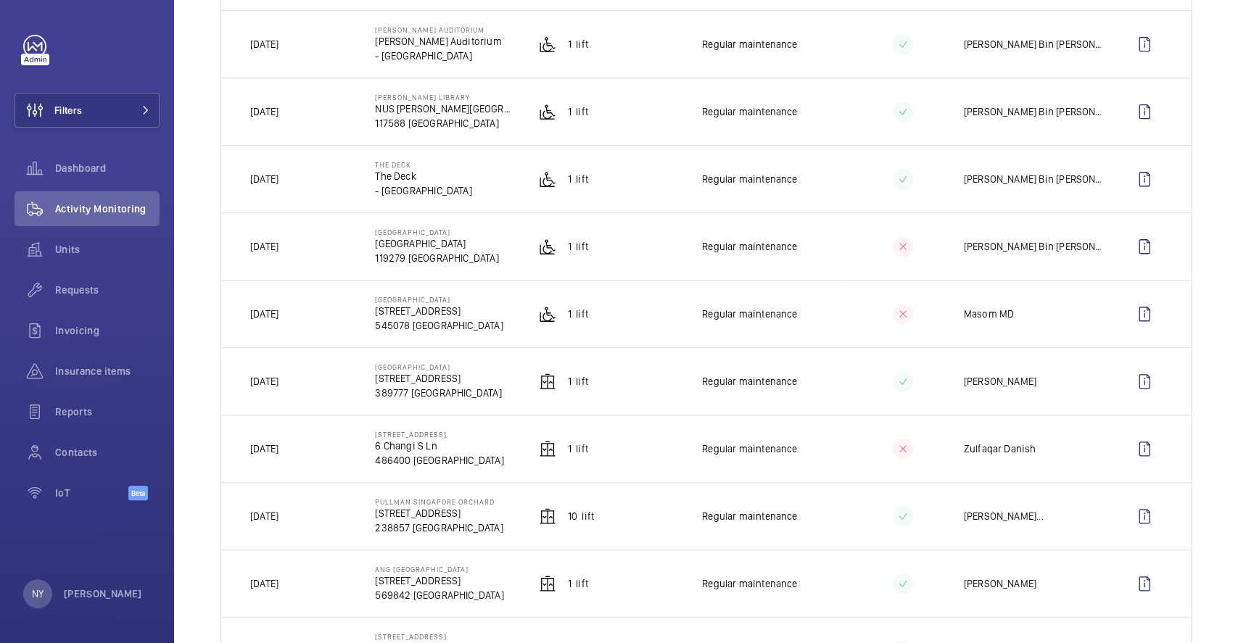
drag, startPoint x: 249, startPoint y: 380, endPoint x: 302, endPoint y: 386, distance: 53.2
click at [278, 386] on p "06/08/2025" at bounding box center [264, 381] width 28 height 15
copy p "06/08/2025"
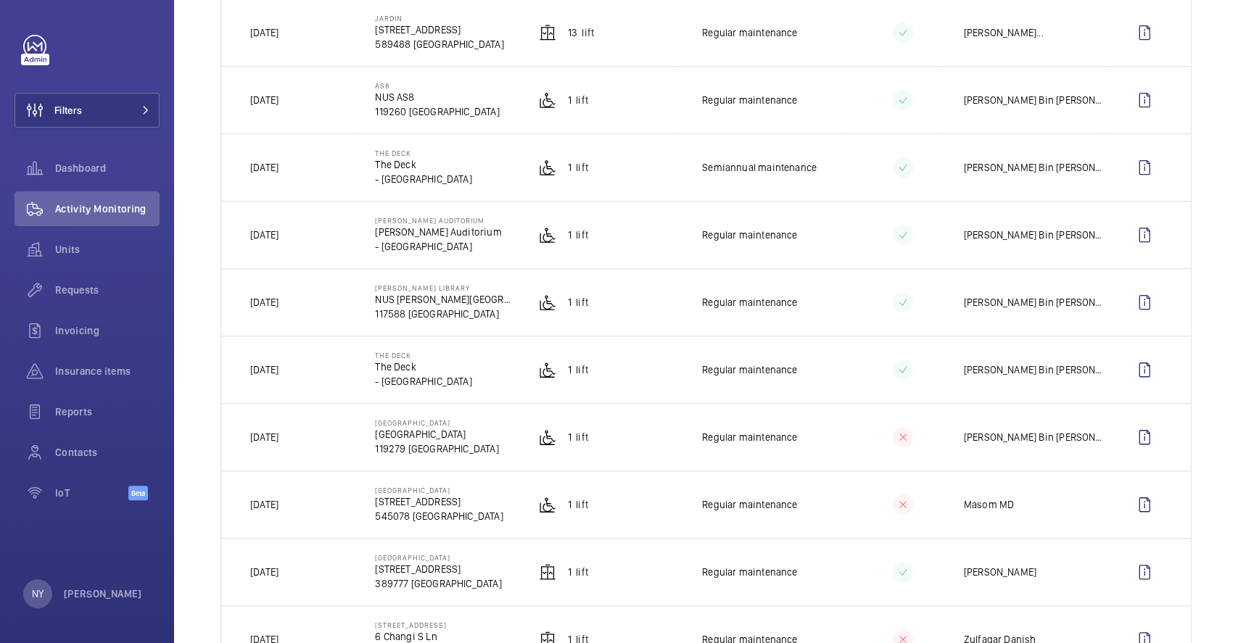
scroll to position [483, 0]
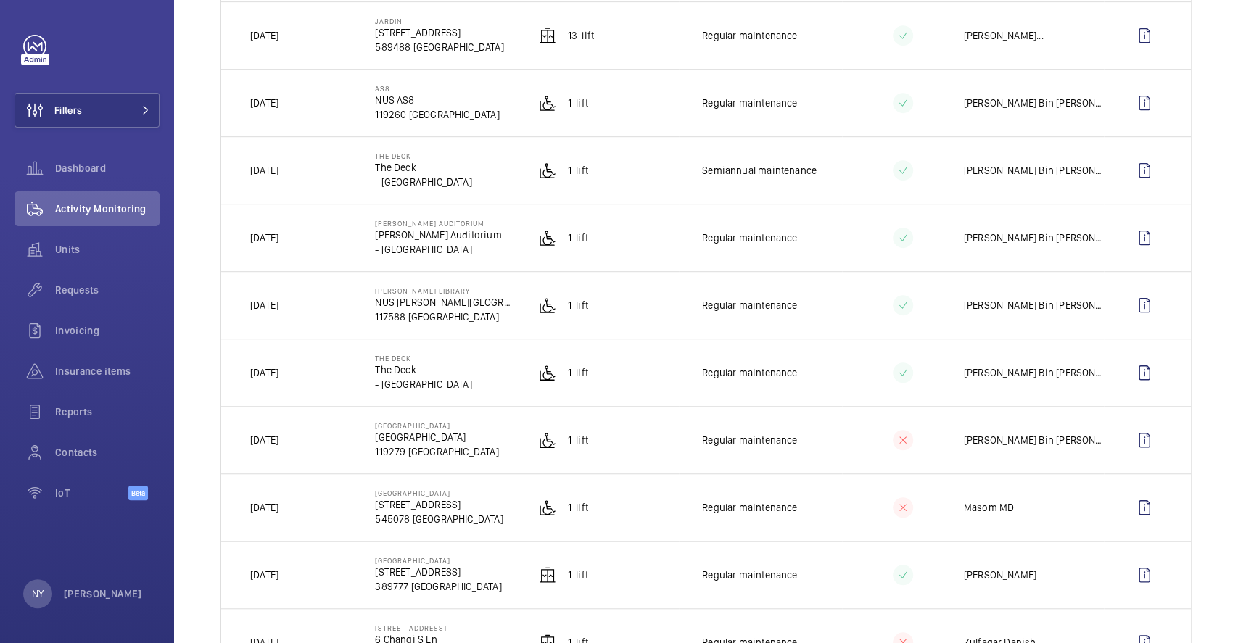
drag, startPoint x: 263, startPoint y: 376, endPoint x: 307, endPoint y: 370, distance: 43.9
click at [307, 370] on td "07/08/2025" at bounding box center [286, 372] width 131 height 67
drag, startPoint x: 264, startPoint y: 165, endPoint x: 312, endPoint y: 165, distance: 48.6
click at [312, 165] on td "07/08/2025" at bounding box center [286, 169] width 131 height 67
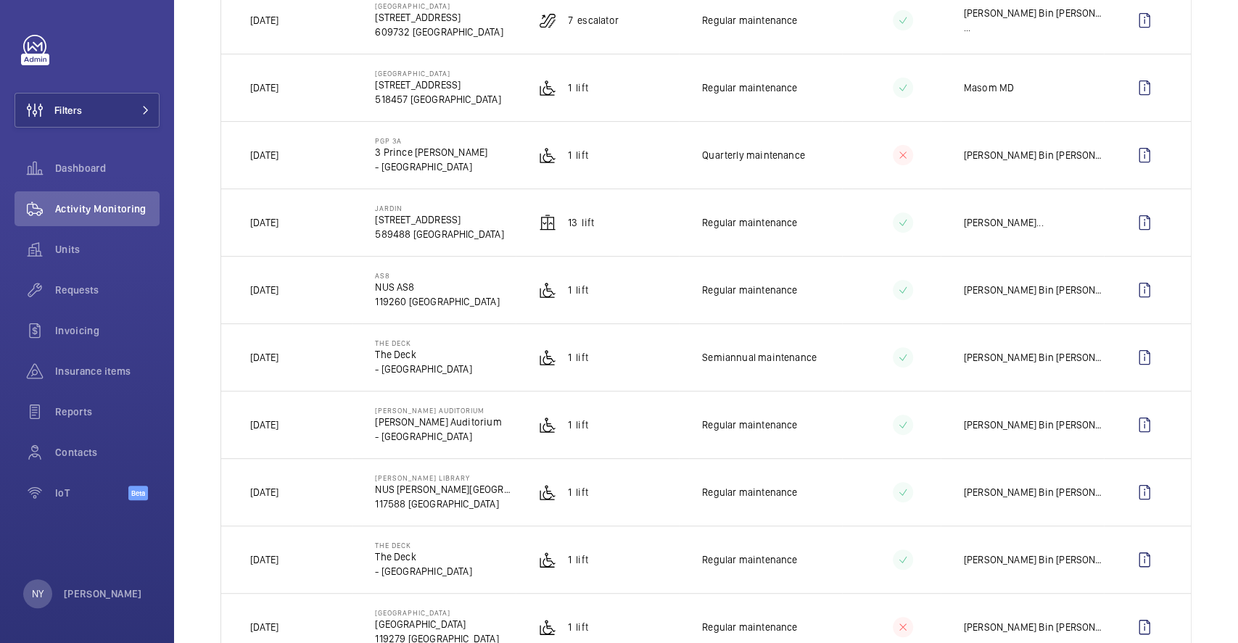
scroll to position [290, 0]
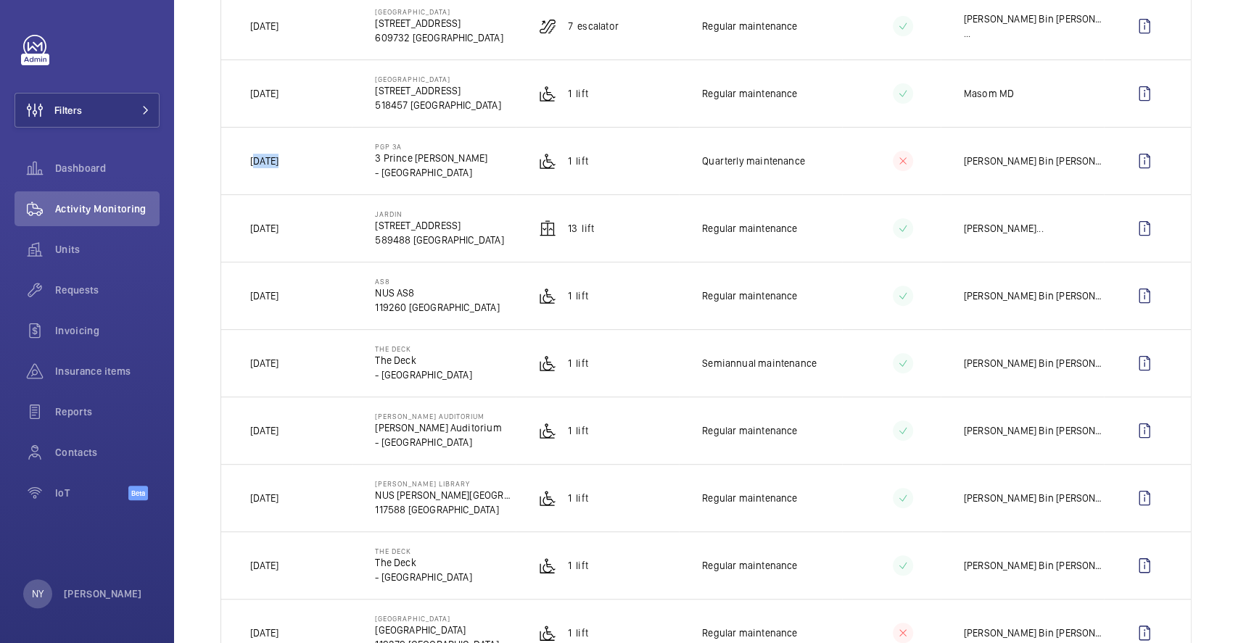
drag, startPoint x: 253, startPoint y: 157, endPoint x: 281, endPoint y: 155, distance: 27.6
click at [278, 155] on p "07/08/2025" at bounding box center [264, 161] width 28 height 15
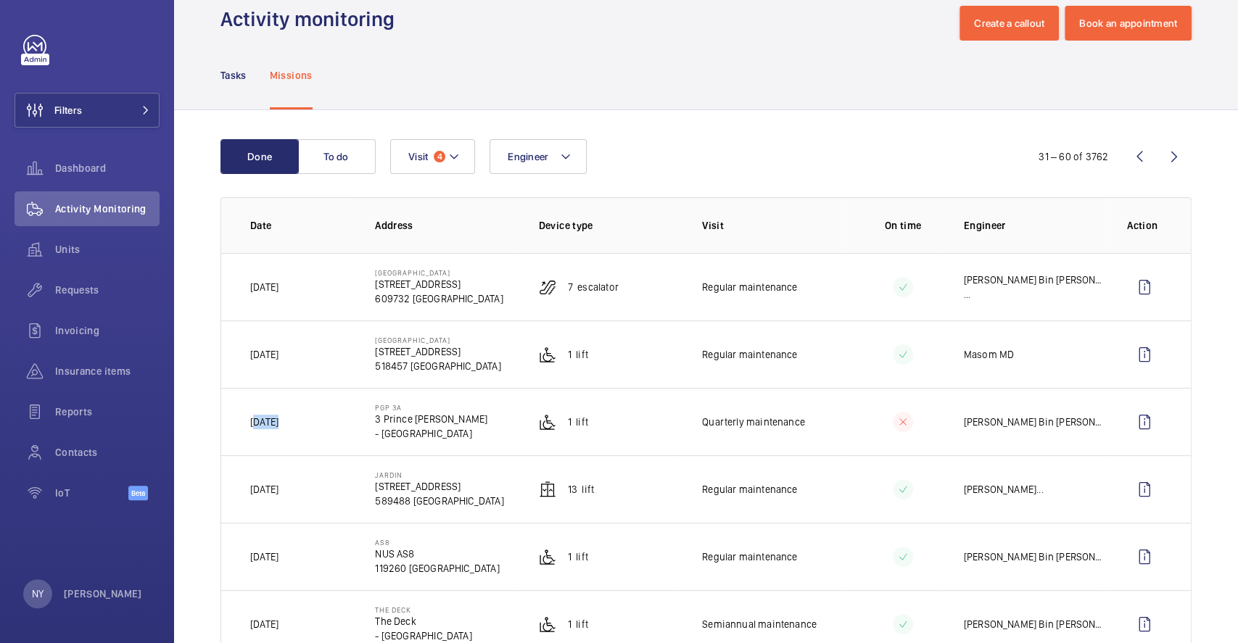
scroll to position [0, 0]
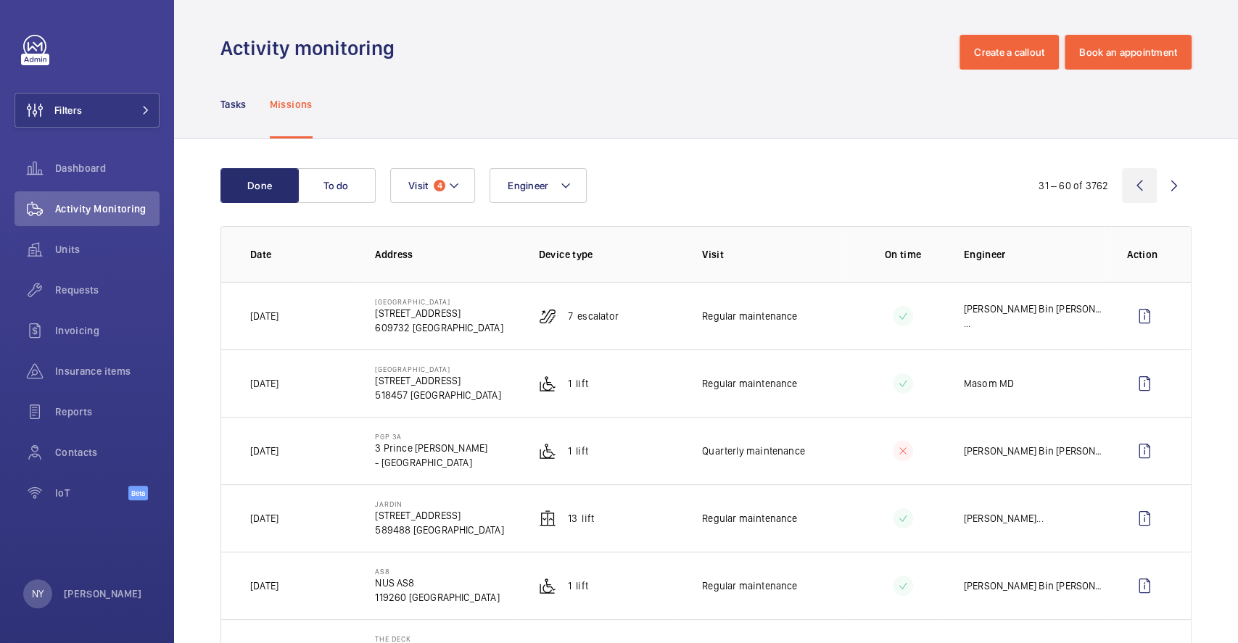
click at [1122, 178] on wm-front-icon-button at bounding box center [1139, 185] width 35 height 35
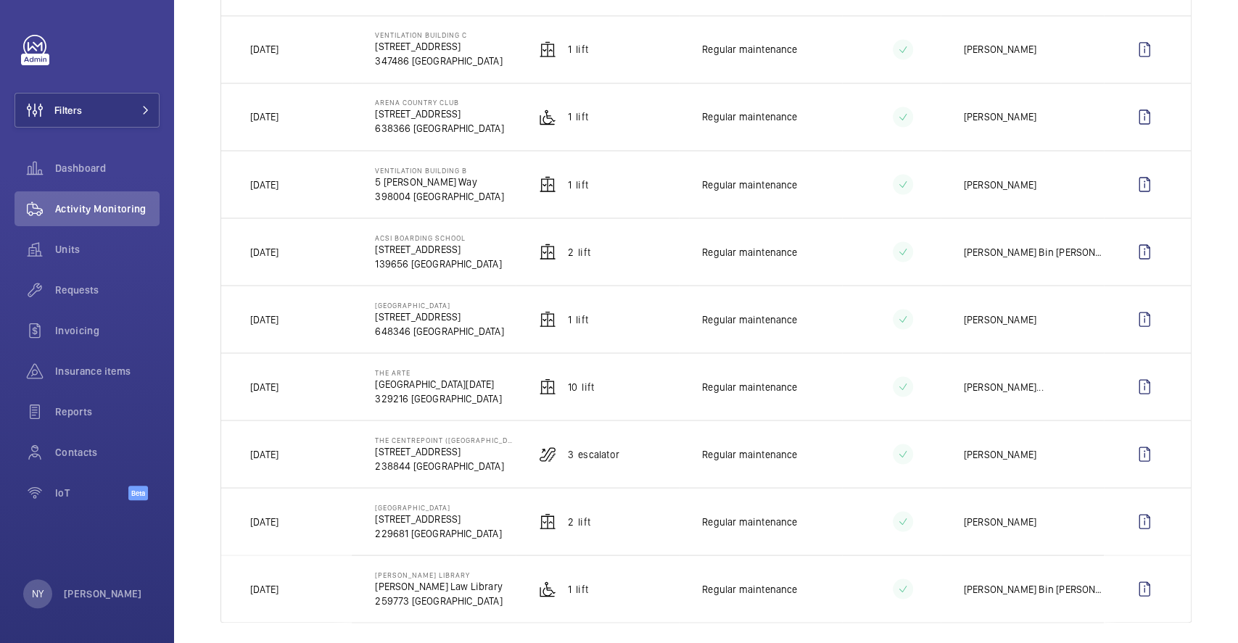
scroll to position [1704, 0]
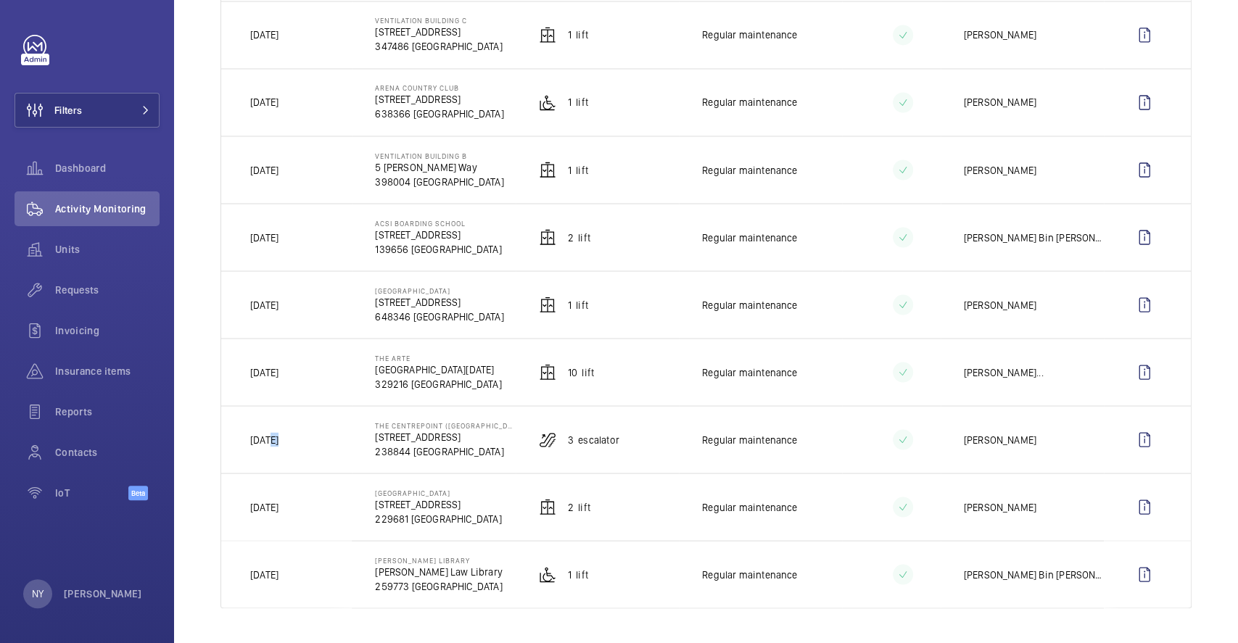
drag, startPoint x: 270, startPoint y: 440, endPoint x: 283, endPoint y: 440, distance: 13.1
click at [278, 440] on p "[DATE]" at bounding box center [264, 439] width 28 height 15
drag, startPoint x: 273, startPoint y: 363, endPoint x: 307, endPoint y: 368, distance: 35.2
click at [307, 368] on td "[DATE]" at bounding box center [286, 371] width 131 height 67
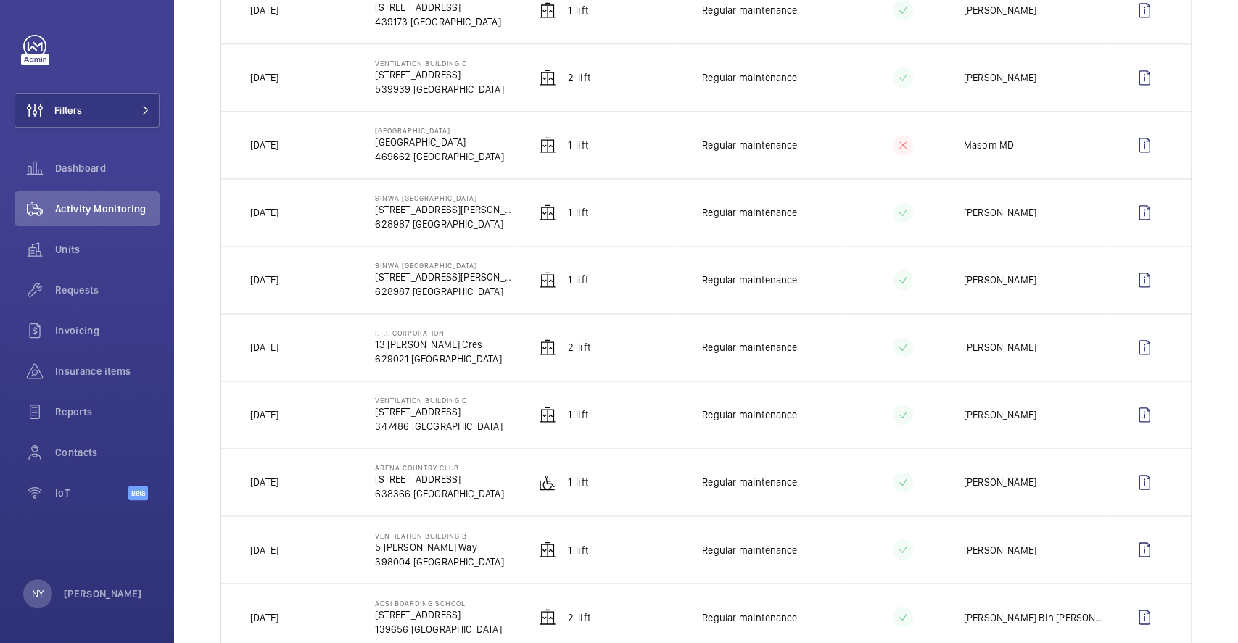
scroll to position [1027, 0]
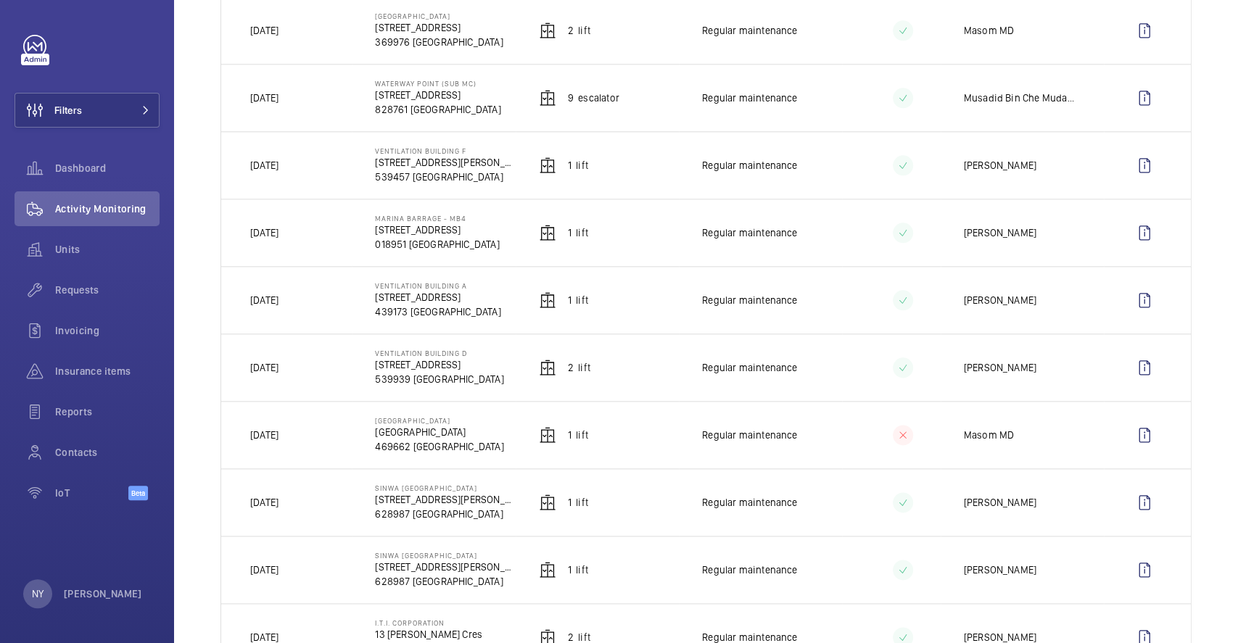
click at [278, 301] on p "[DATE]" at bounding box center [264, 300] width 28 height 15
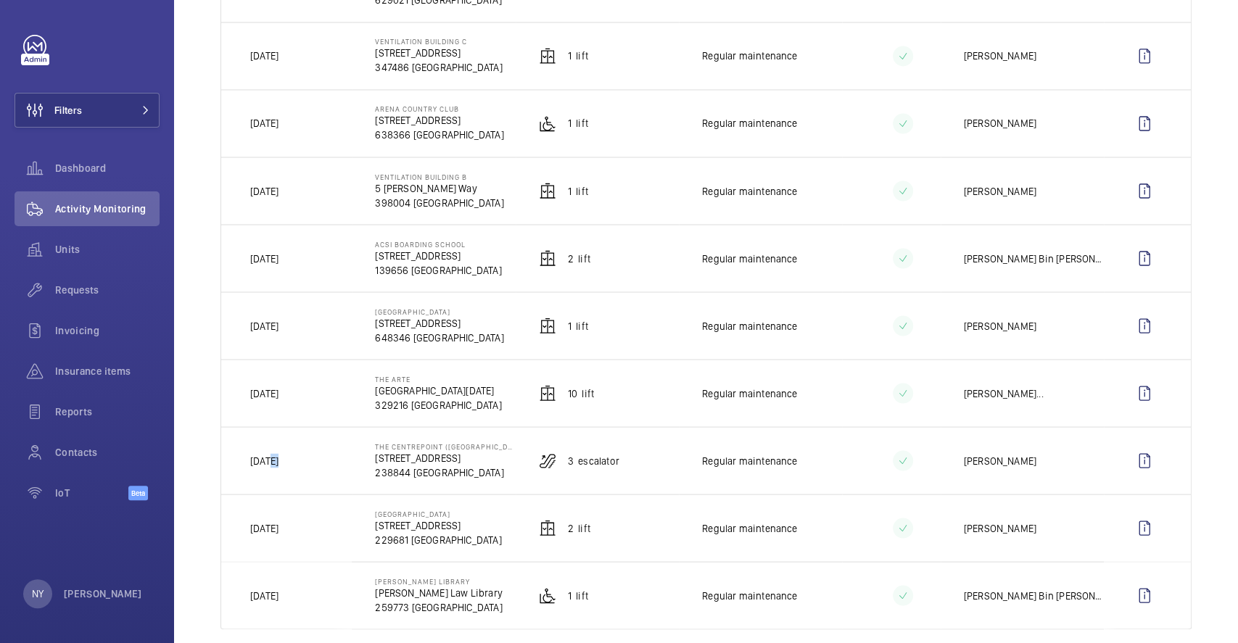
scroll to position [1704, 0]
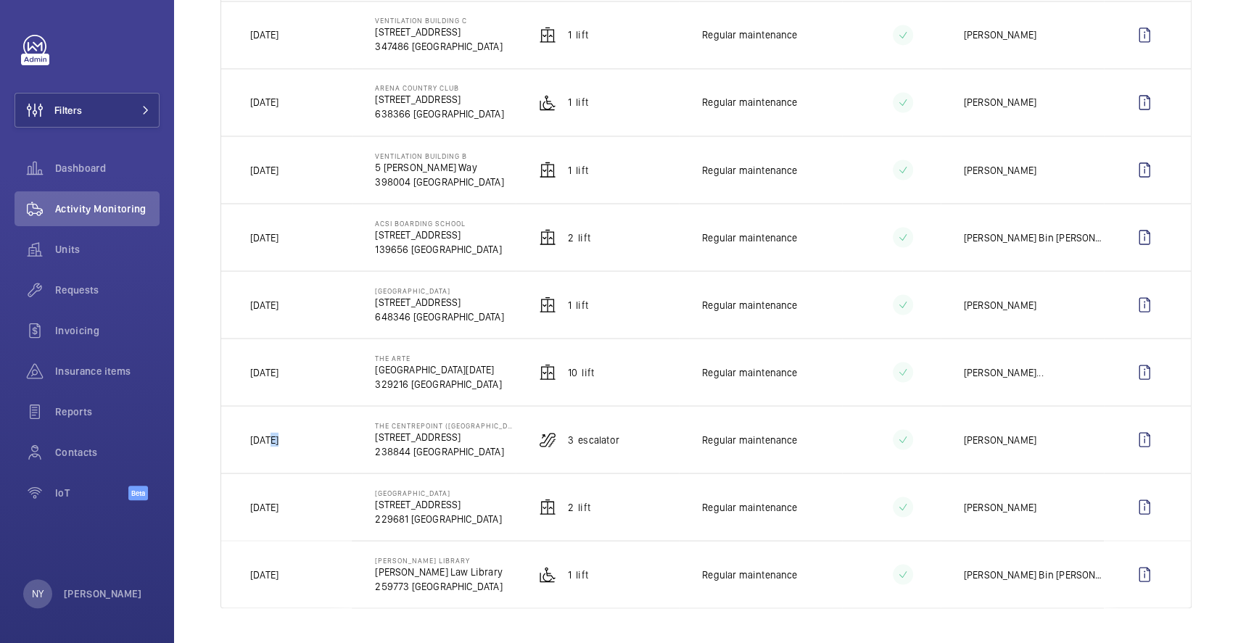
drag, startPoint x: 272, startPoint y: 167, endPoint x: 288, endPoint y: 167, distance: 16.0
click at [278, 167] on p "[DATE]" at bounding box center [264, 169] width 28 height 15
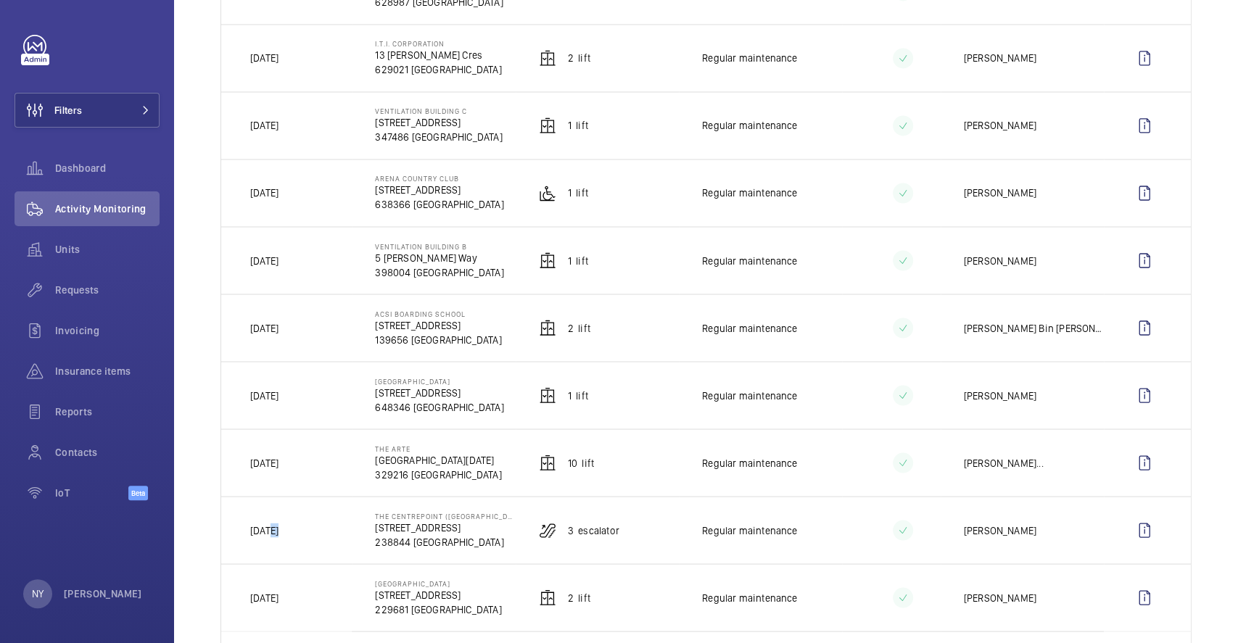
scroll to position [1511, 0]
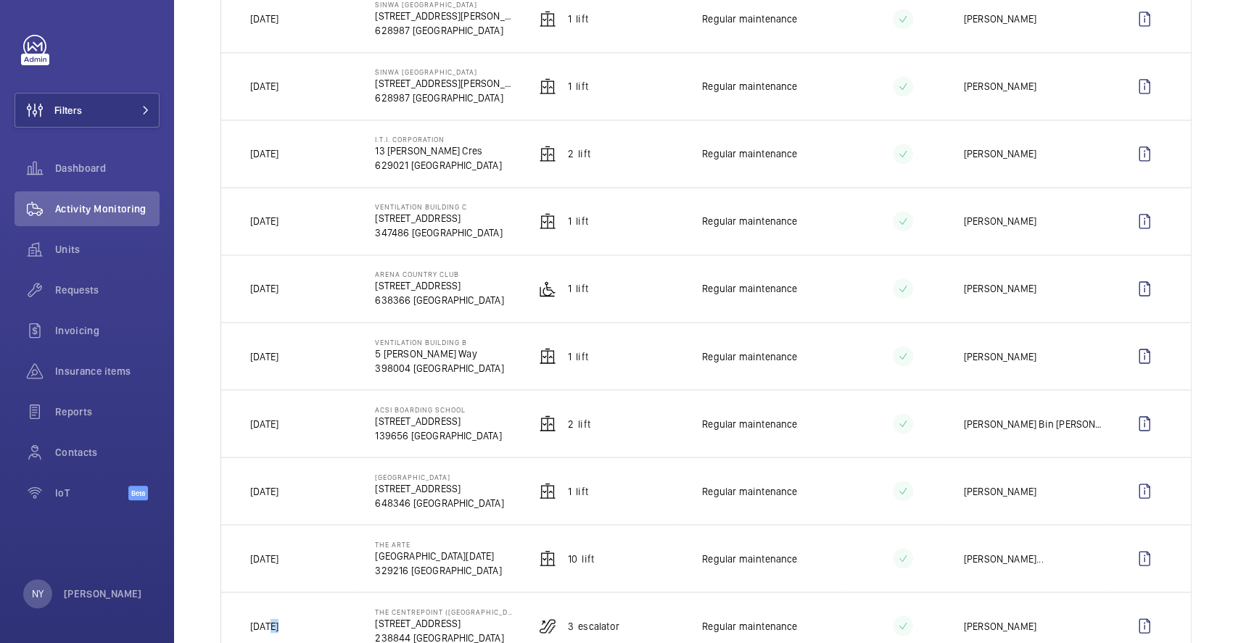
drag, startPoint x: 265, startPoint y: 152, endPoint x: 285, endPoint y: 154, distance: 19.7
click at [278, 154] on p "[DATE]" at bounding box center [264, 153] width 28 height 15
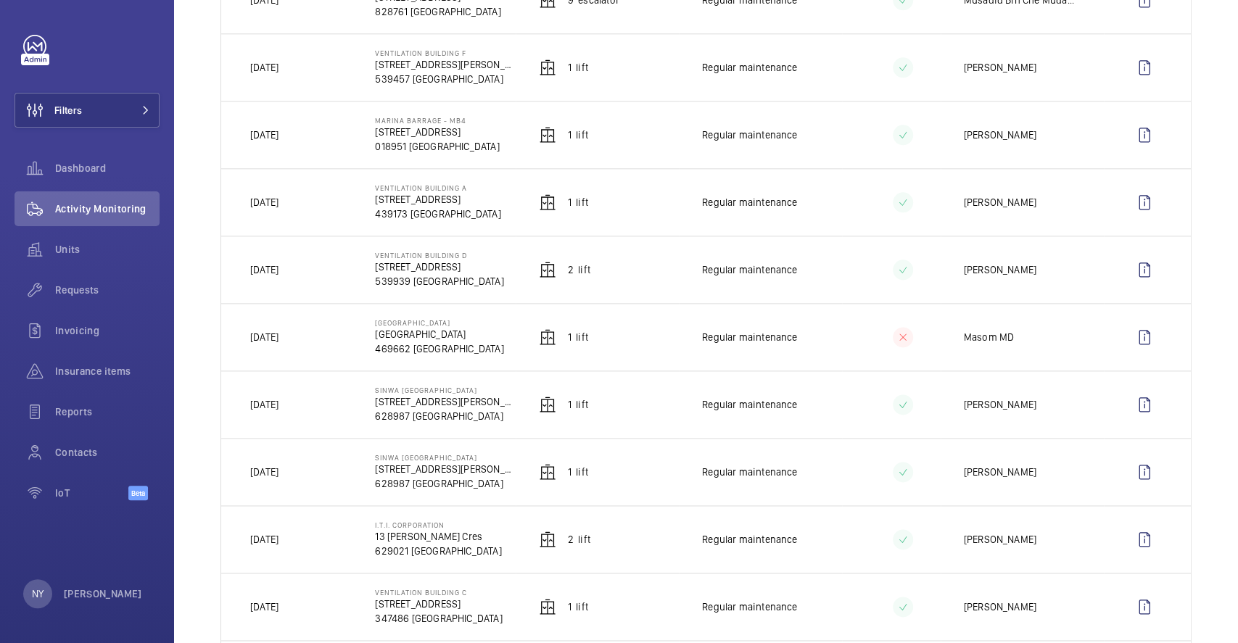
scroll to position [1124, 0]
drag, startPoint x: 283, startPoint y: 341, endPoint x: 291, endPoint y: 340, distance: 8.7
click at [278, 340] on p "[DATE]" at bounding box center [264, 338] width 28 height 15
drag, startPoint x: 262, startPoint y: 271, endPoint x: 300, endPoint y: 265, distance: 38.1
click at [300, 265] on td "[DATE]" at bounding box center [286, 269] width 131 height 67
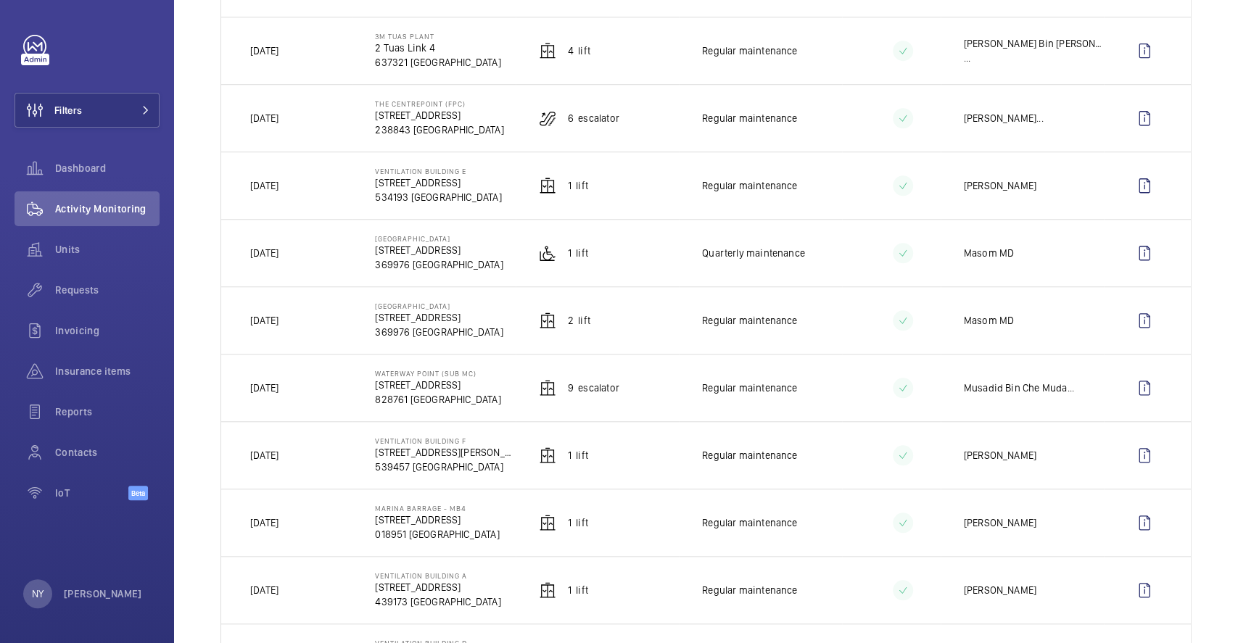
scroll to position [931, 0]
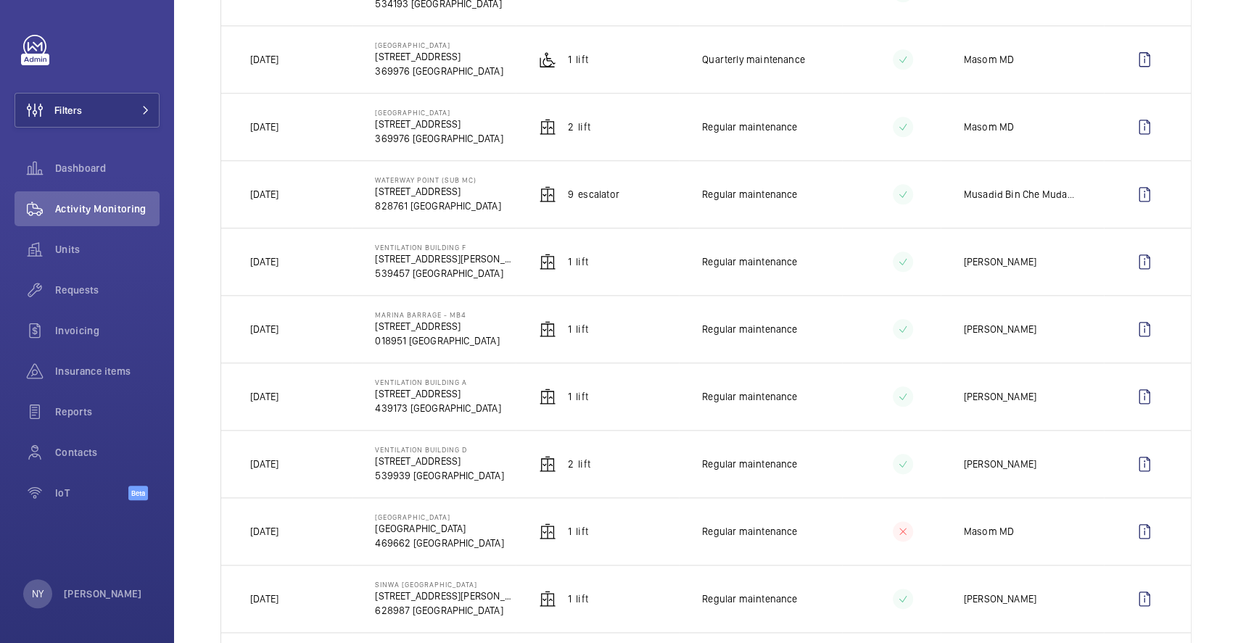
drag, startPoint x: 262, startPoint y: 265, endPoint x: 284, endPoint y: 265, distance: 21.8
click at [278, 265] on p "[DATE]" at bounding box center [264, 261] width 28 height 15
drag, startPoint x: 270, startPoint y: 57, endPoint x: 319, endPoint y: 71, distance: 51.2
click at [314, 62] on td "[DATE]" at bounding box center [286, 58] width 131 height 67
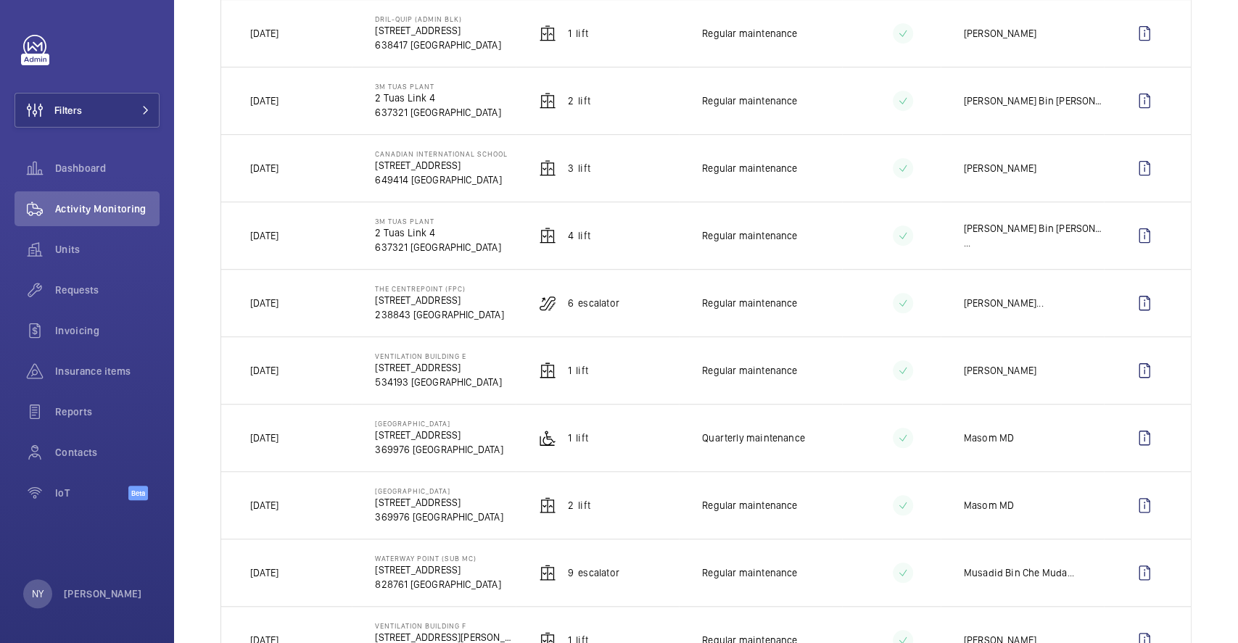
scroll to position [544, 0]
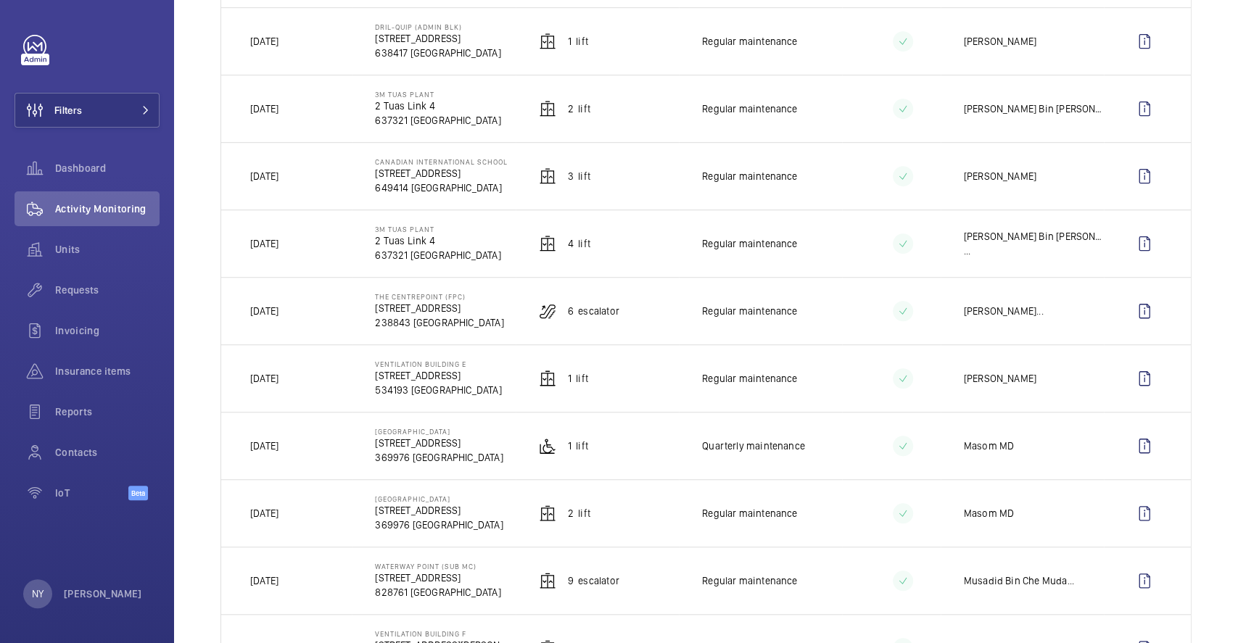
drag, startPoint x: 265, startPoint y: 243, endPoint x: 299, endPoint y: 248, distance: 34.5
click at [299, 248] on td "[DATE]" at bounding box center [286, 243] width 131 height 67
drag, startPoint x: 262, startPoint y: 177, endPoint x: 299, endPoint y: 182, distance: 38.0
click at [299, 182] on td "[DATE]" at bounding box center [286, 175] width 131 height 67
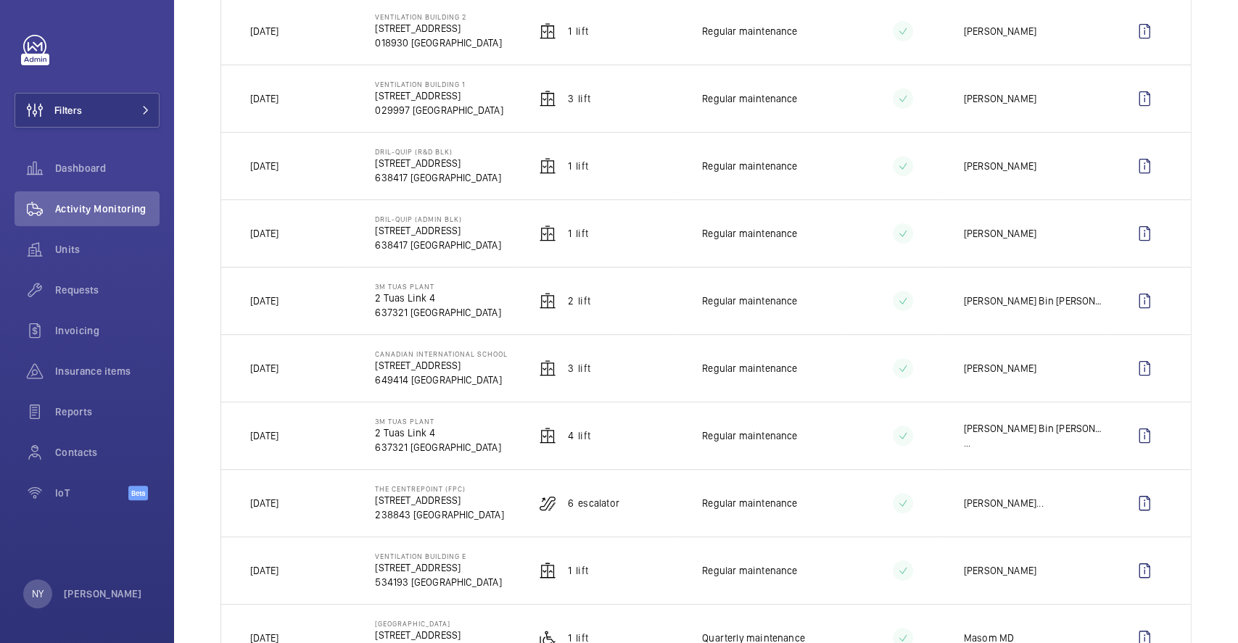
scroll to position [254, 0]
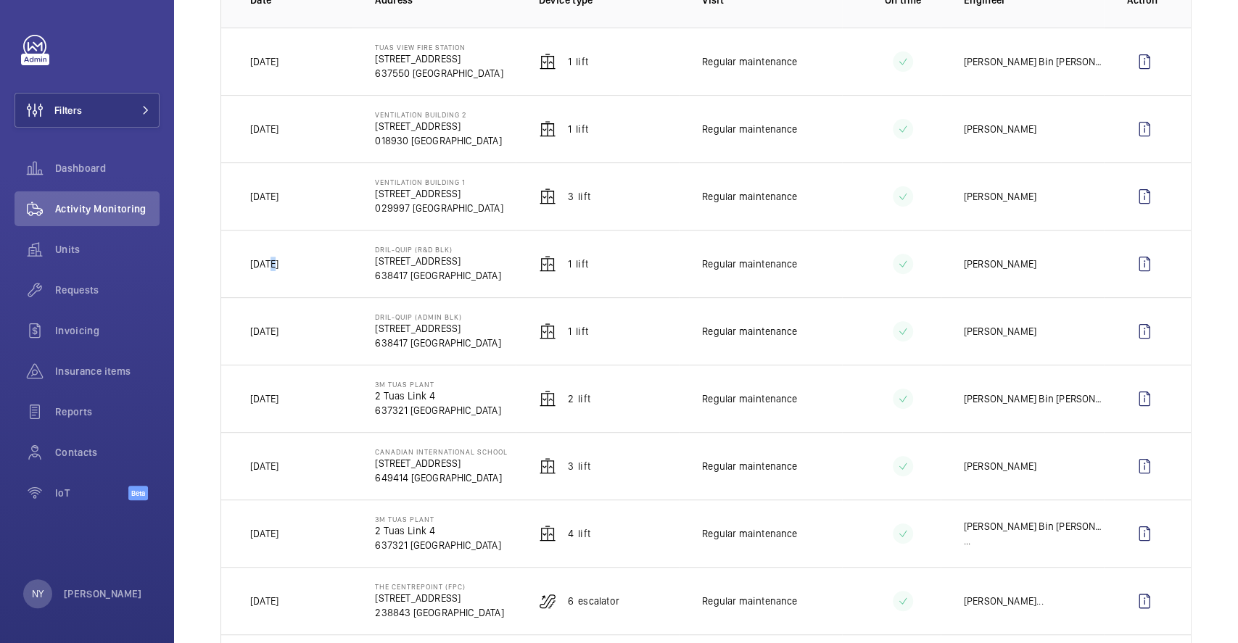
drag, startPoint x: 271, startPoint y: 262, endPoint x: 290, endPoint y: 262, distance: 18.9
click at [290, 262] on td "[DATE]" at bounding box center [286, 263] width 131 height 67
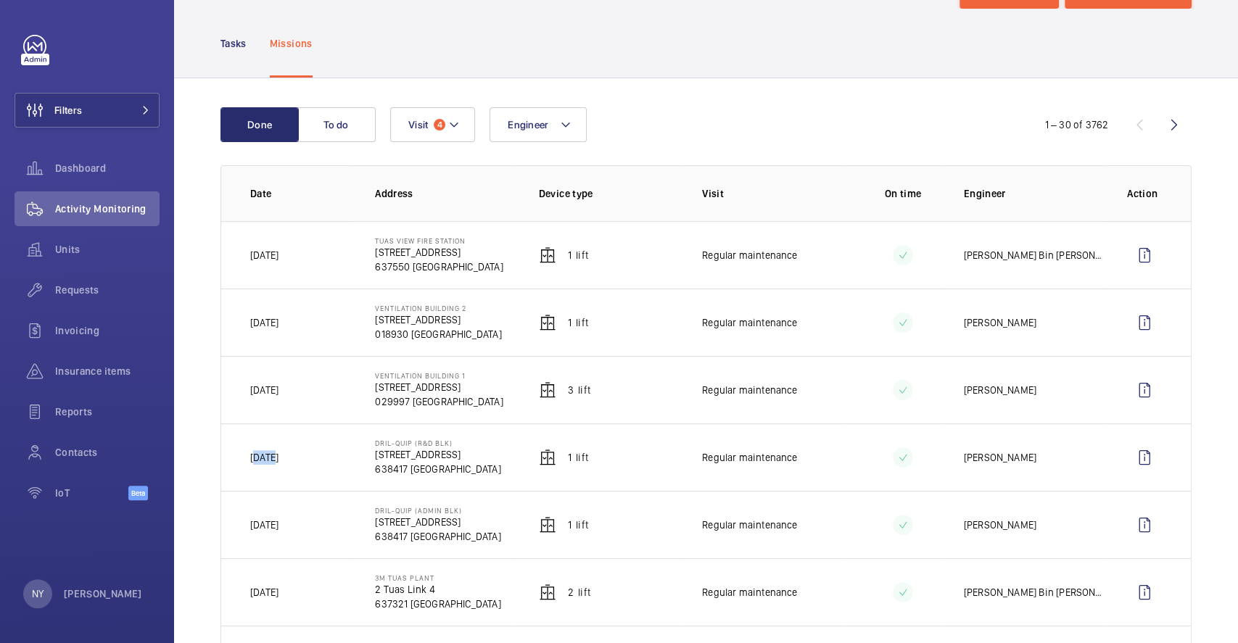
drag, startPoint x: 256, startPoint y: 459, endPoint x: 296, endPoint y: 453, distance: 40.3
click at [296, 453] on td "[DATE]" at bounding box center [286, 456] width 131 height 67
drag, startPoint x: 255, startPoint y: 252, endPoint x: 304, endPoint y: 252, distance: 48.6
click at [304, 252] on td "[DATE]" at bounding box center [286, 254] width 131 height 67
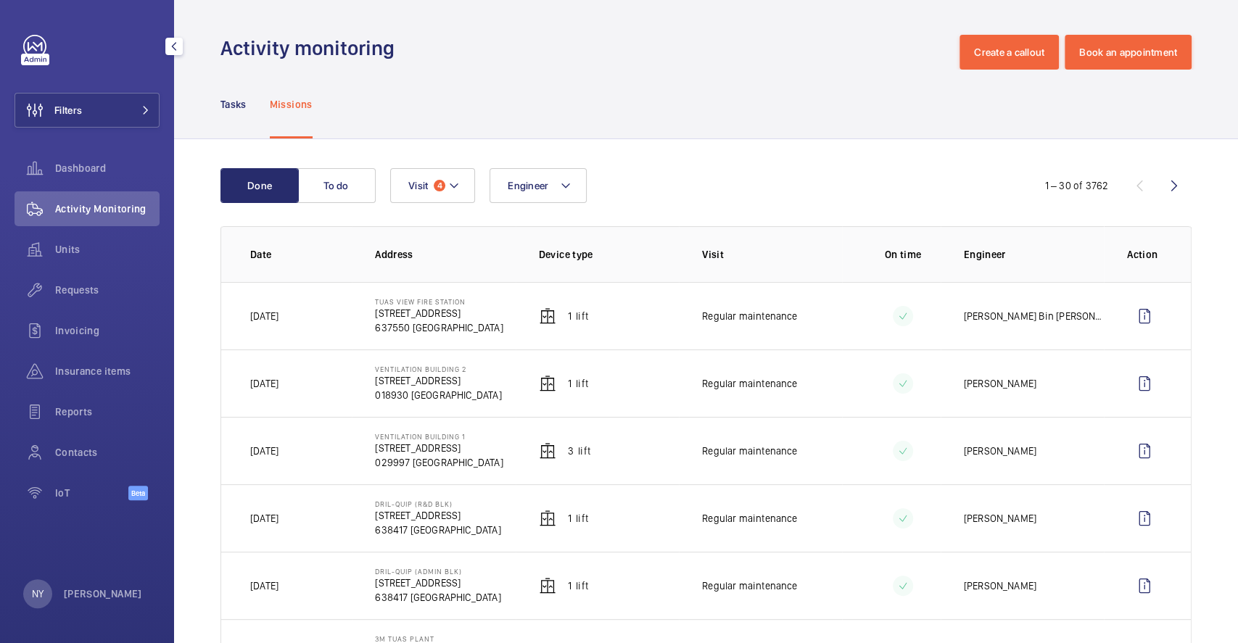
click at [57, 588] on div "NY Ngay Yin" at bounding box center [82, 593] width 119 height 29
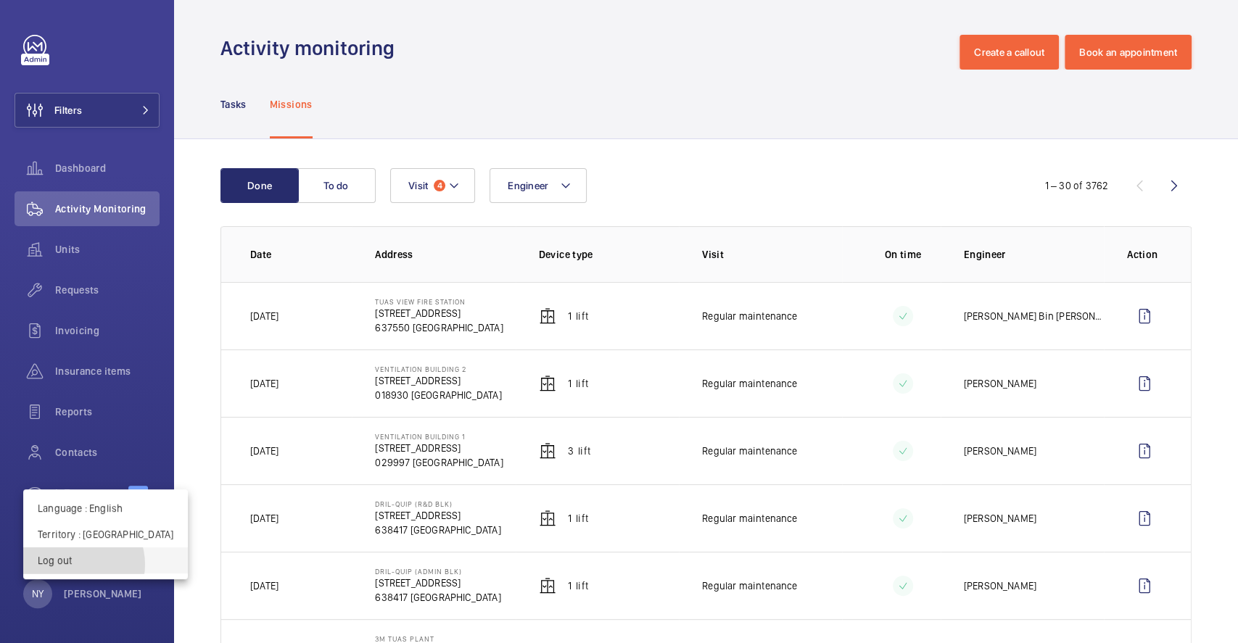
click at [72, 565] on p "Log out" at bounding box center [106, 560] width 136 height 15
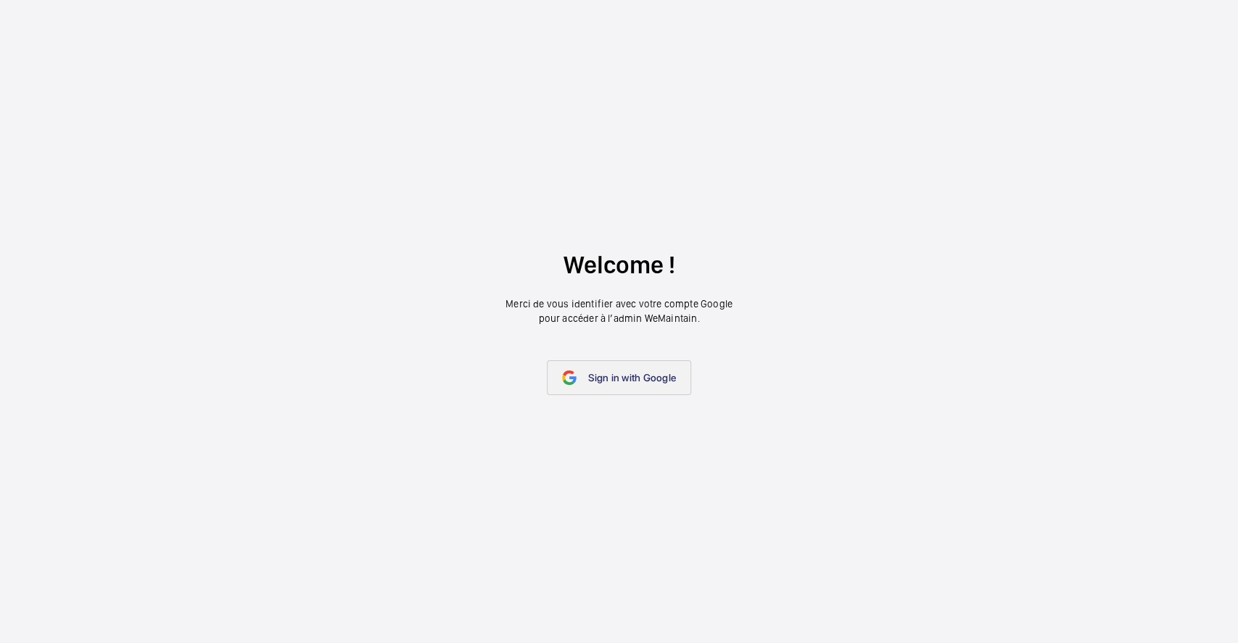
click at [616, 379] on span "Sign in with Google" at bounding box center [632, 378] width 88 height 12
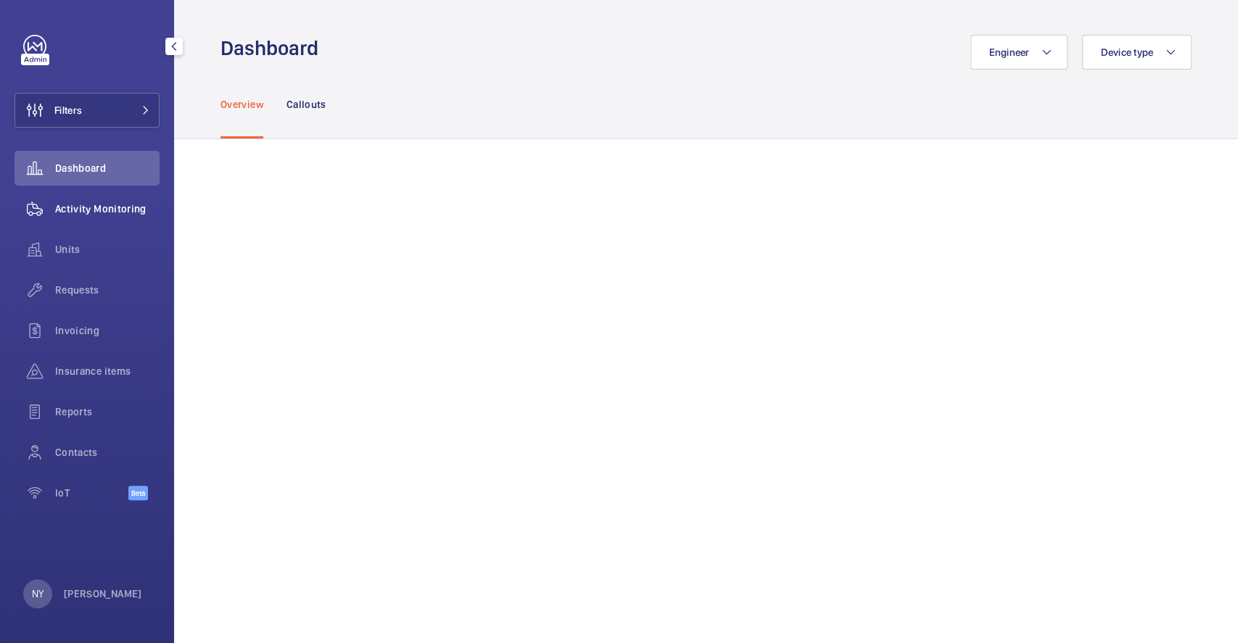
click at [93, 204] on span "Activity Monitoring" at bounding box center [107, 209] width 104 height 15
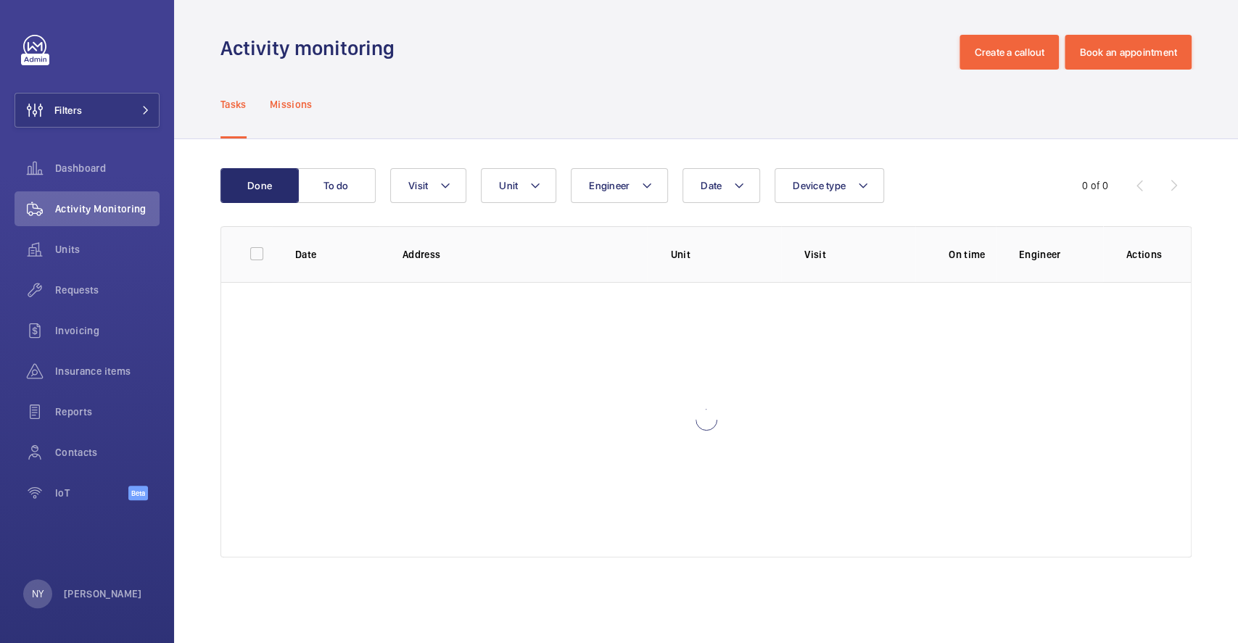
click at [298, 99] on p "Missions" at bounding box center [291, 104] width 43 height 15
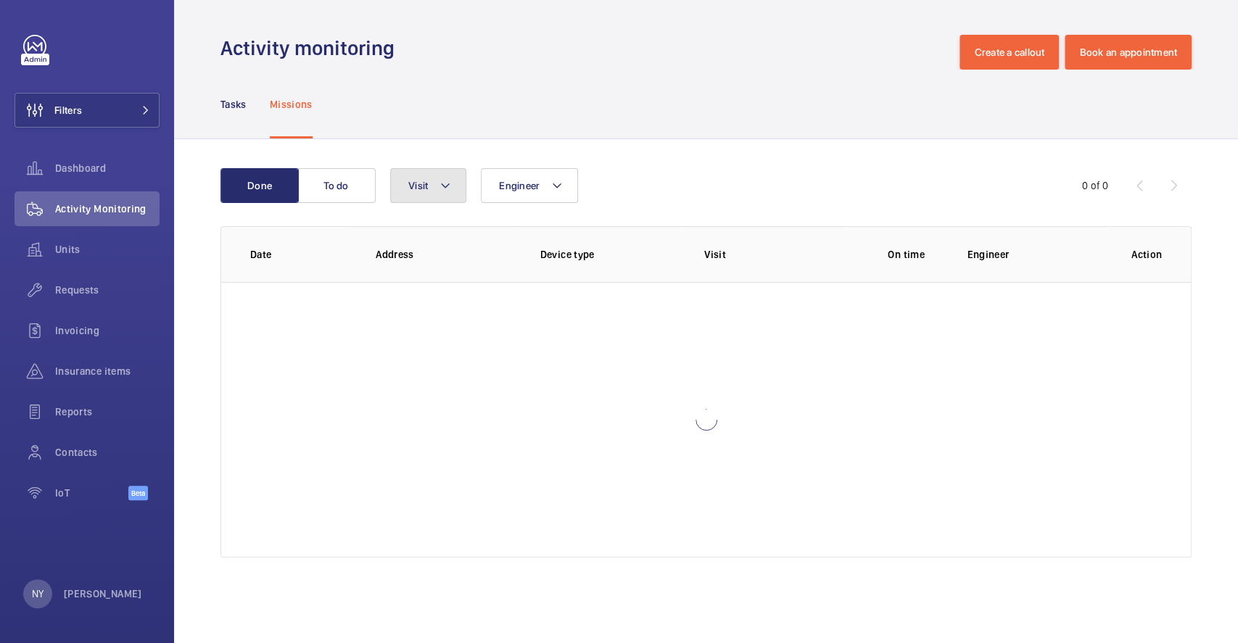
click at [409, 186] on span "Visit" at bounding box center [418, 186] width 20 height 12
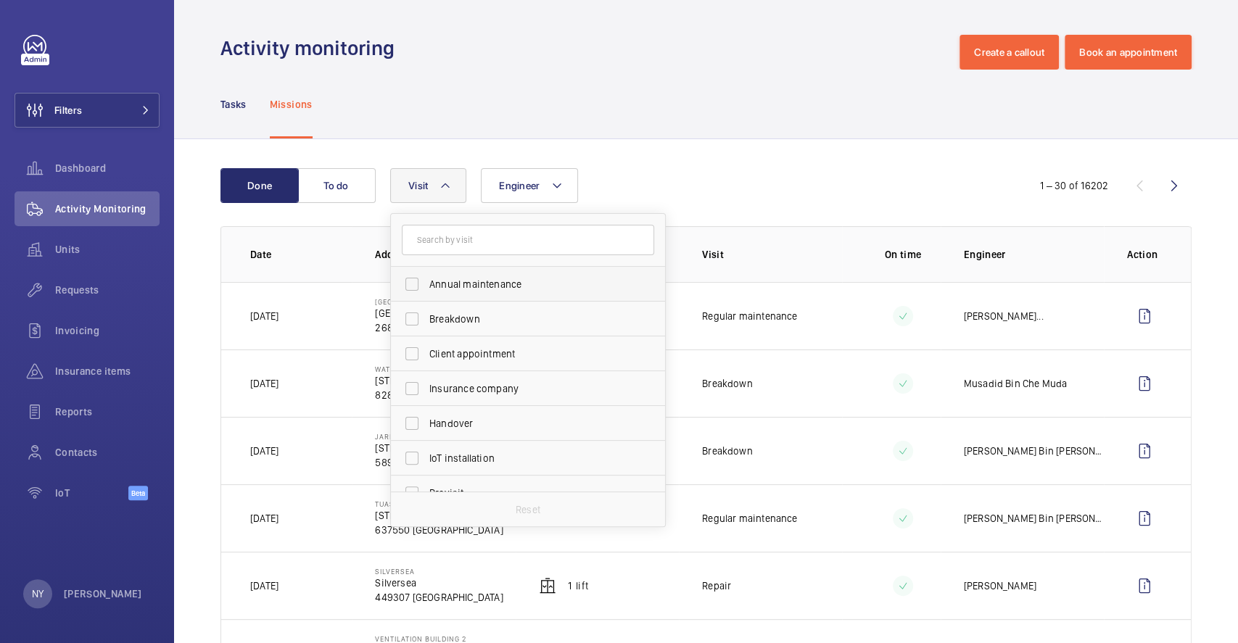
click at [498, 285] on span "Annual maintenance" at bounding box center [528, 284] width 199 height 15
click at [426, 285] on input "Annual maintenance" at bounding box center [411, 284] width 29 height 29
checkbox input "true"
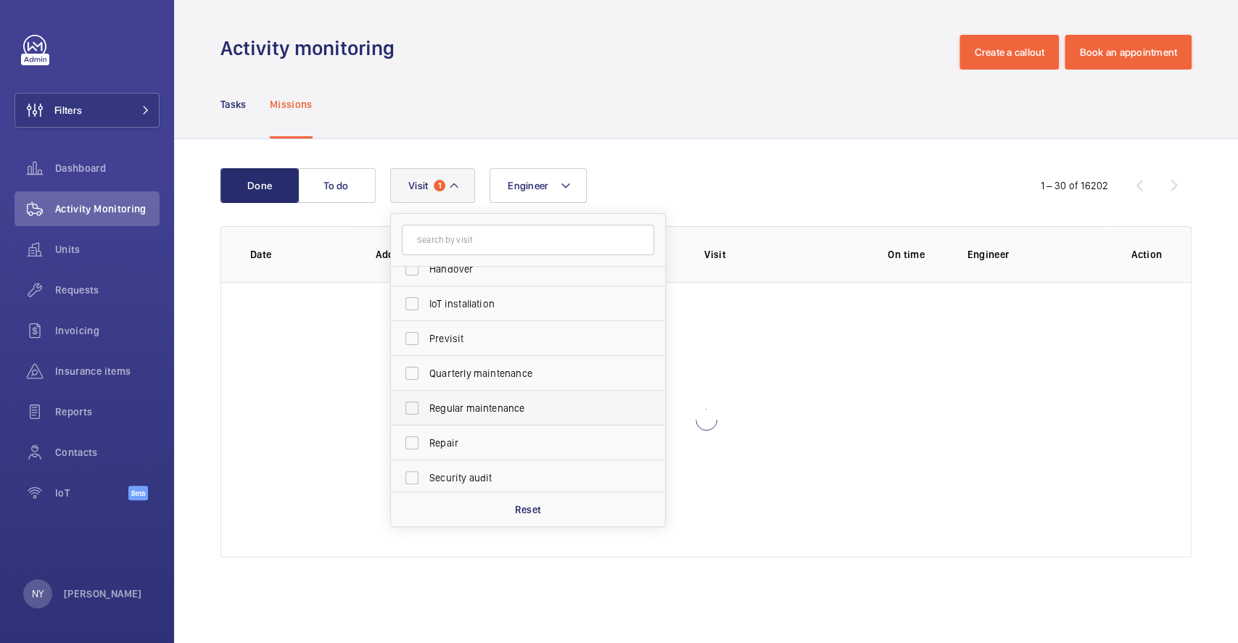
scroll to position [227, 0]
click at [492, 305] on span "Quarterly maintenance" at bounding box center [528, 301] width 199 height 15
click at [426, 305] on input "Quarterly maintenance" at bounding box center [411, 300] width 29 height 29
checkbox input "true"
click at [486, 334] on span "Regular maintenance" at bounding box center [528, 335] width 199 height 15
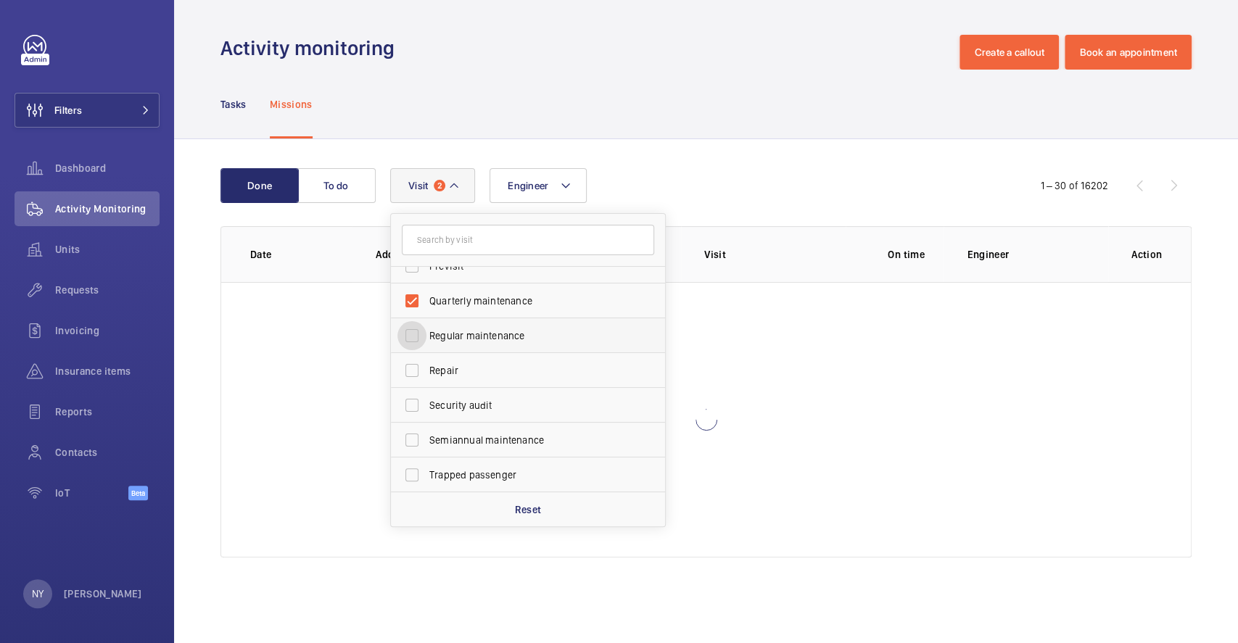
click at [426, 334] on input "Regular maintenance" at bounding box center [411, 335] width 29 height 29
checkbox input "true"
click at [486, 444] on span "Semiannual maintenance" at bounding box center [528, 440] width 199 height 15
click at [426, 444] on input "Semiannual maintenance" at bounding box center [411, 440] width 29 height 29
checkbox input "true"
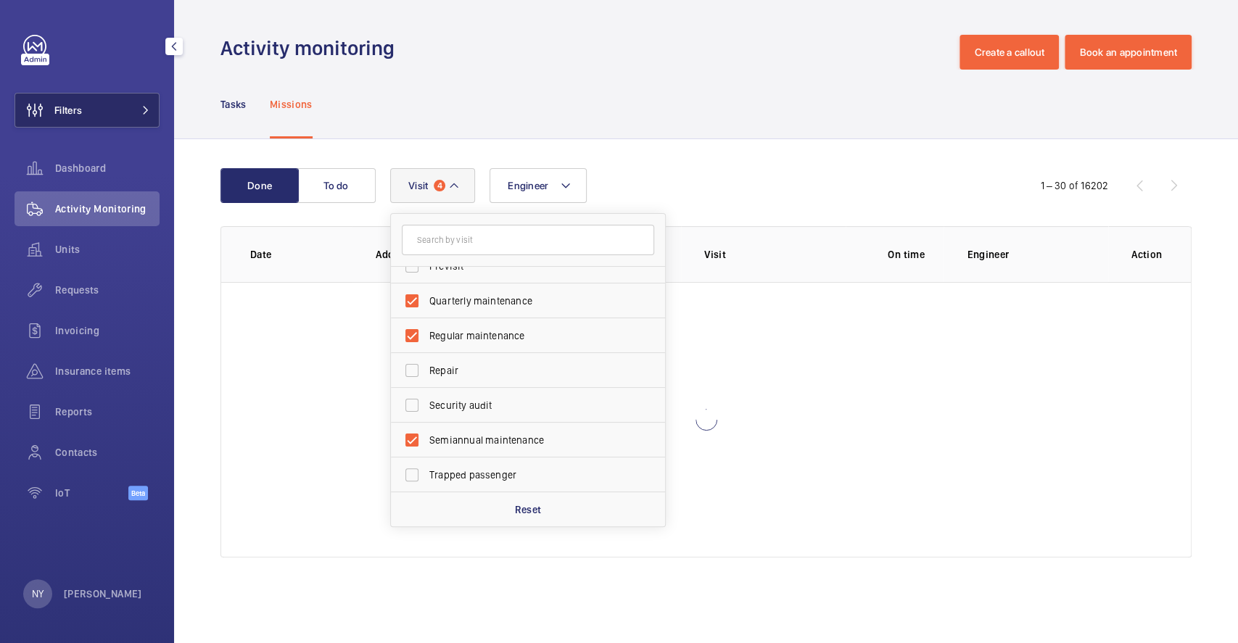
click at [70, 100] on span "Filters" at bounding box center [48, 110] width 67 height 35
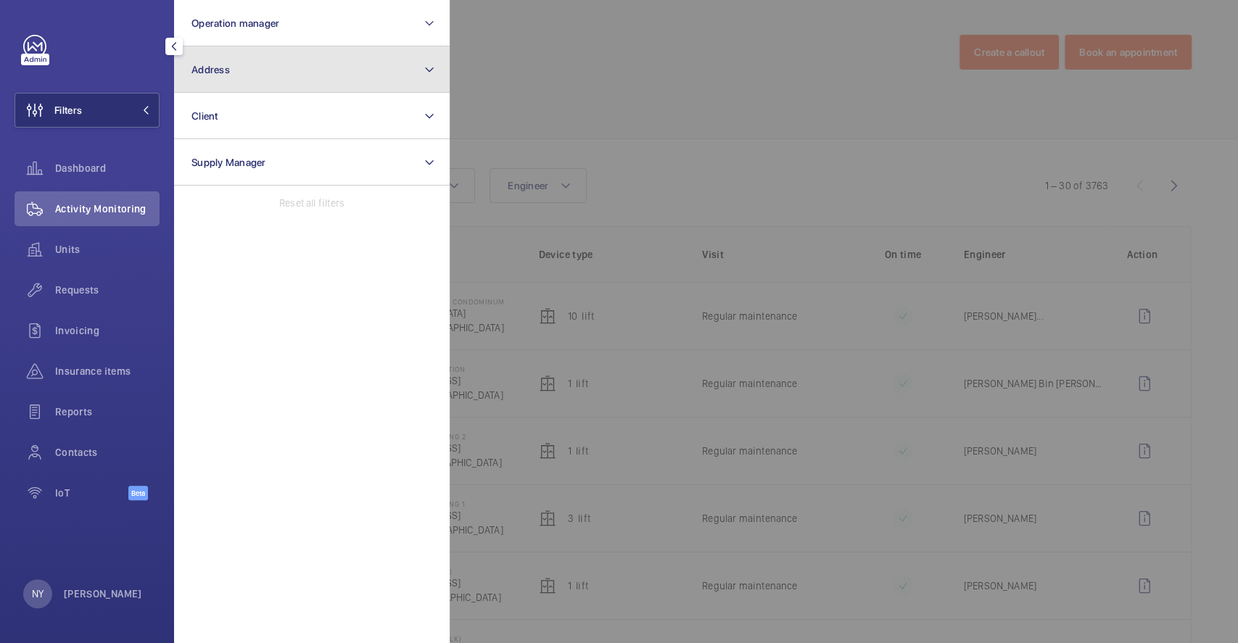
click at [286, 79] on button "Address" at bounding box center [312, 69] width 276 height 46
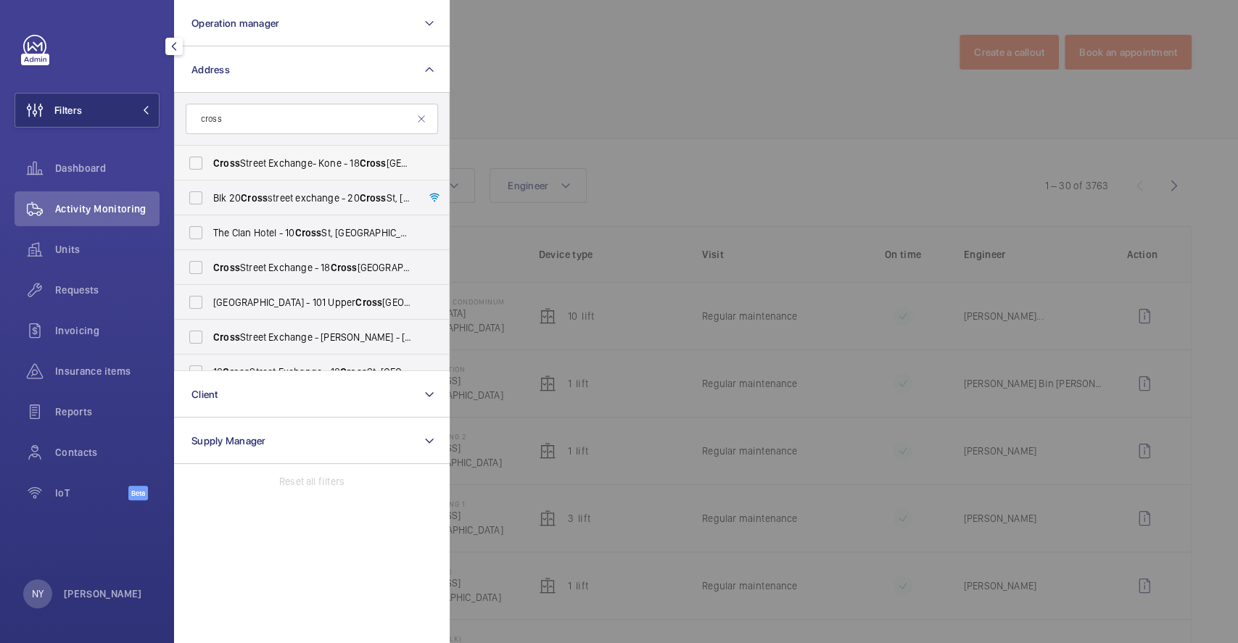
type input "cross"
click at [328, 167] on span "Cross Street Exchange- Kone - [STREET_ADDRESS]" at bounding box center [312, 163] width 199 height 15
click at [210, 167] on input "Cross Street Exchange- Kone - [STREET_ADDRESS]" at bounding box center [195, 163] width 29 height 29
checkbox input "true"
click at [307, 258] on label "[GEOGRAPHIC_DATA] - [STREET_ADDRESS]" at bounding box center [301, 267] width 252 height 35
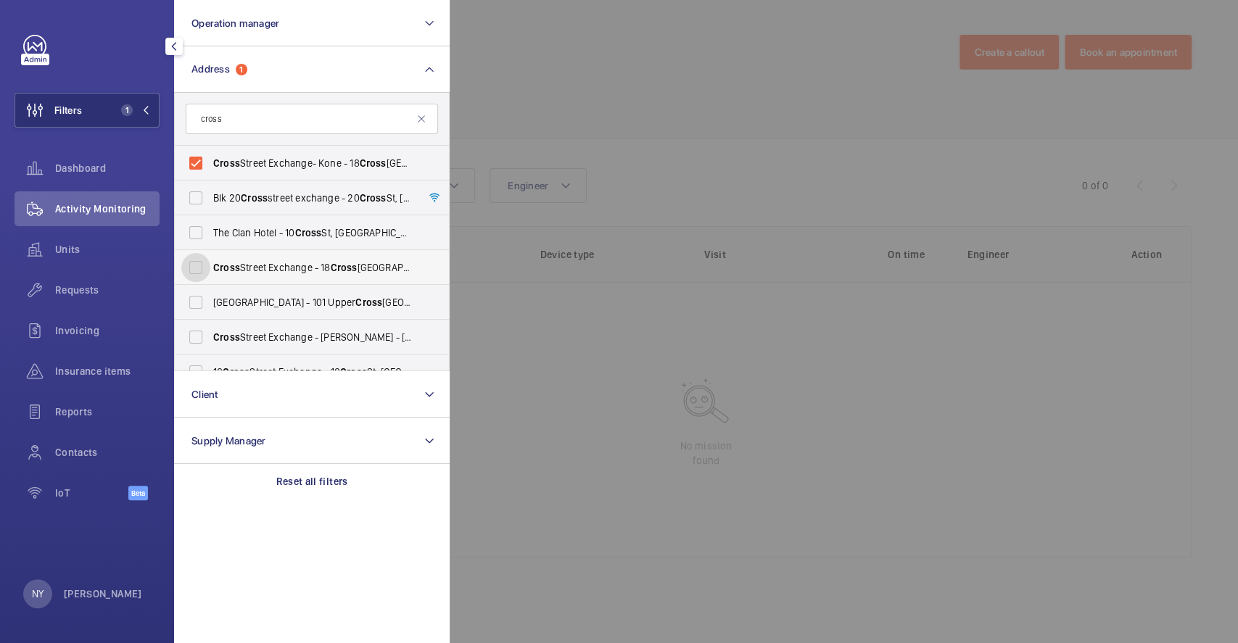
click at [210, 258] on input "[GEOGRAPHIC_DATA] - [STREET_ADDRESS]" at bounding box center [195, 267] width 29 height 29
checkbox input "true"
click at [291, 341] on span "Cross Street Exchange - [PERSON_NAME] - [STREET_ADDRESS]" at bounding box center [312, 337] width 199 height 15
click at [210, 341] on input "Cross Street Exchange - [PERSON_NAME] - [STREET_ADDRESS]" at bounding box center [195, 337] width 29 height 29
checkbox input "true"
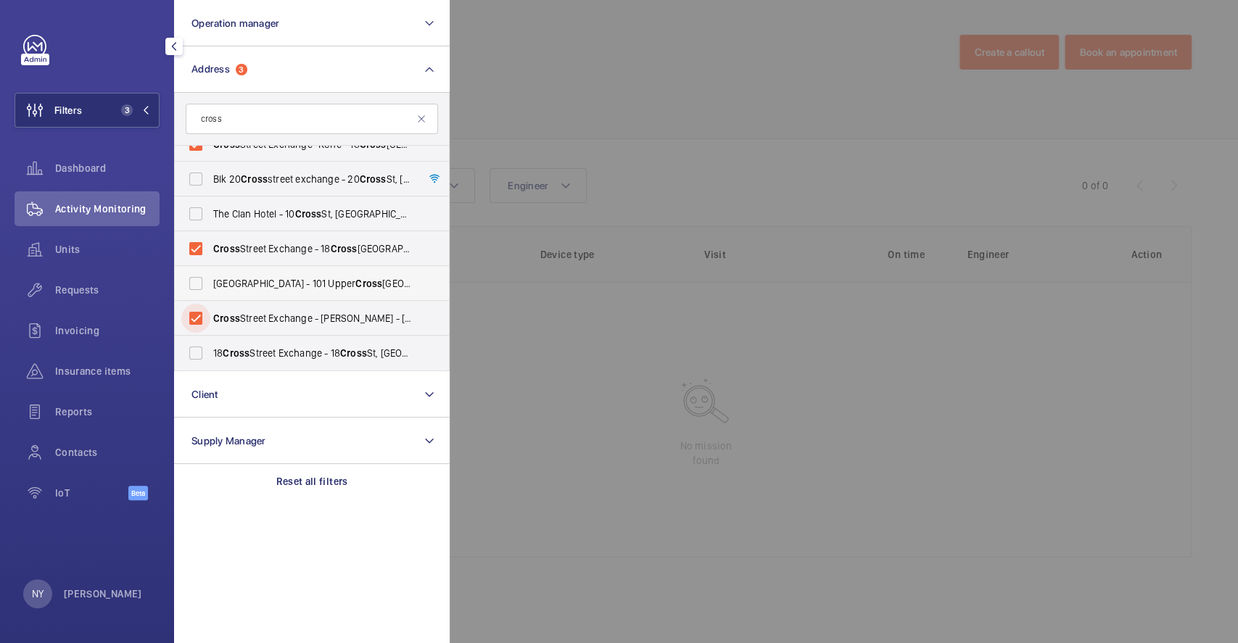
scroll to position [18, 0]
click at [302, 339] on label "[STREET_ADDRESS] - [STREET_ADDRESS] -" at bounding box center [301, 353] width 252 height 35
click at [210, 339] on input "[STREET_ADDRESS] - [STREET_ADDRESS] -" at bounding box center [195, 353] width 29 height 29
checkbox input "true"
click at [658, 83] on div at bounding box center [1069, 321] width 1238 height 643
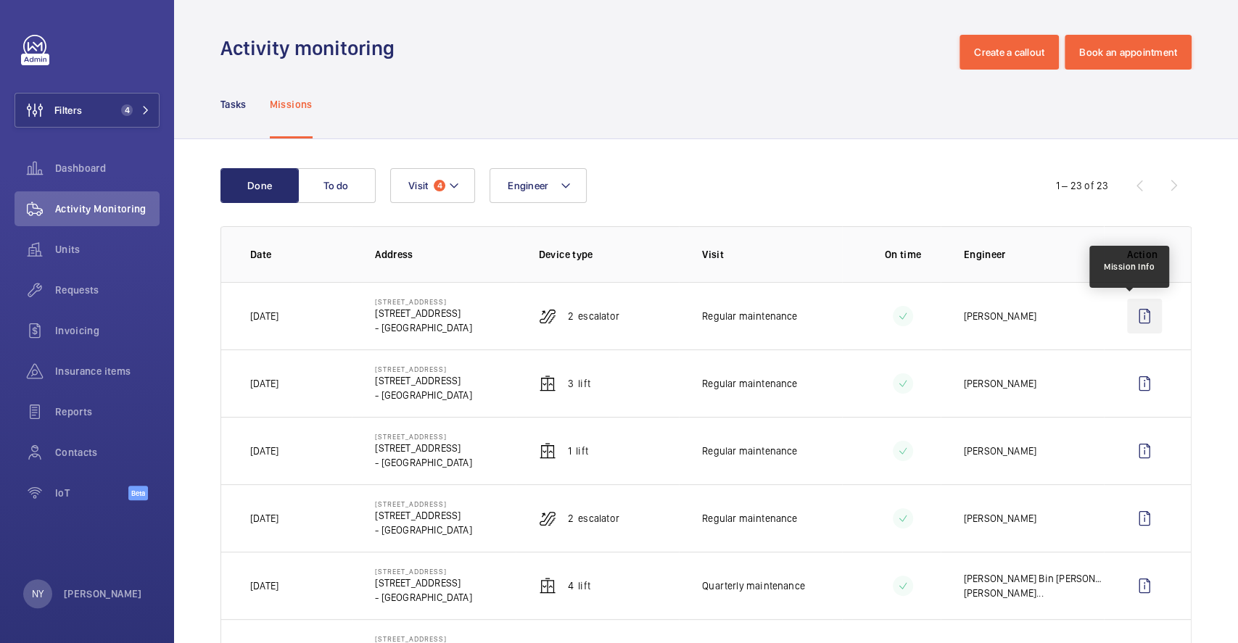
click at [1132, 316] on wm-front-icon-button at bounding box center [1144, 316] width 35 height 35
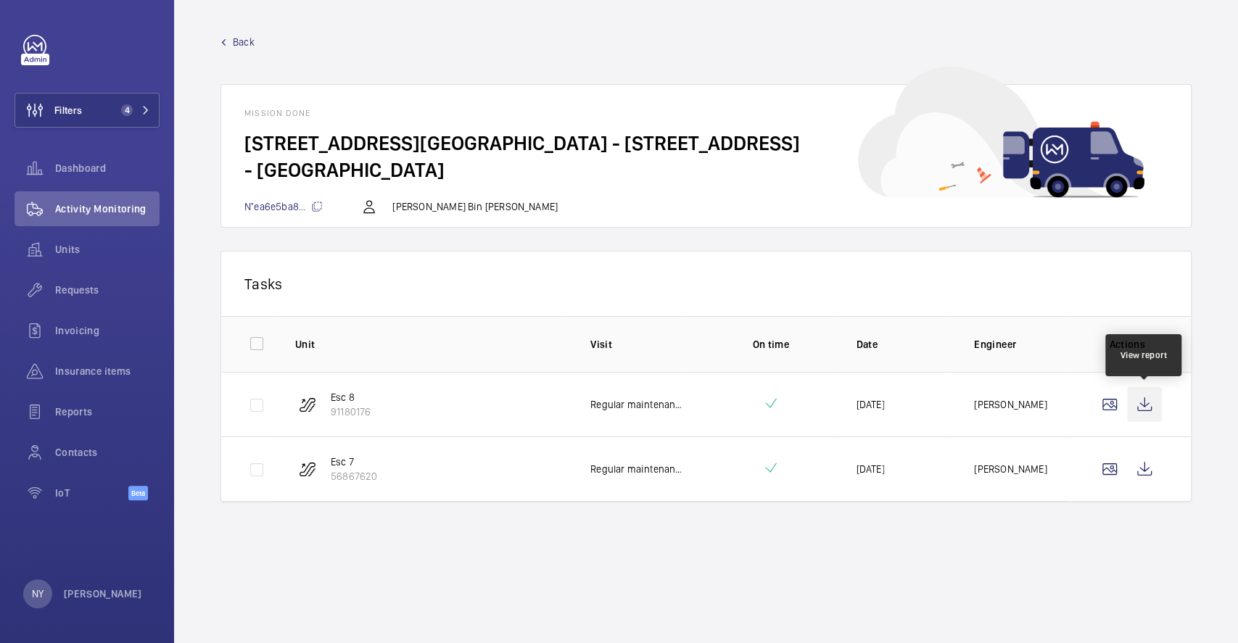
click at [1148, 403] on wm-front-icon-button at bounding box center [1144, 404] width 35 height 35
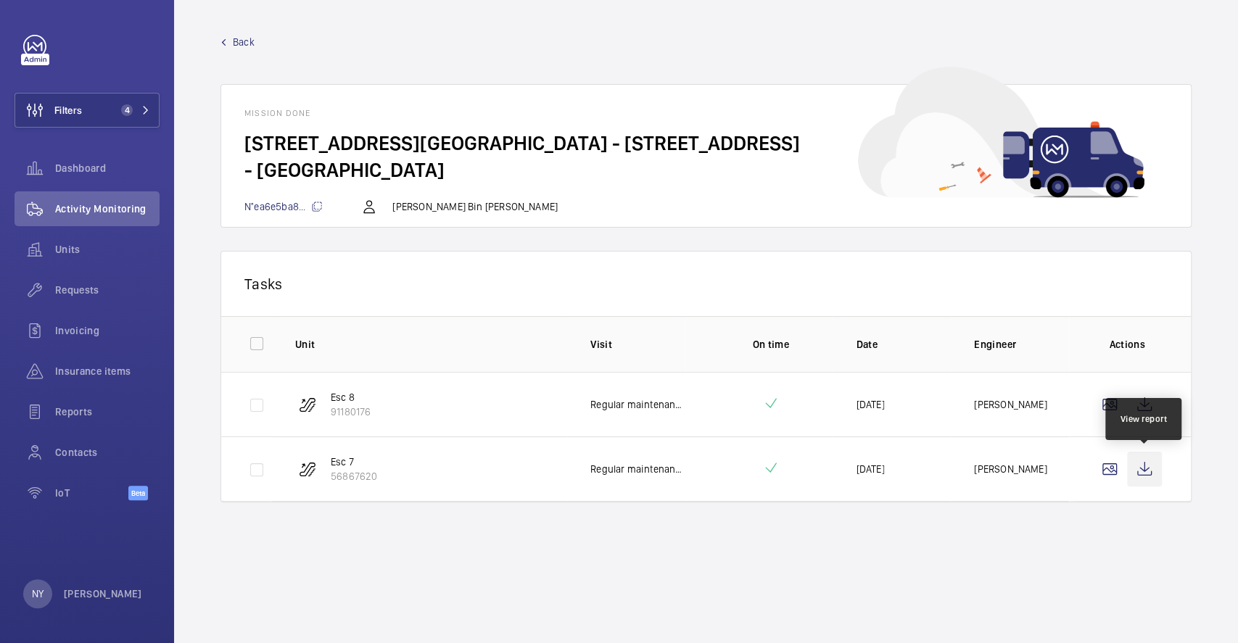
click at [1131, 463] on wm-front-icon-button at bounding box center [1144, 469] width 35 height 35
click at [74, 596] on p "[PERSON_NAME]" at bounding box center [103, 594] width 78 height 15
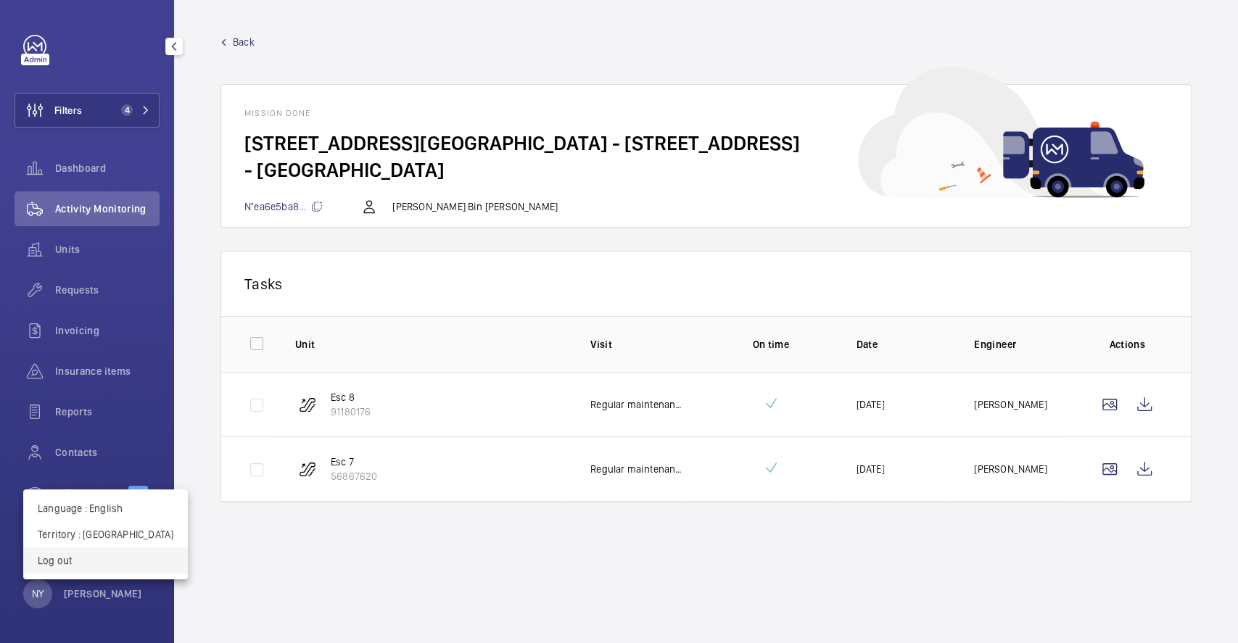
click at [93, 563] on p "Log out" at bounding box center [106, 560] width 136 height 15
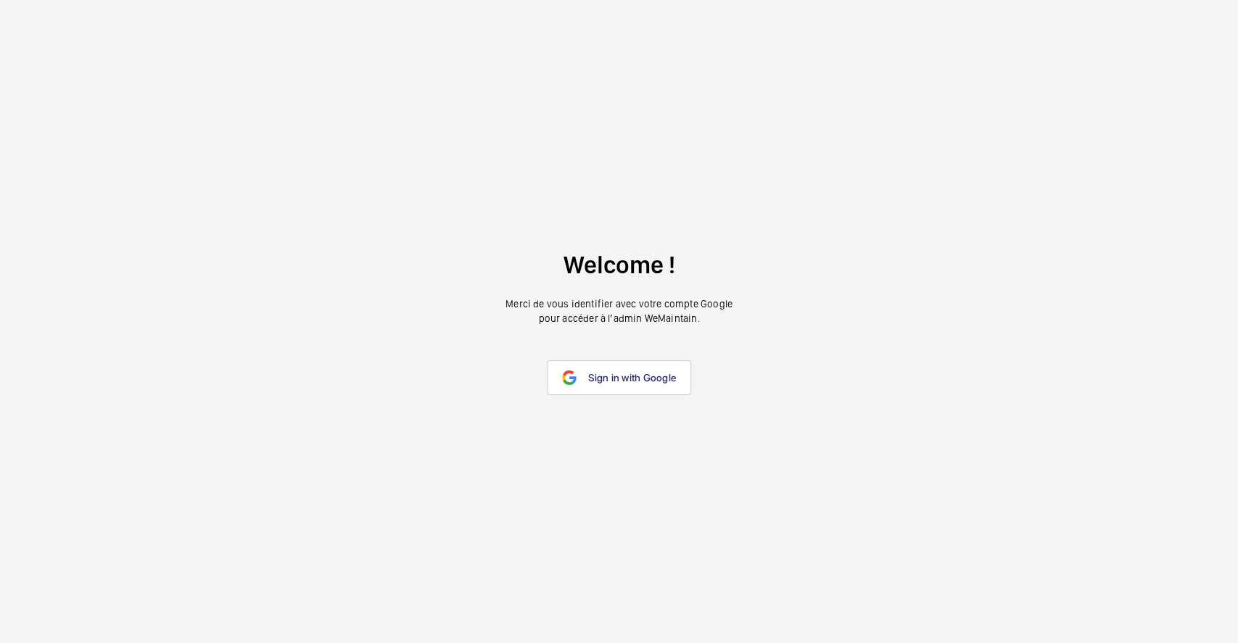
click at [653, 377] on span "Sign in with Google" at bounding box center [632, 378] width 88 height 12
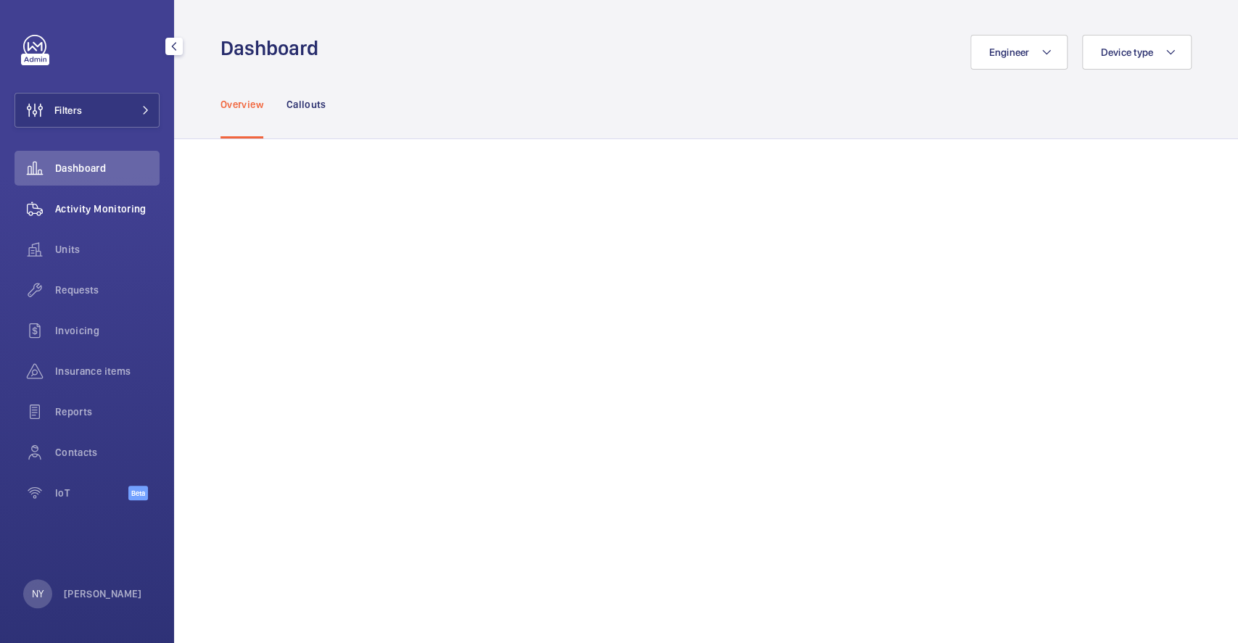
click at [129, 211] on span "Activity Monitoring" at bounding box center [107, 209] width 104 height 15
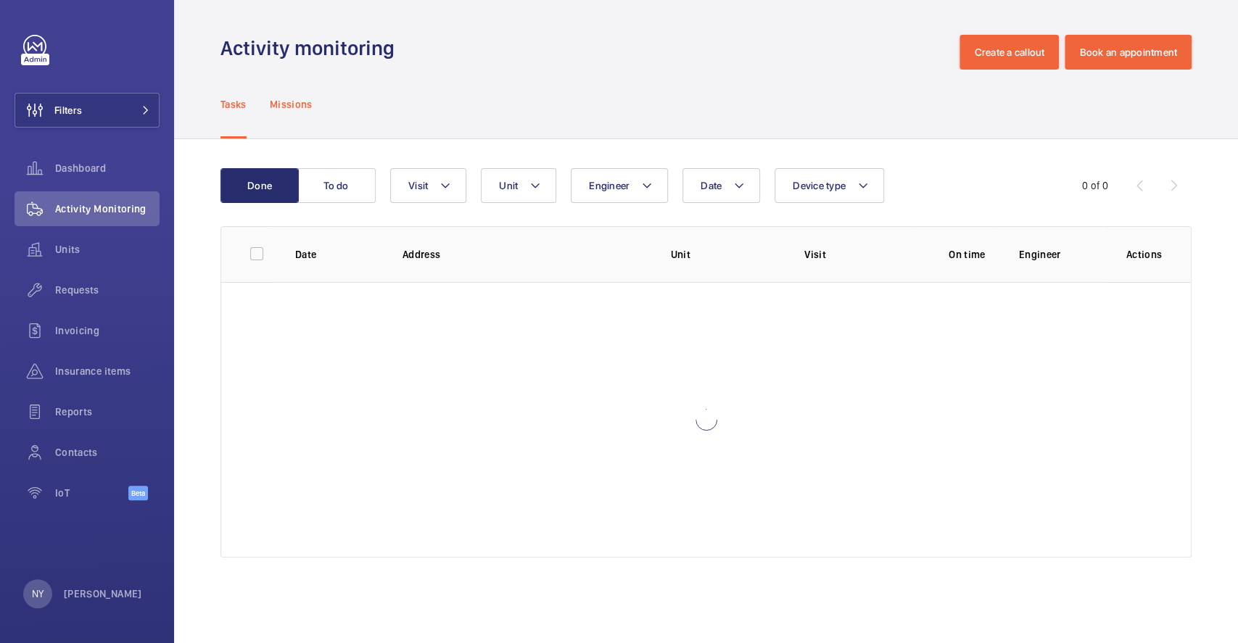
click at [292, 107] on p "Missions" at bounding box center [291, 104] width 43 height 15
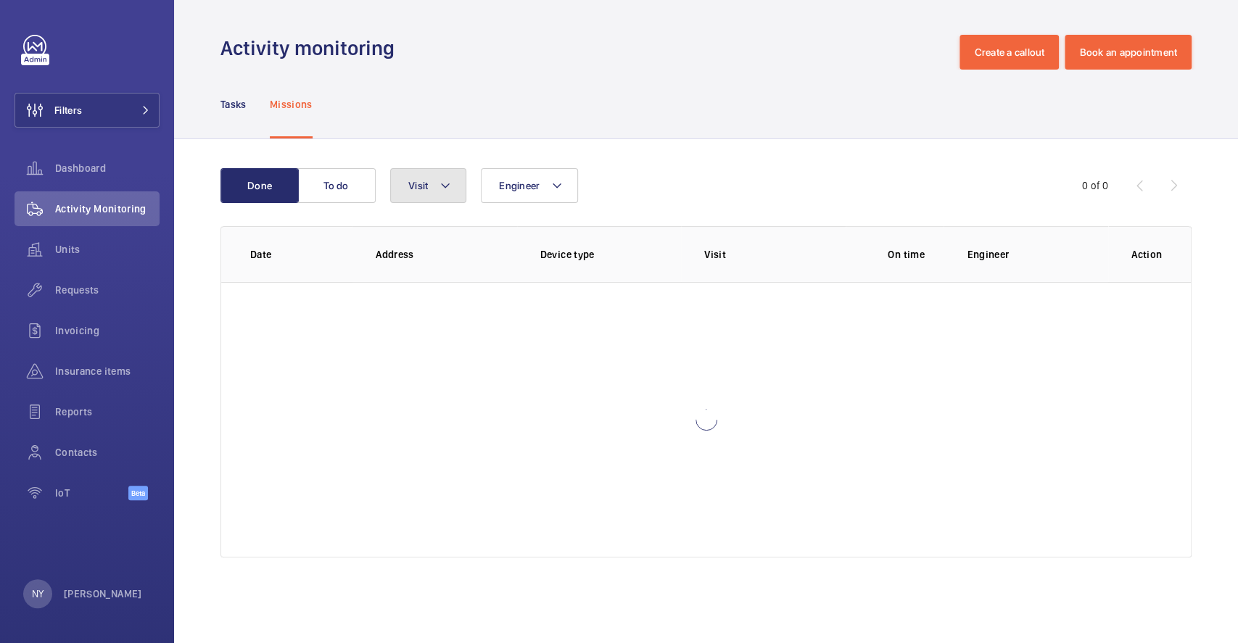
click at [424, 189] on span "Visit" at bounding box center [418, 186] width 20 height 12
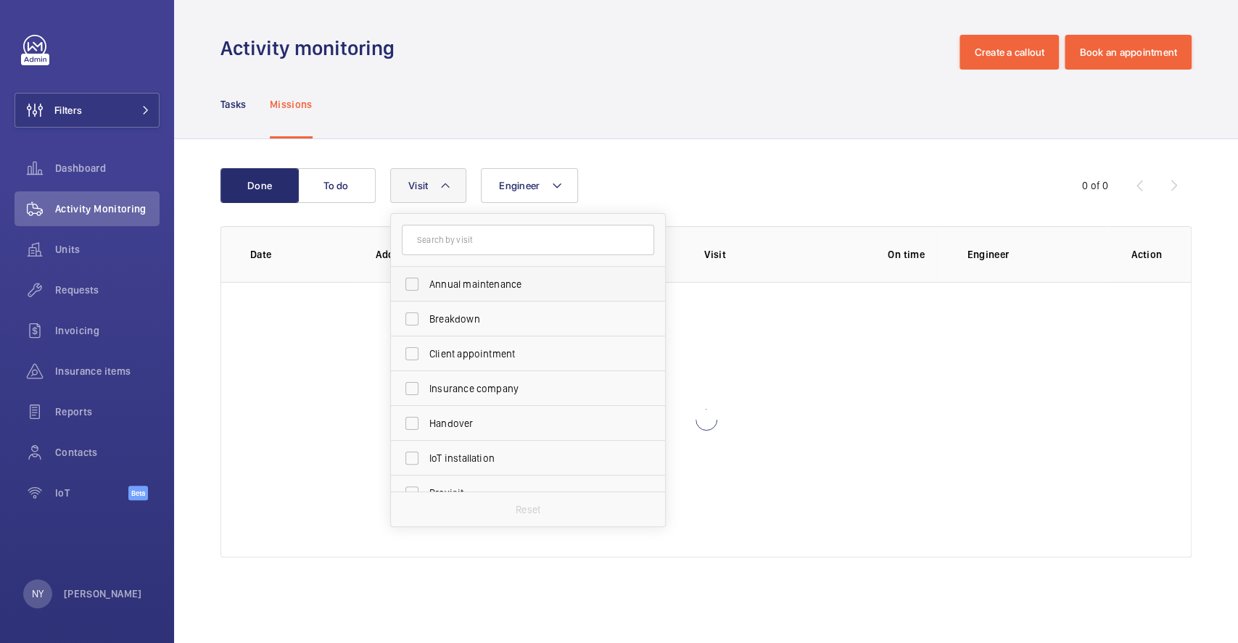
click at [444, 284] on span "Annual maintenance" at bounding box center [528, 284] width 199 height 15
click at [426, 284] on input "Annual maintenance" at bounding box center [411, 284] width 29 height 29
checkbox input "true"
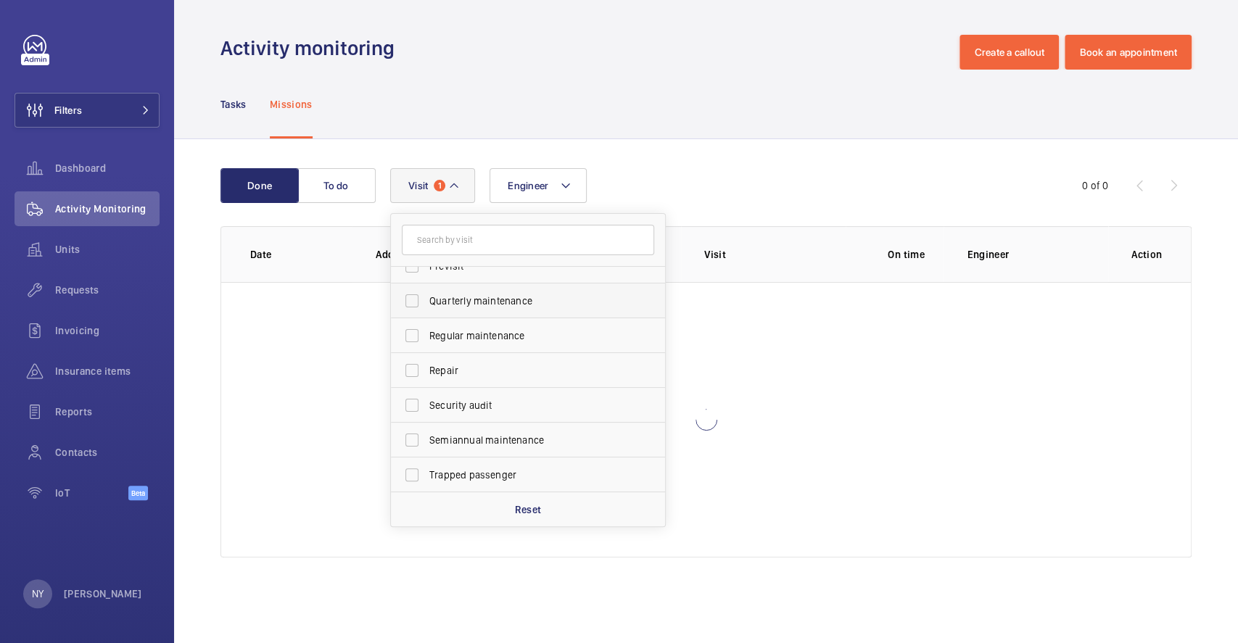
click at [486, 312] on label "Quarterly maintenance" at bounding box center [517, 300] width 252 height 35
click at [426, 312] on input "Quarterly maintenance" at bounding box center [411, 300] width 29 height 29
checkbox input "true"
click at [481, 326] on label "Regular maintenance" at bounding box center [517, 335] width 252 height 35
click at [426, 326] on input "Regular maintenance" at bounding box center [411, 335] width 29 height 29
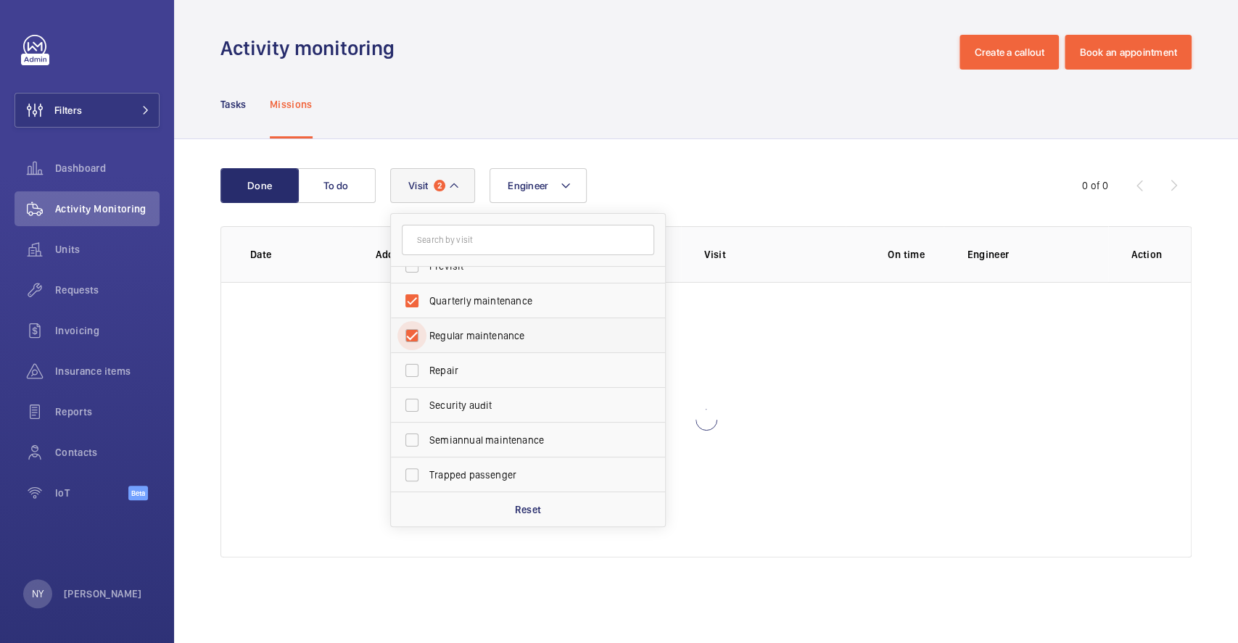
checkbox input "true"
click at [473, 438] on span "Semiannual maintenance" at bounding box center [528, 440] width 199 height 15
click at [426, 438] on input "Semiannual maintenance" at bounding box center [411, 440] width 29 height 29
checkbox input "true"
click at [61, 99] on span "Filters" at bounding box center [48, 110] width 67 height 35
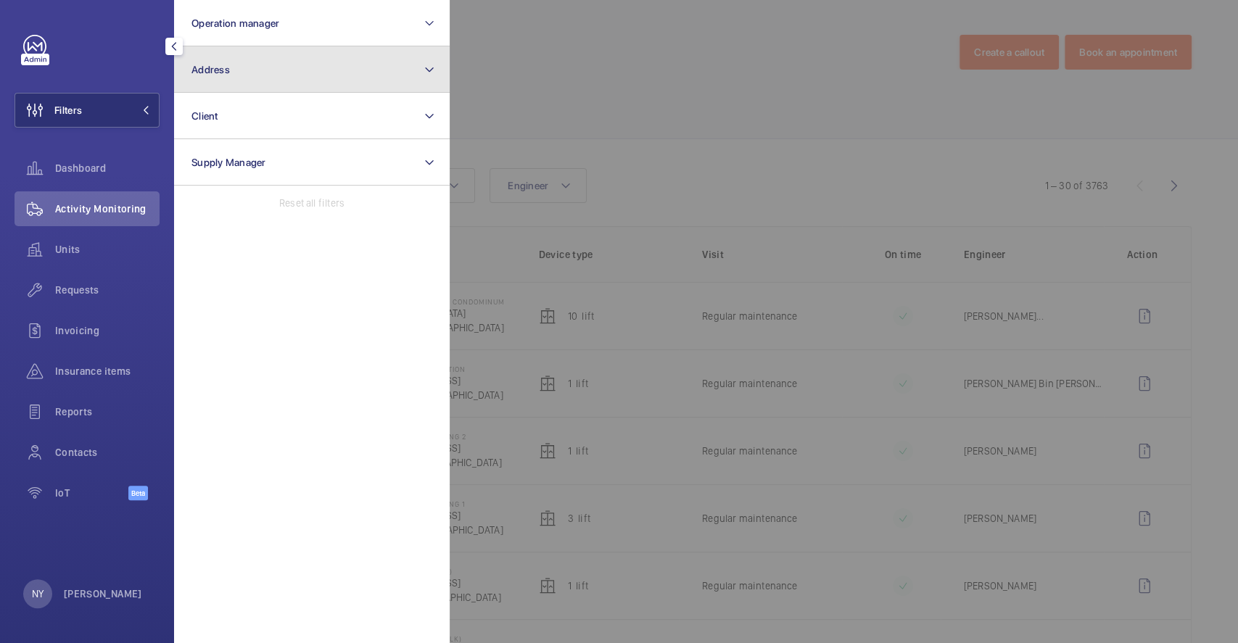
click at [274, 75] on button "Address" at bounding box center [312, 69] width 276 height 46
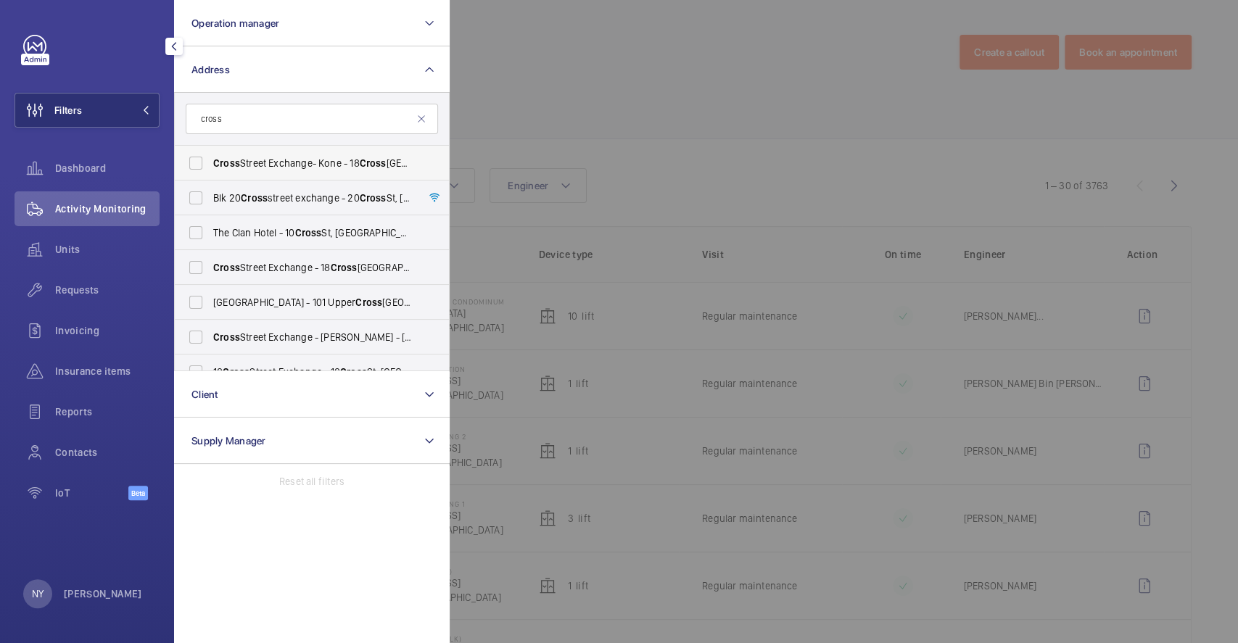
type input "cross"
click at [328, 172] on label "Cross Street Exchange- Kone - [STREET_ADDRESS]" at bounding box center [301, 163] width 252 height 35
click at [210, 172] on input "Cross Street Exchange- Kone - [STREET_ADDRESS]" at bounding box center [195, 163] width 29 height 29
checkbox input "true"
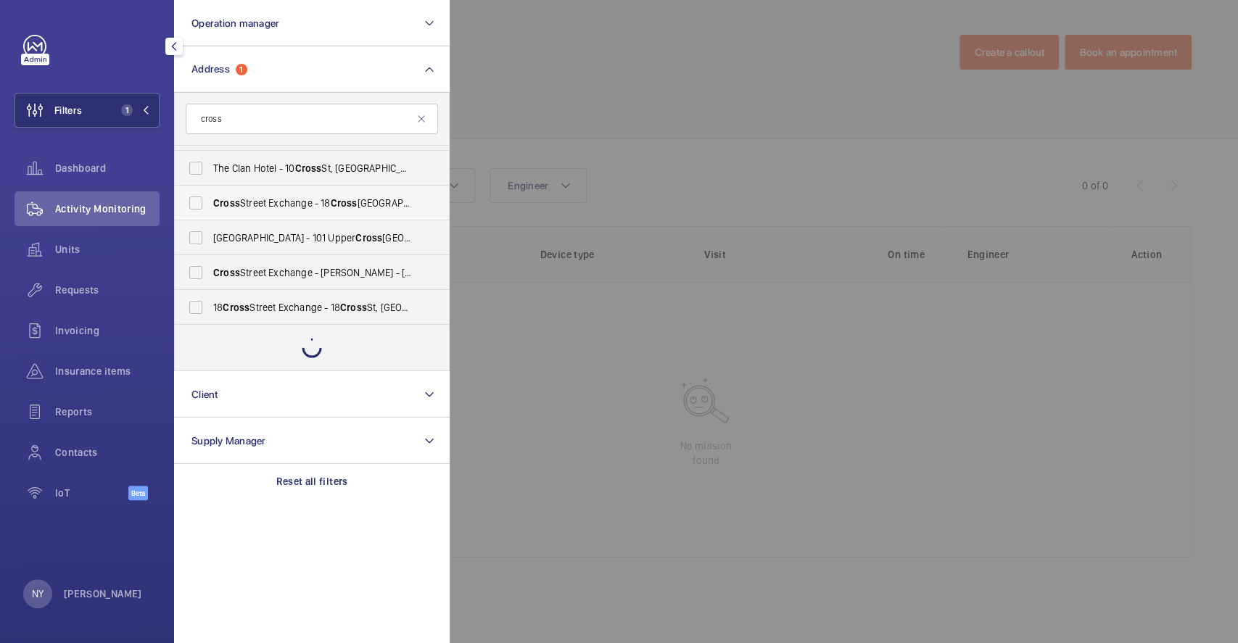
scroll to position [18, 0]
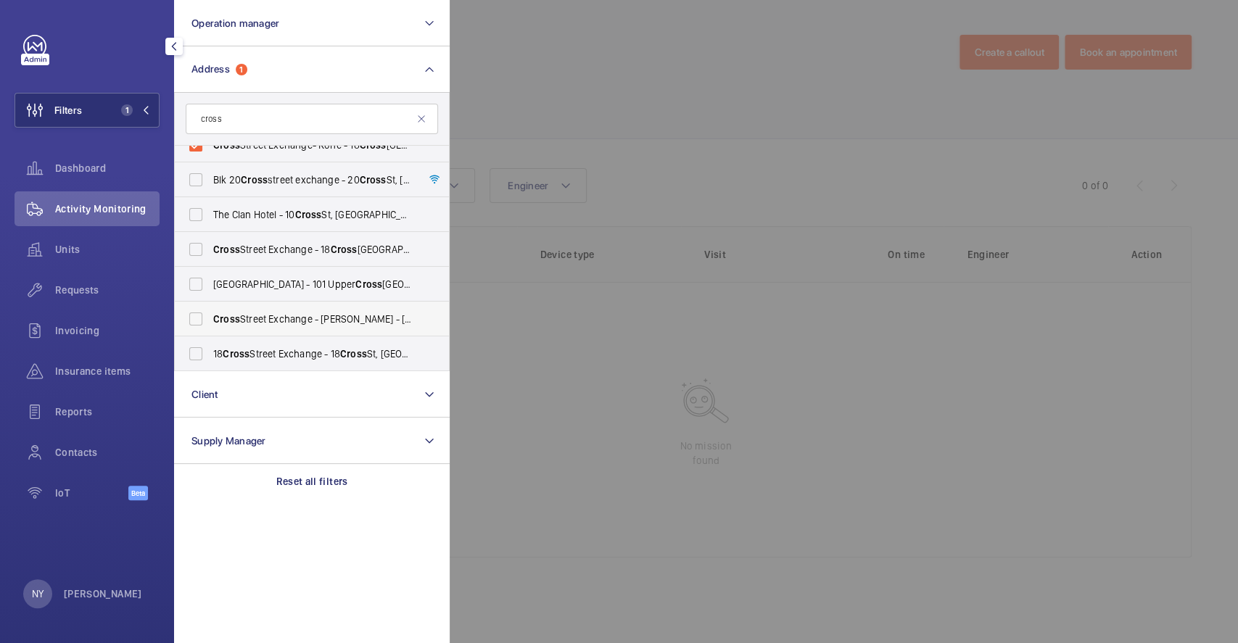
click at [268, 322] on span "Cross Street Exchange - [PERSON_NAME] - [STREET_ADDRESS]" at bounding box center [312, 319] width 199 height 15
click at [210, 322] on input "Cross Street Exchange - [PERSON_NAME] - [STREET_ADDRESS]" at bounding box center [195, 319] width 29 height 29
checkbox input "true"
click at [266, 355] on span "[STREET_ADDRESS] - [STREET_ADDRESS] -" at bounding box center [312, 354] width 199 height 15
click at [210, 355] on input "[STREET_ADDRESS] - [STREET_ADDRESS] -" at bounding box center [195, 353] width 29 height 29
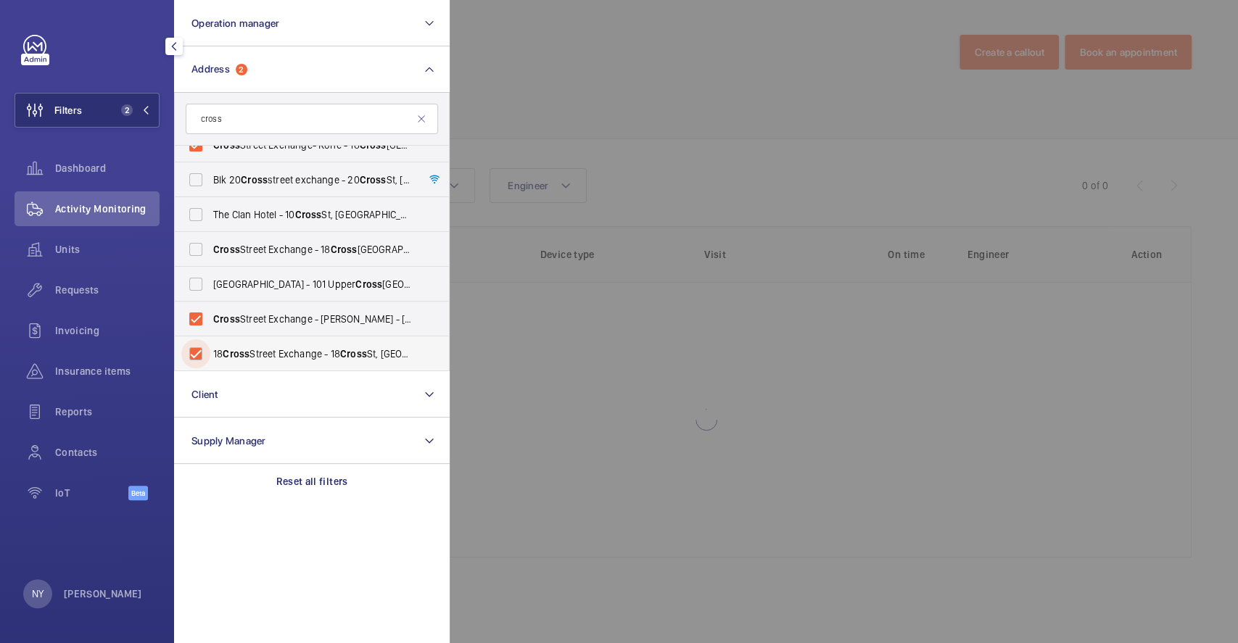
checkbox input "true"
click at [321, 245] on span "[GEOGRAPHIC_DATA] - [STREET_ADDRESS]" at bounding box center [312, 249] width 199 height 15
click at [210, 245] on input "[GEOGRAPHIC_DATA] - [STREET_ADDRESS]" at bounding box center [195, 249] width 29 height 29
checkbox input "true"
click at [891, 109] on div at bounding box center [1069, 321] width 1238 height 643
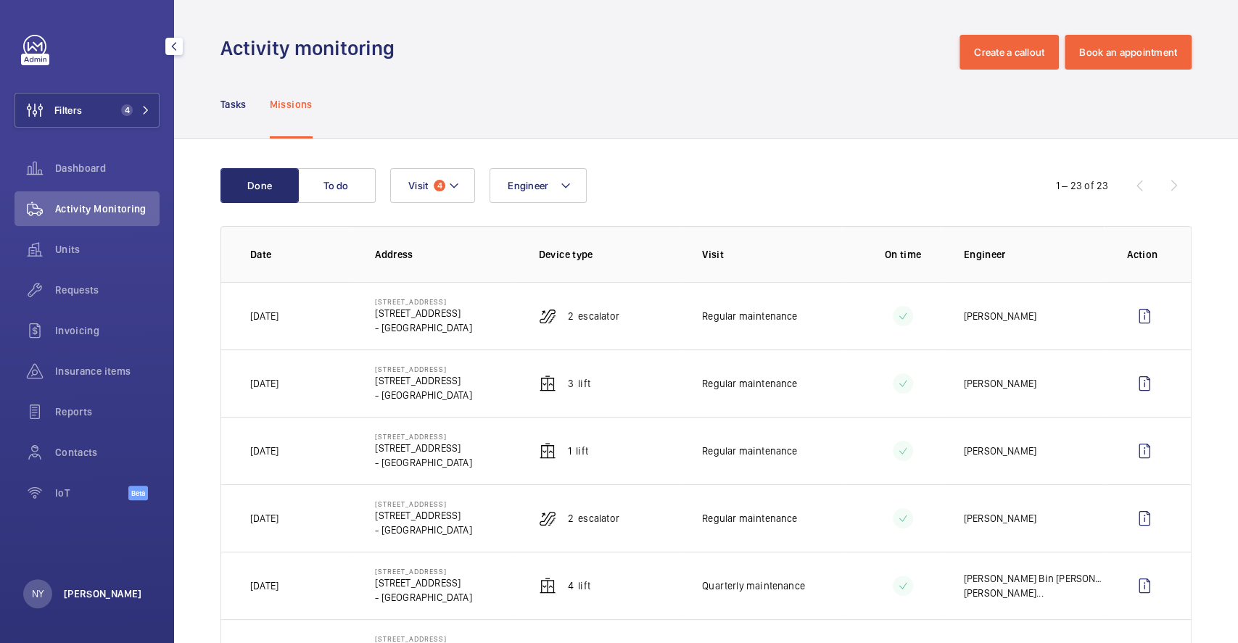
click at [91, 594] on p "[PERSON_NAME]" at bounding box center [103, 594] width 78 height 15
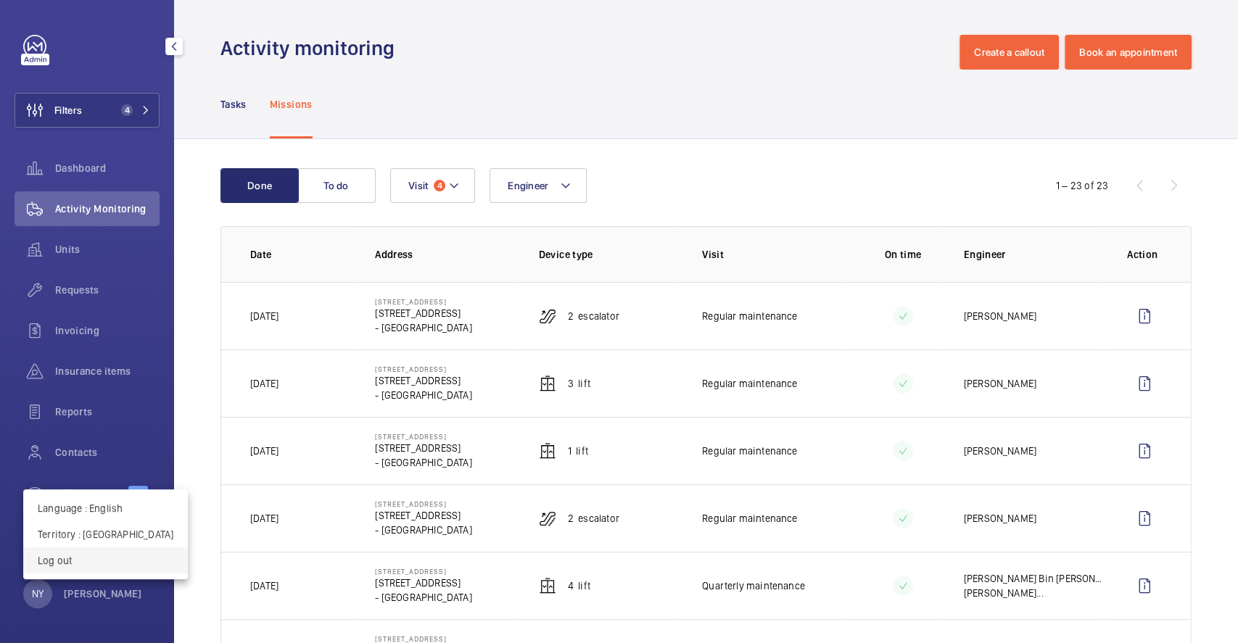
click at [94, 560] on p "Log out" at bounding box center [106, 560] width 136 height 15
